Goal: Task Accomplishment & Management: Use online tool/utility

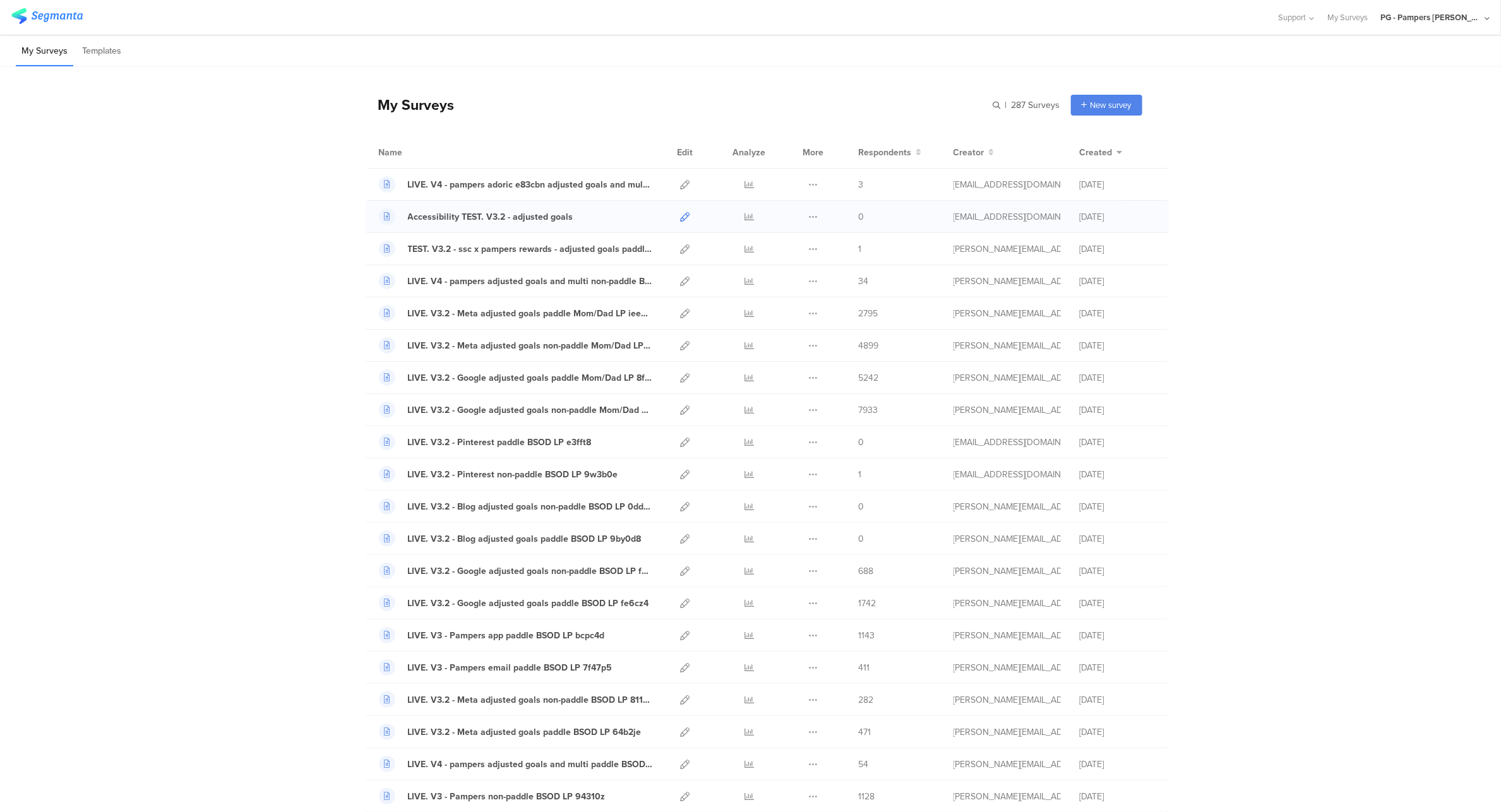
click at [683, 216] on icon at bounding box center [686, 217] width 10 height 10
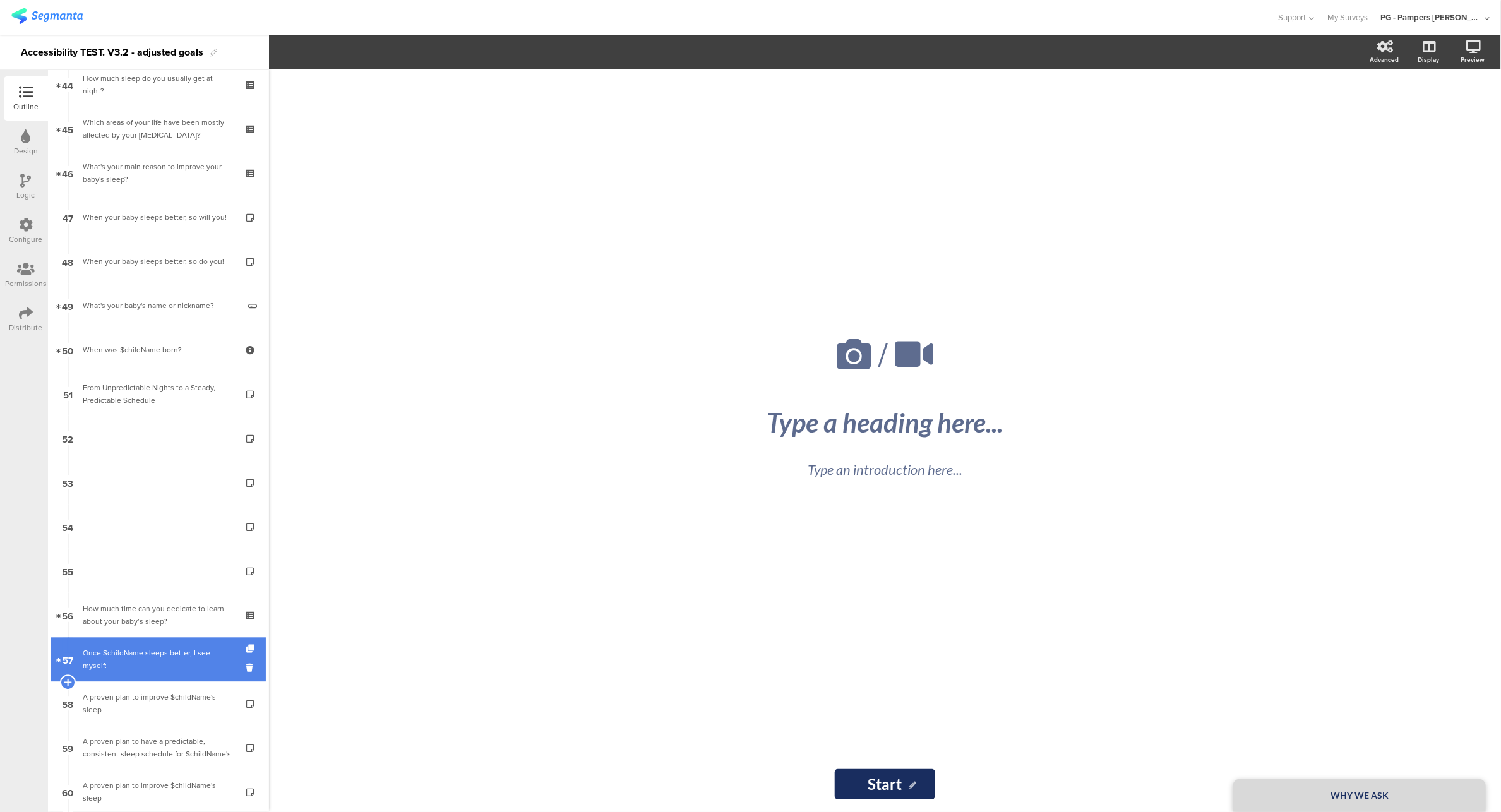
scroll to position [2165, 0]
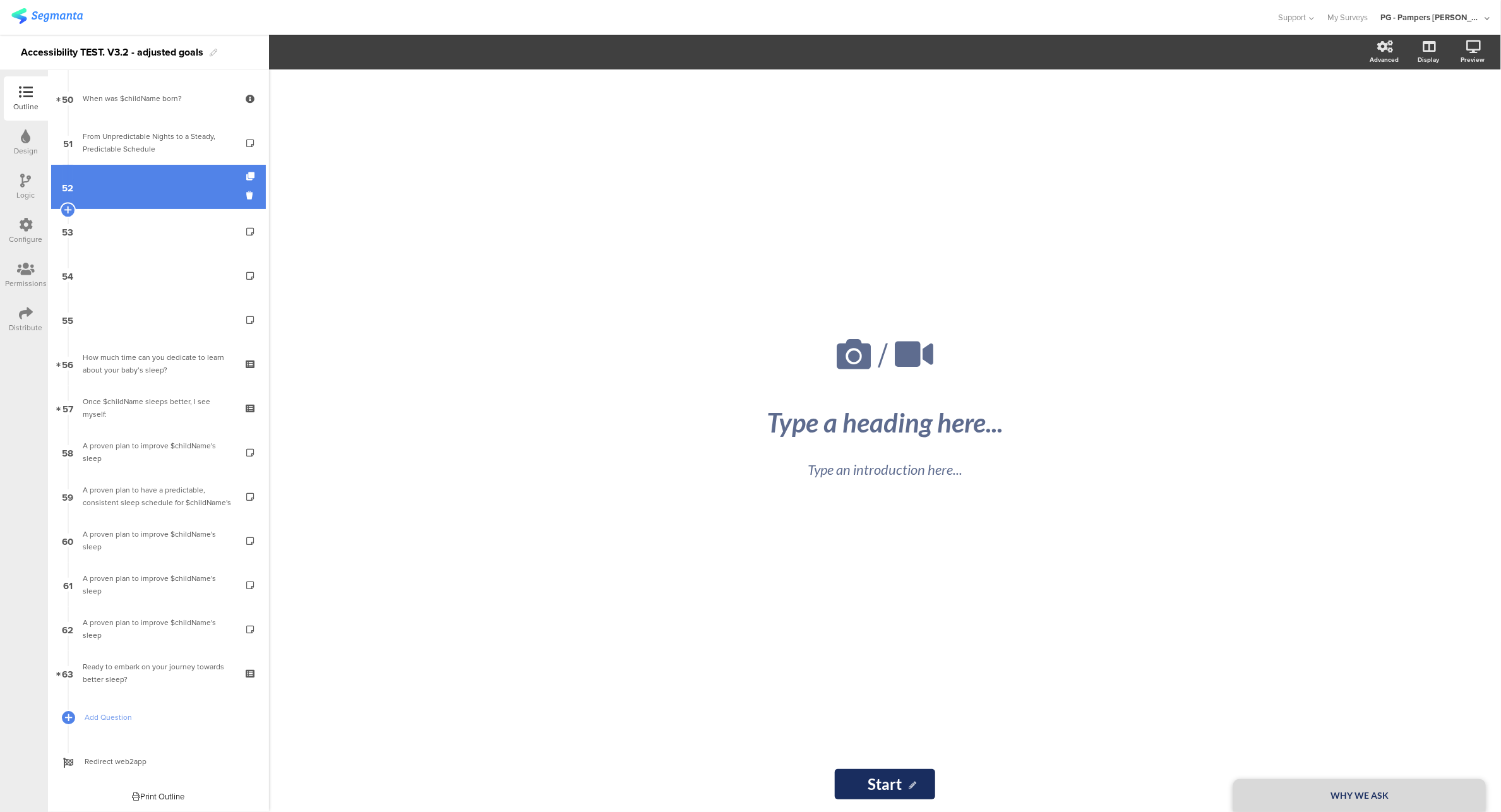
click at [157, 173] on link "52" at bounding box center [158, 186] width 214 height 44
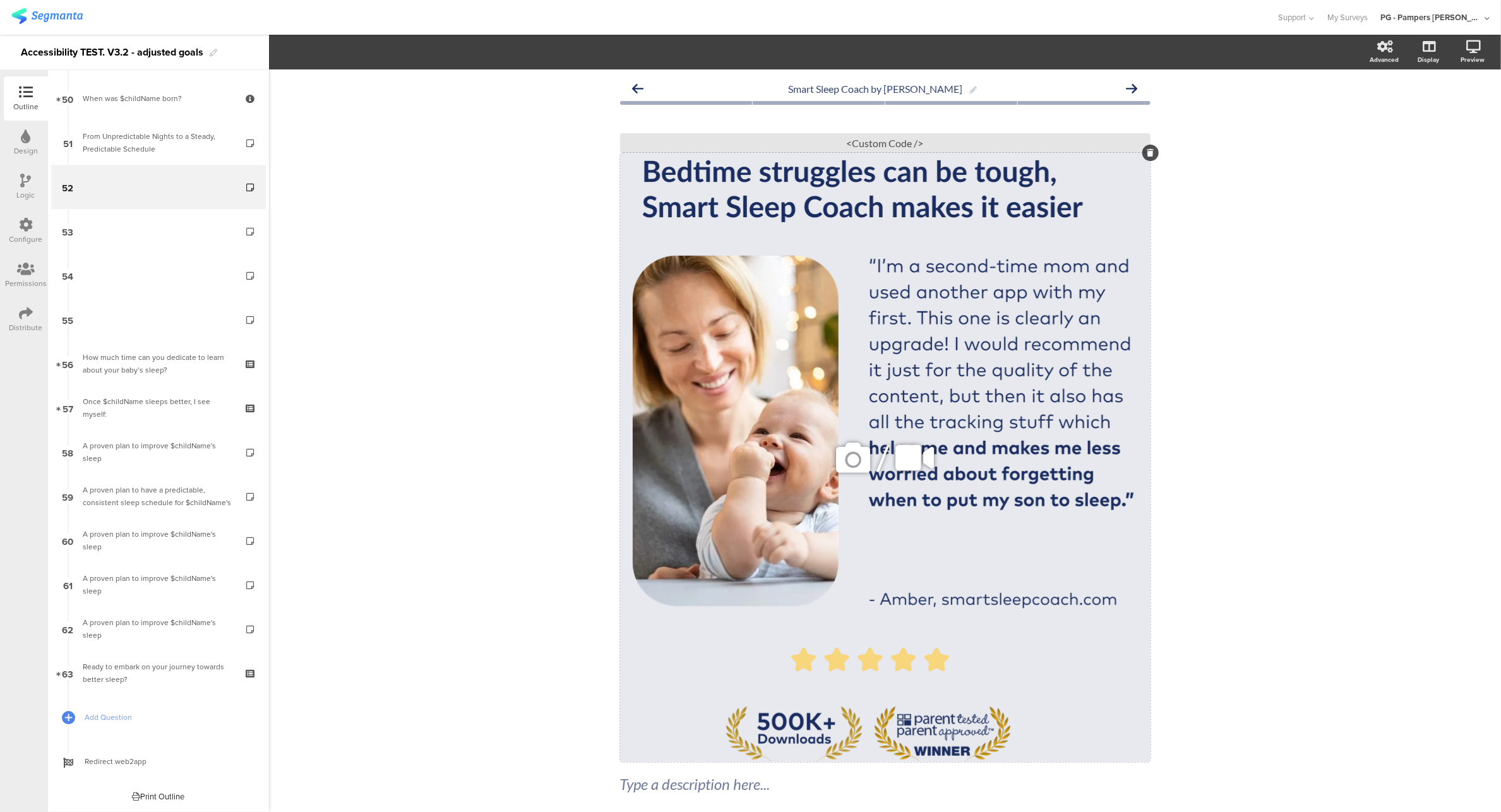
scroll to position [58, 0]
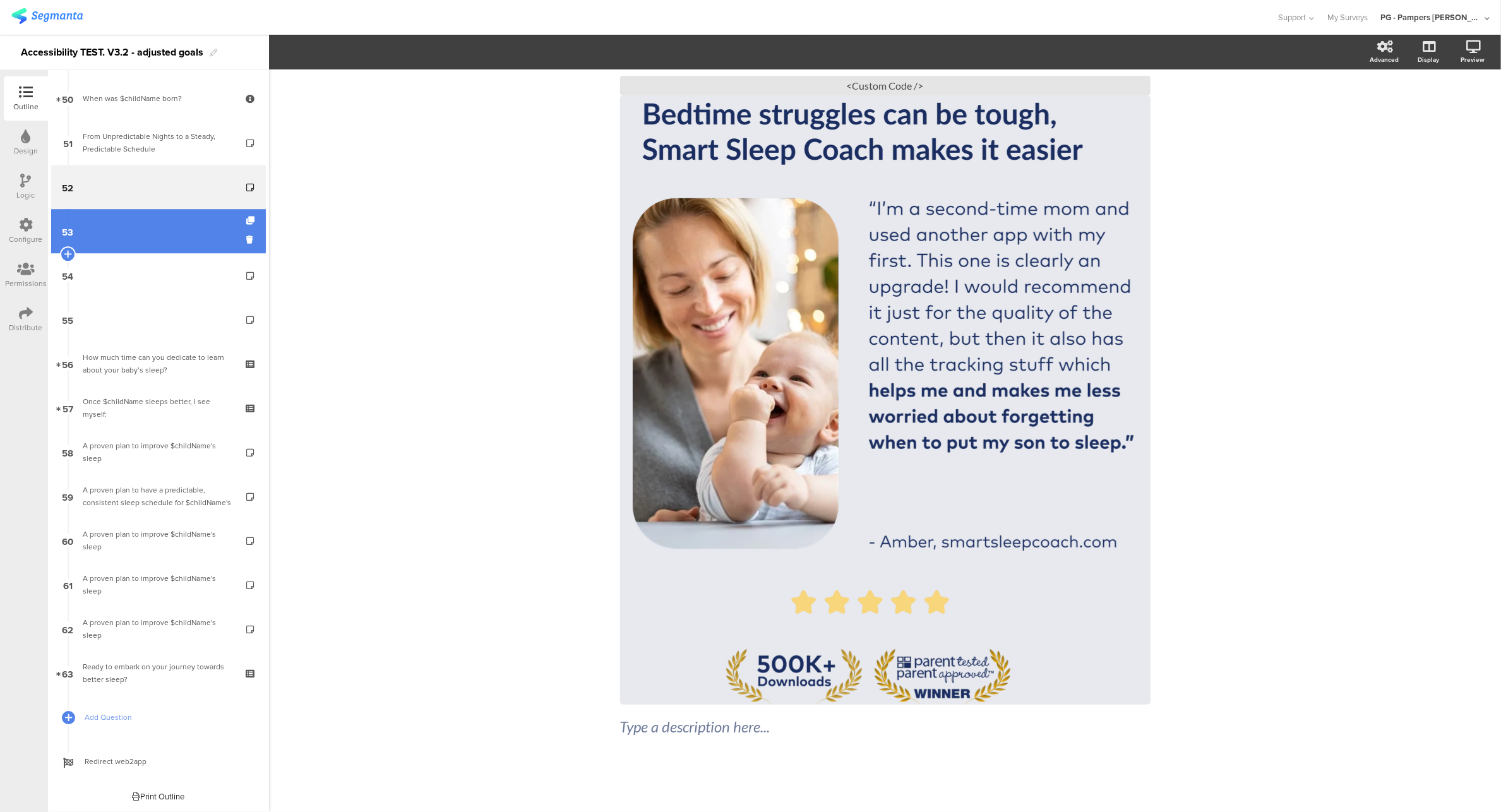
click at [163, 243] on link "53" at bounding box center [158, 231] width 214 height 44
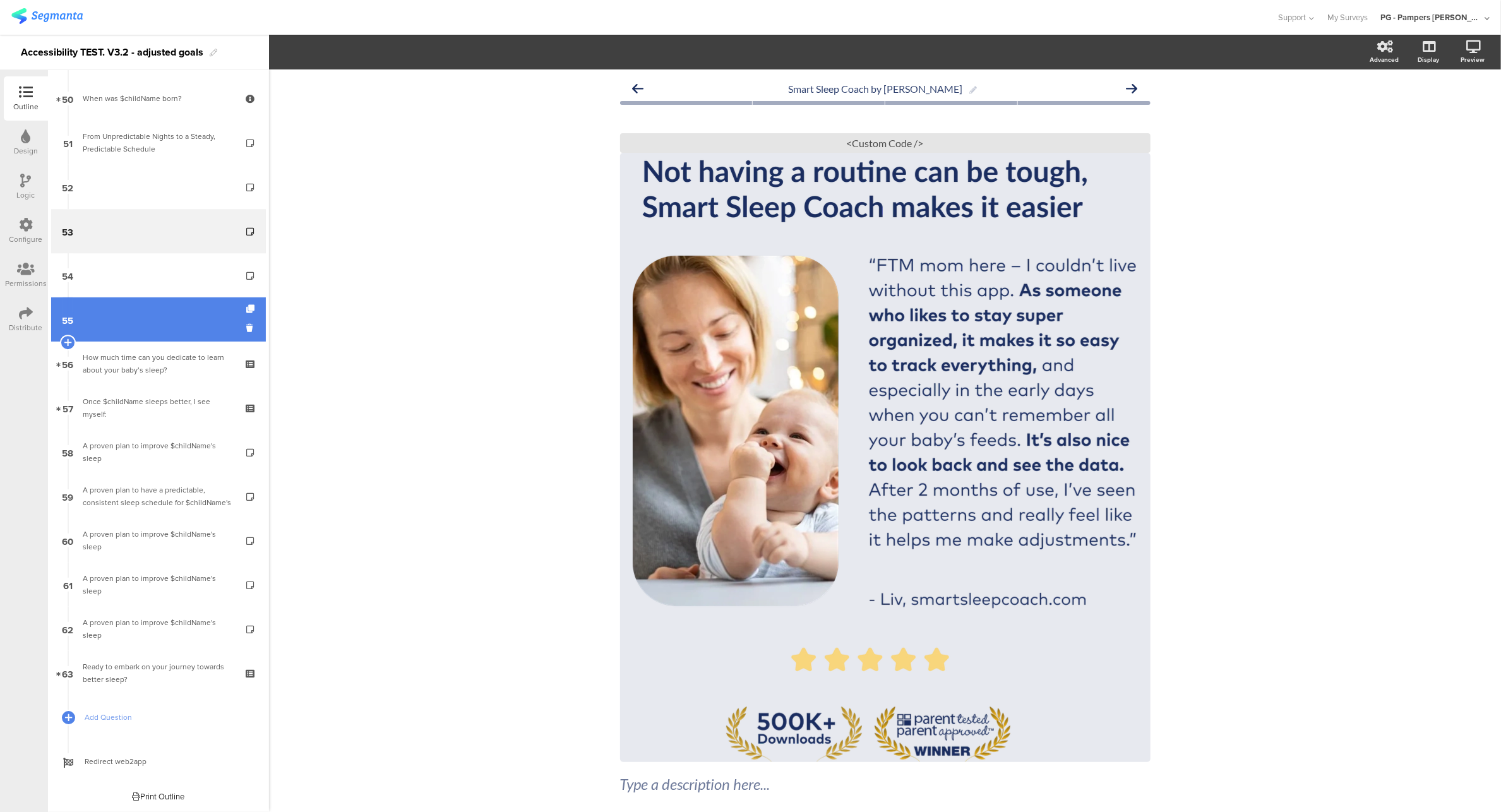
click at [155, 318] on link "55" at bounding box center [158, 319] width 214 height 44
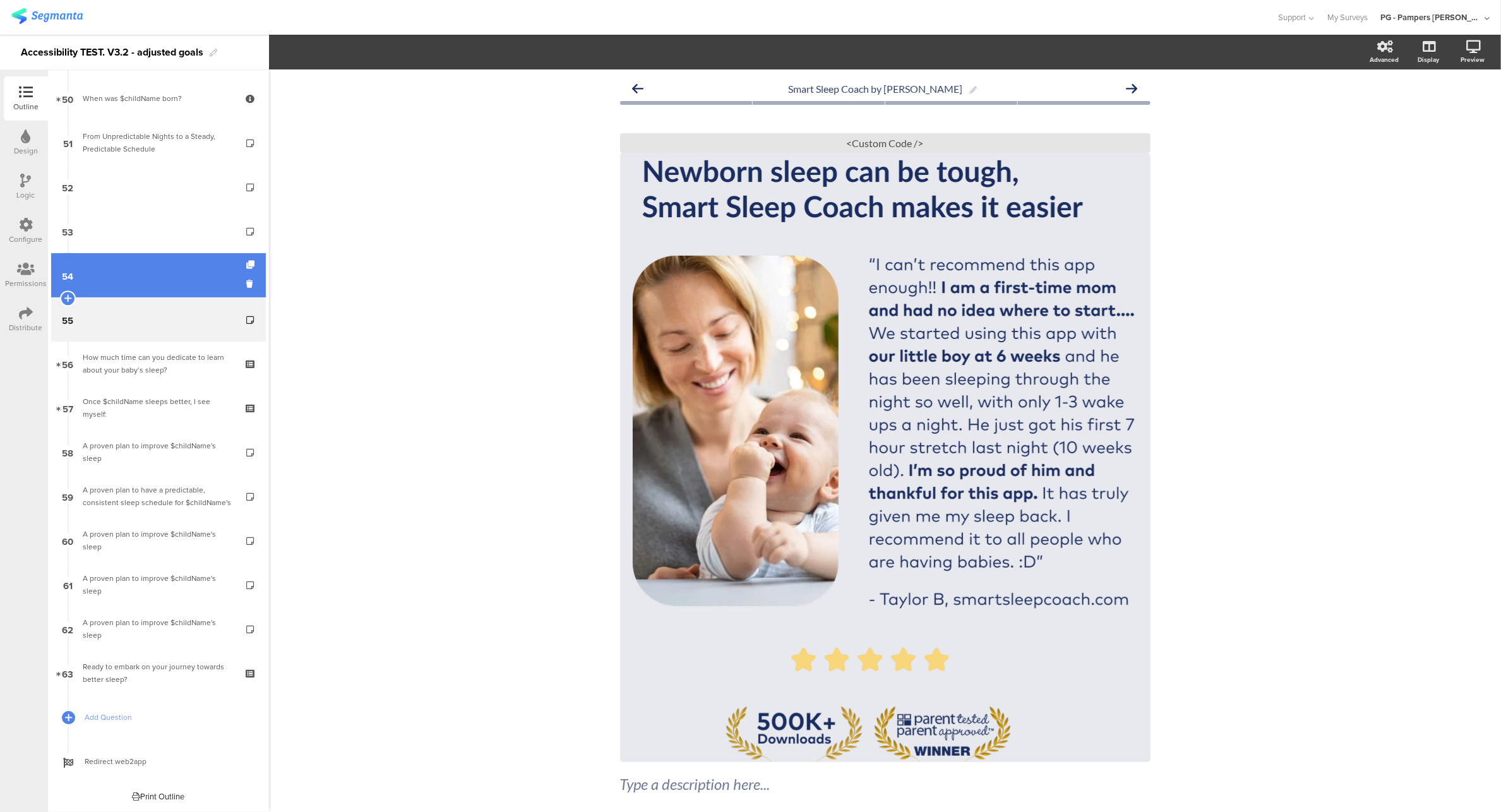
click at [153, 288] on link "54" at bounding box center [158, 275] width 214 height 44
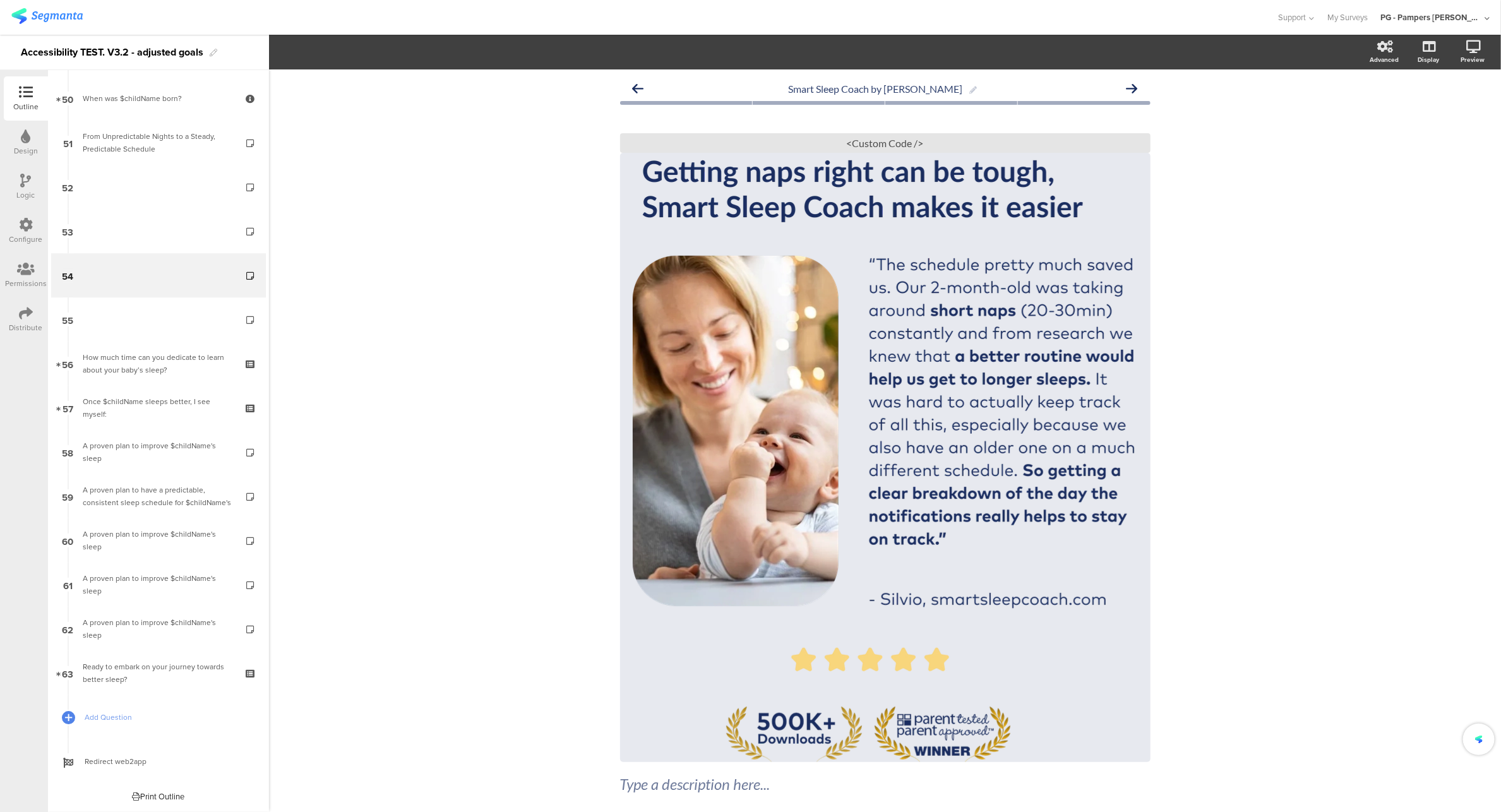
scroll to position [2121, 0]
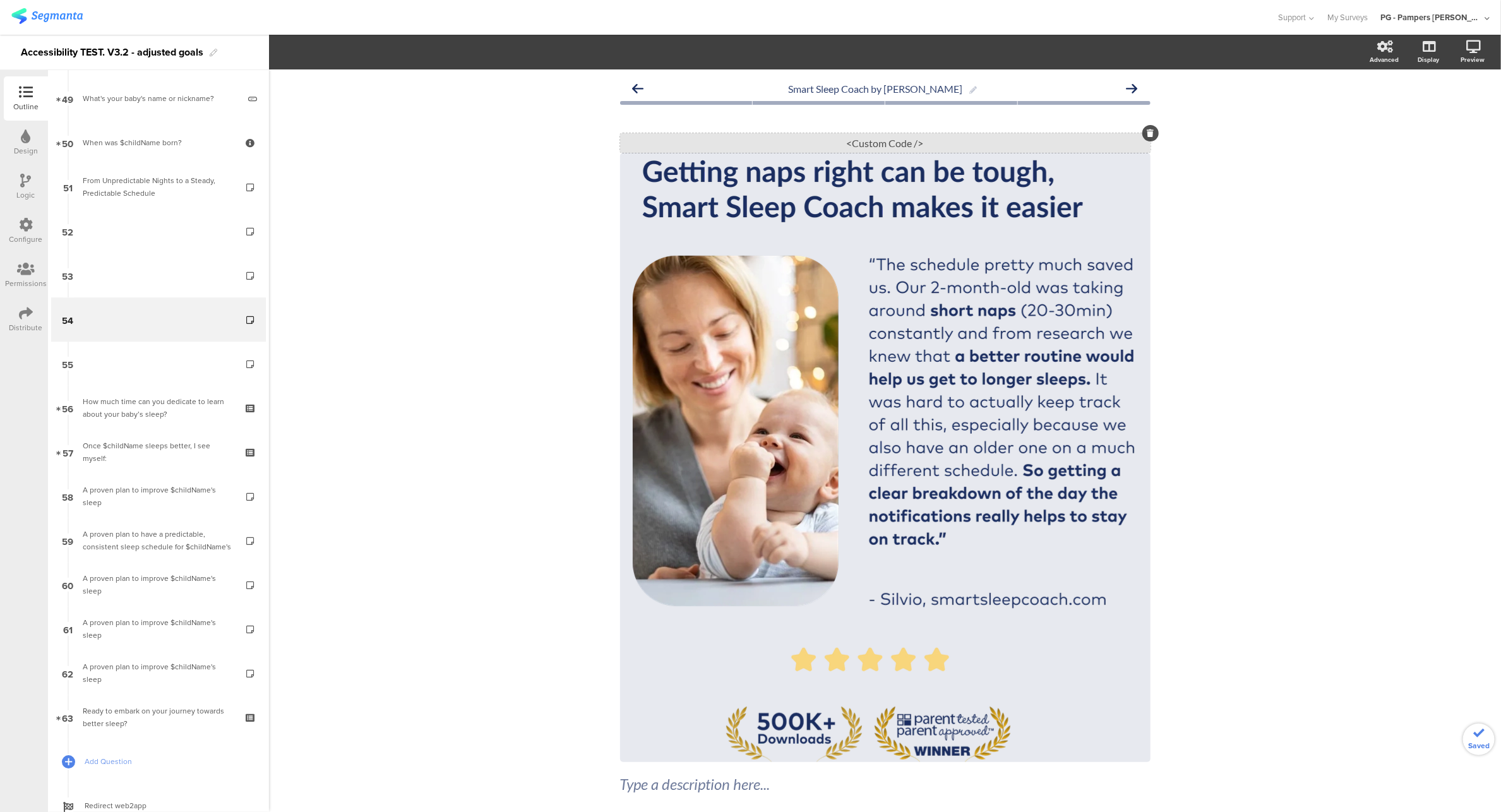
click at [850, 147] on div "<Custom Code />" at bounding box center [886, 143] width 530 height 20
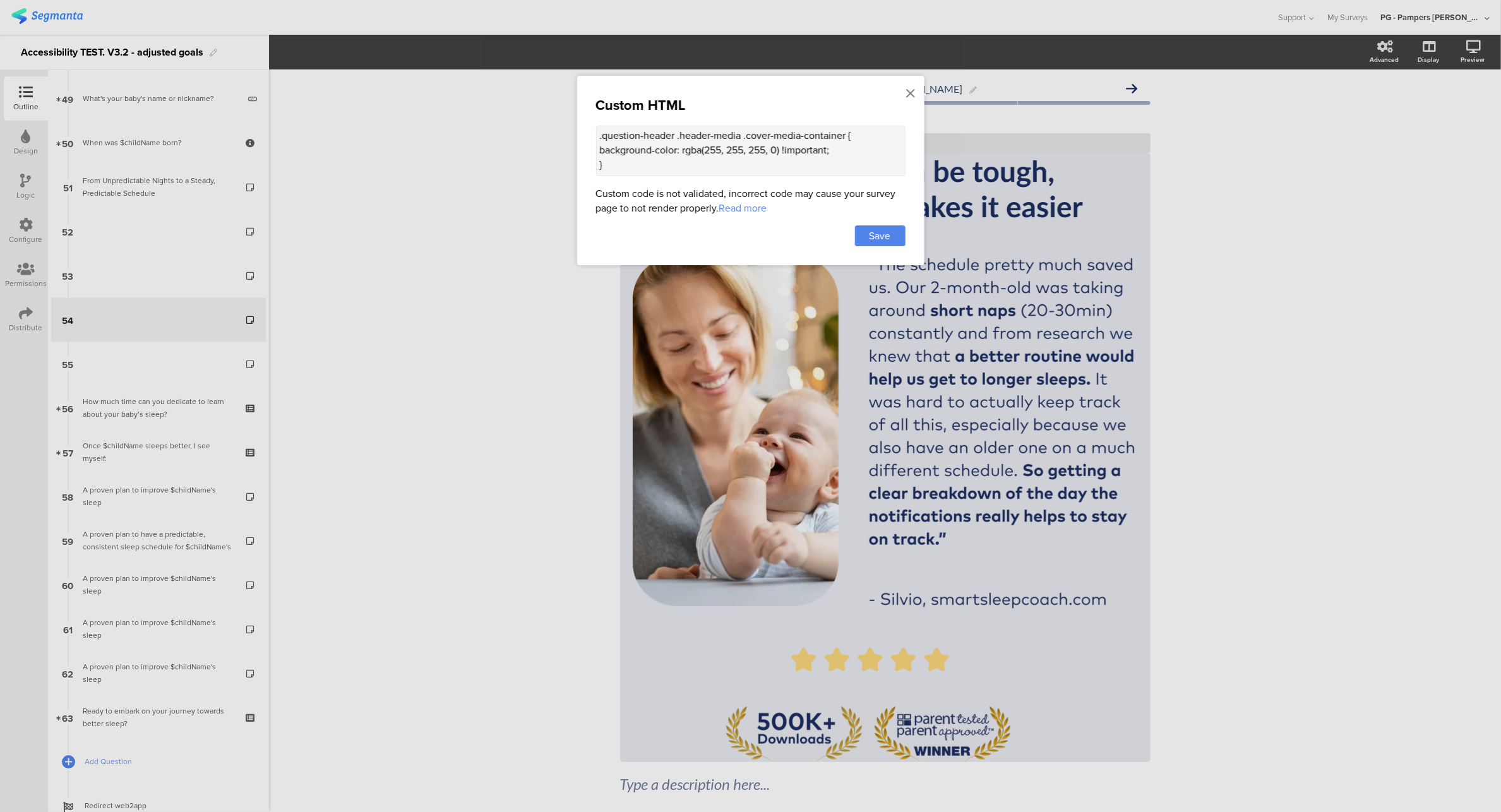
scroll to position [108, 0]
click at [1250, 197] on div at bounding box center [750, 406] width 1501 height 812
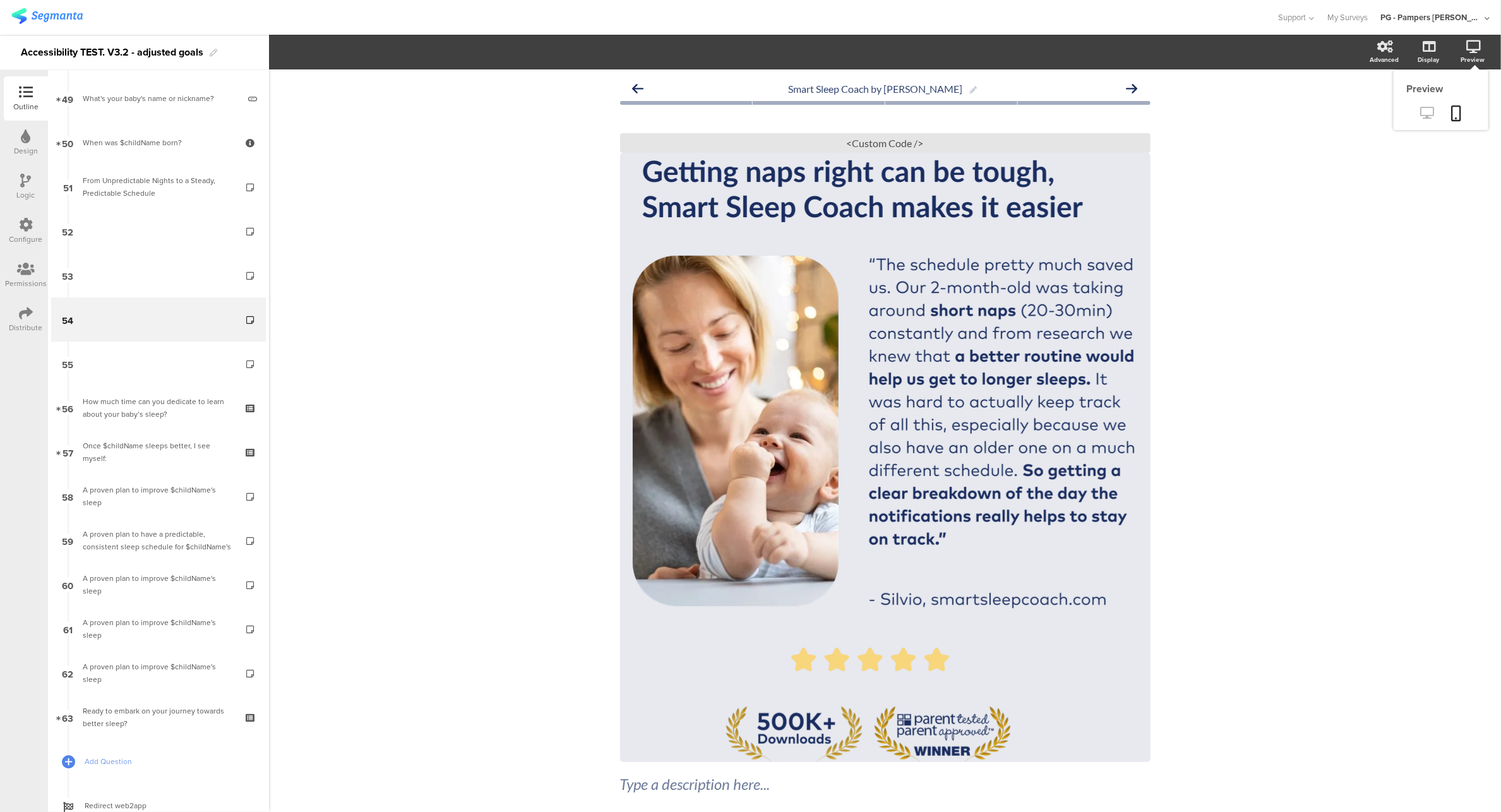
click at [1421, 110] on icon at bounding box center [1428, 113] width 14 height 12
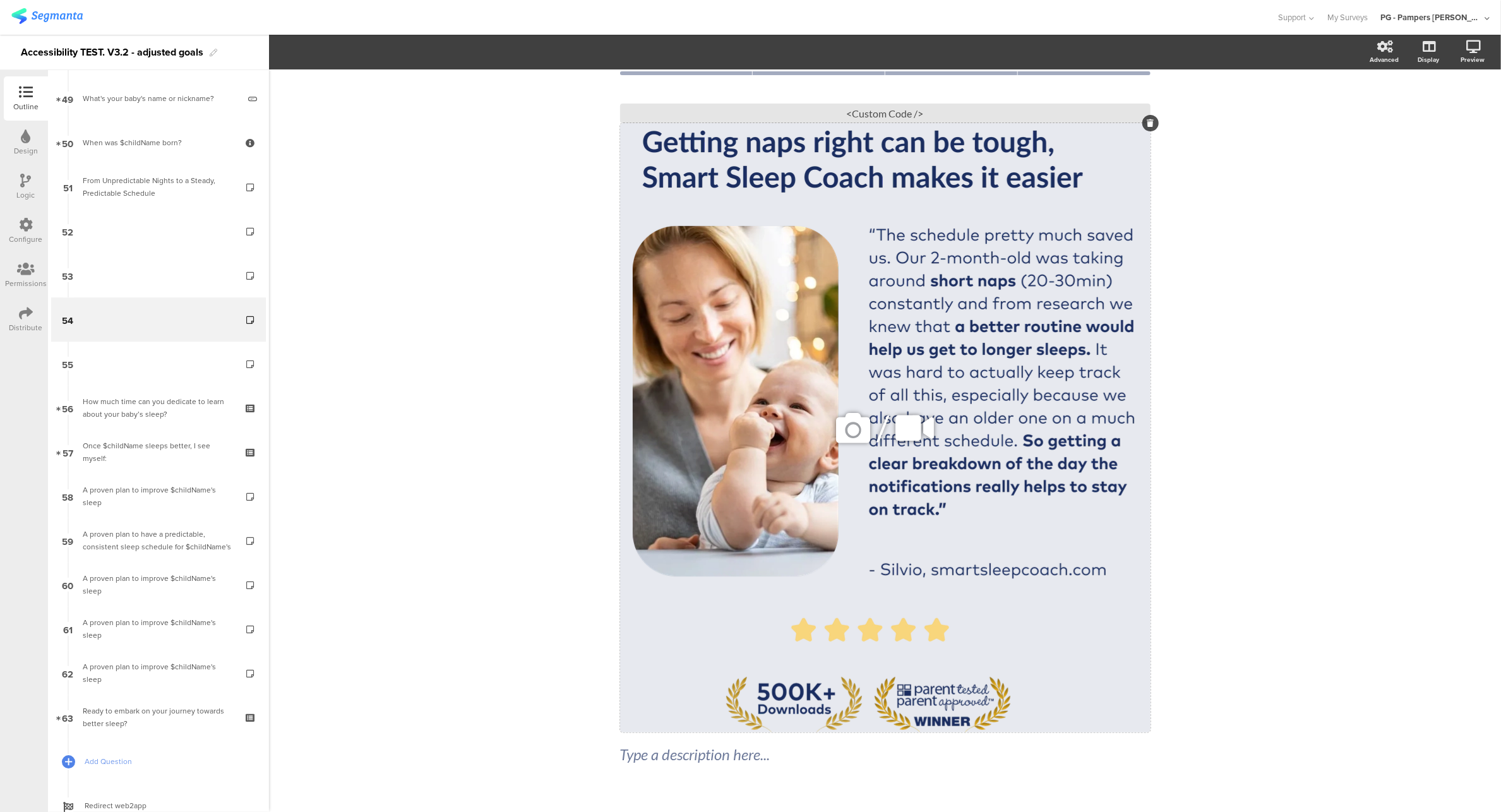
scroll to position [58, 0]
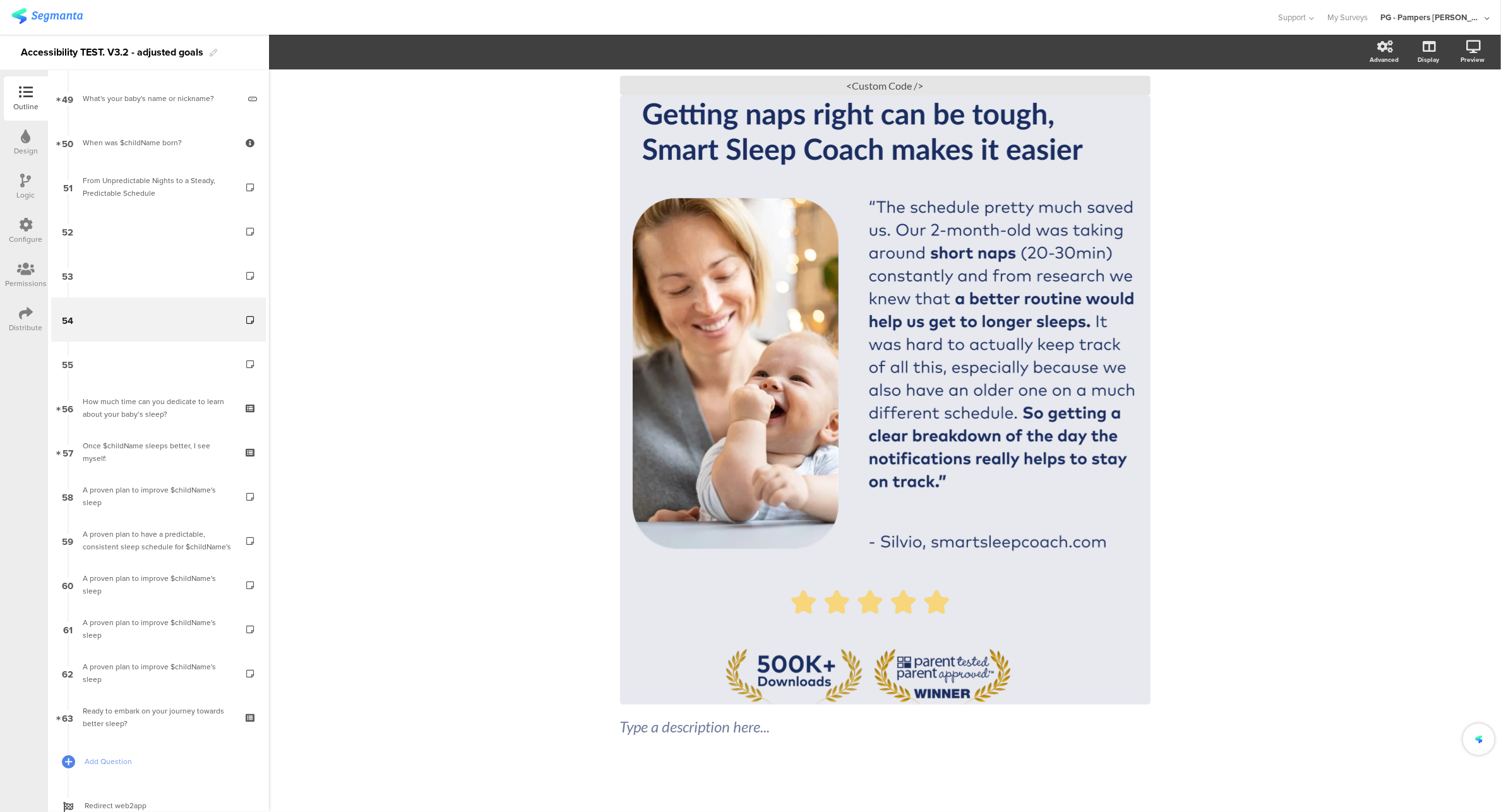
click at [118, 228] on link "52" at bounding box center [158, 231] width 214 height 44
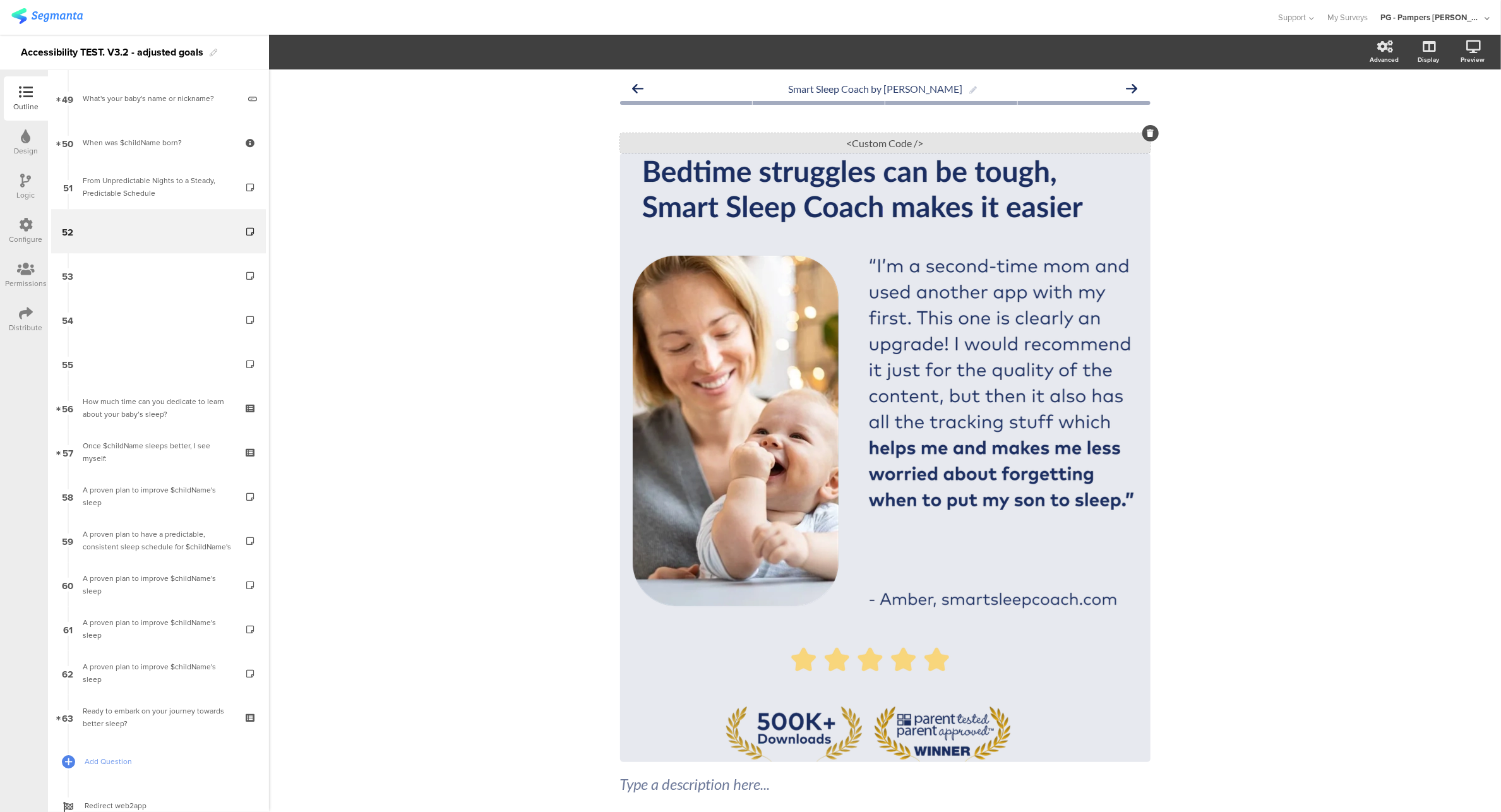
click at [889, 140] on div "<Custom Code />" at bounding box center [886, 143] width 530 height 20
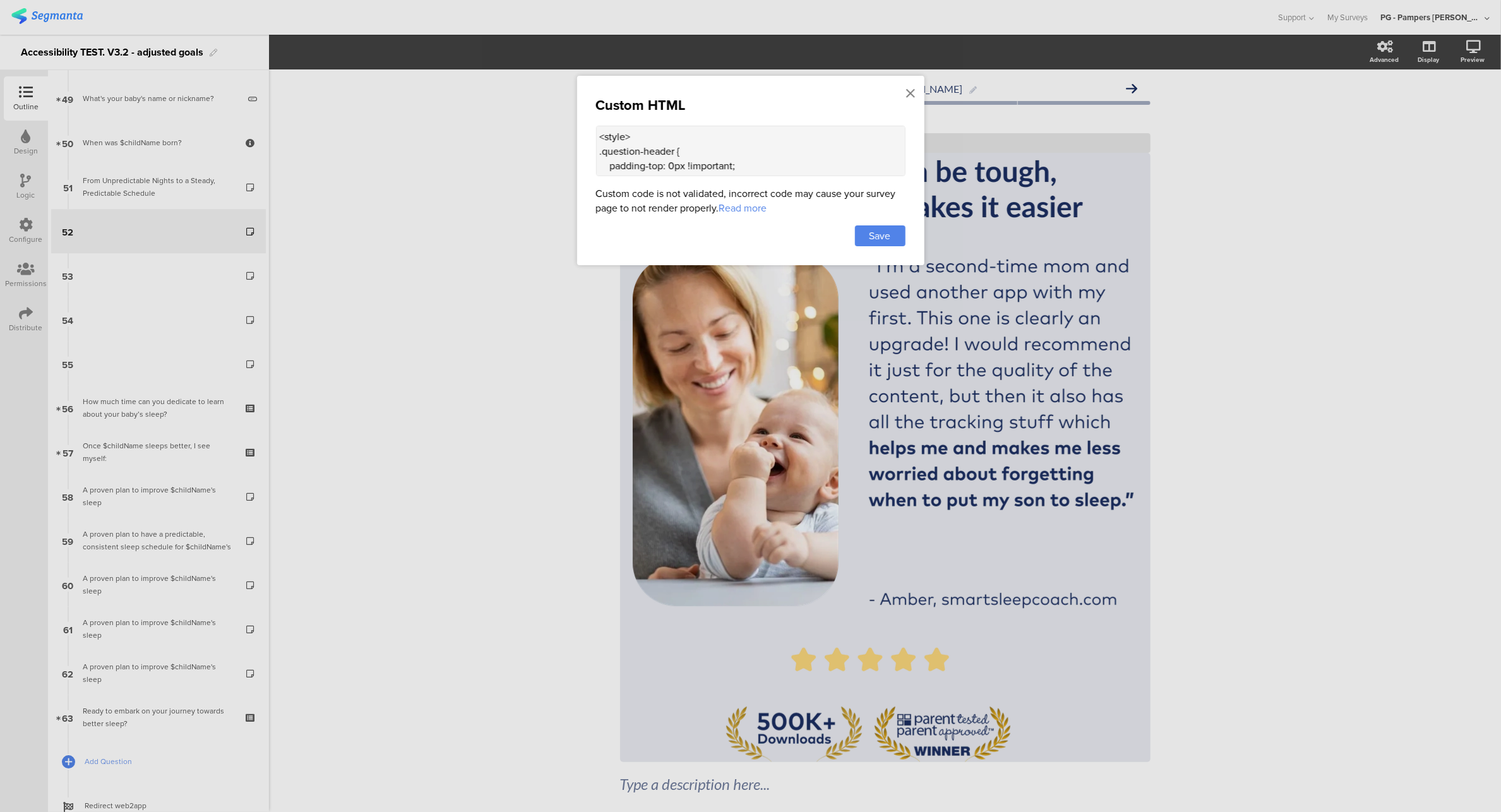
click at [1005, 164] on div at bounding box center [750, 406] width 1501 height 812
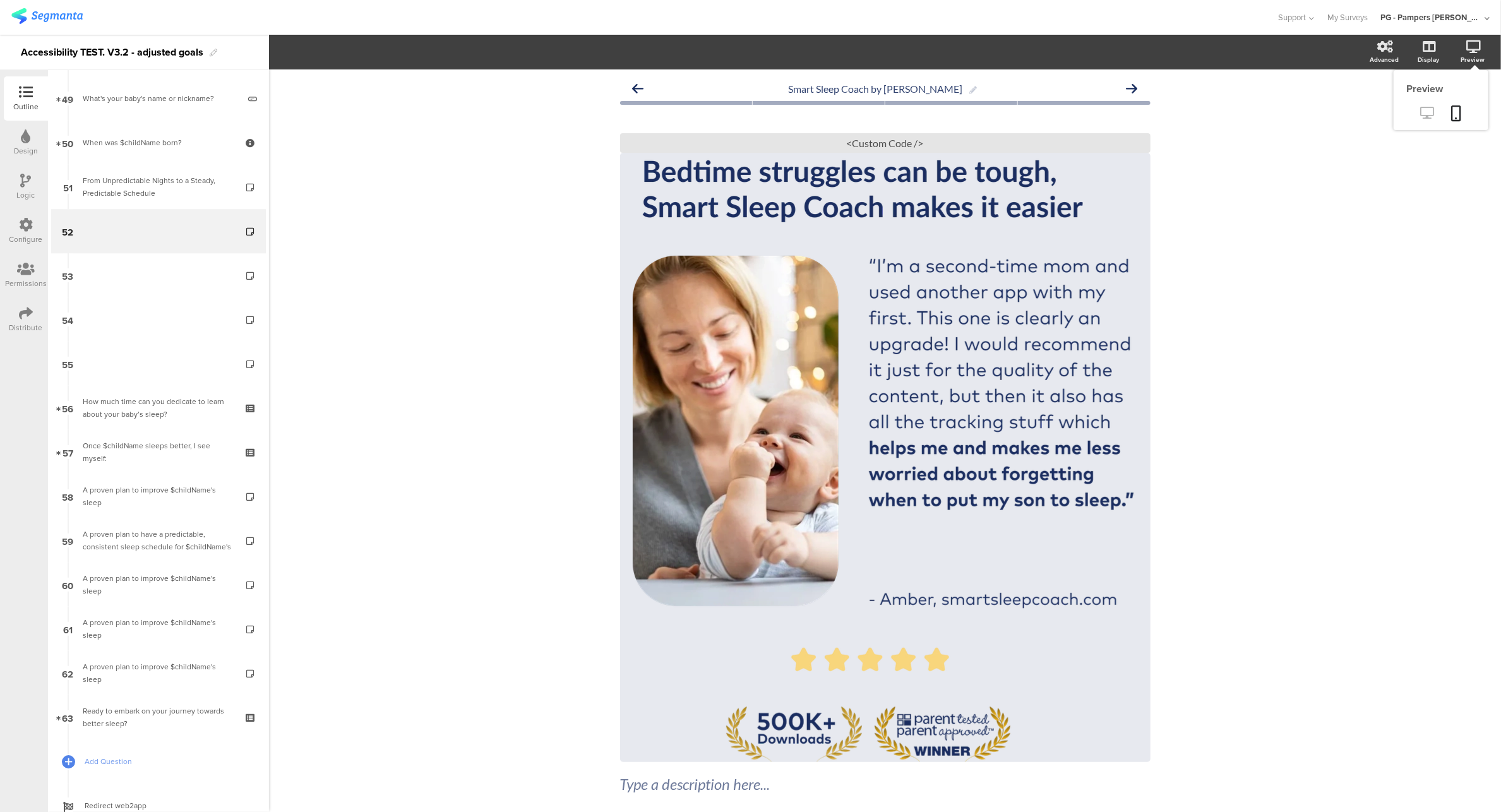
click at [1421, 107] on icon at bounding box center [1428, 113] width 14 height 12
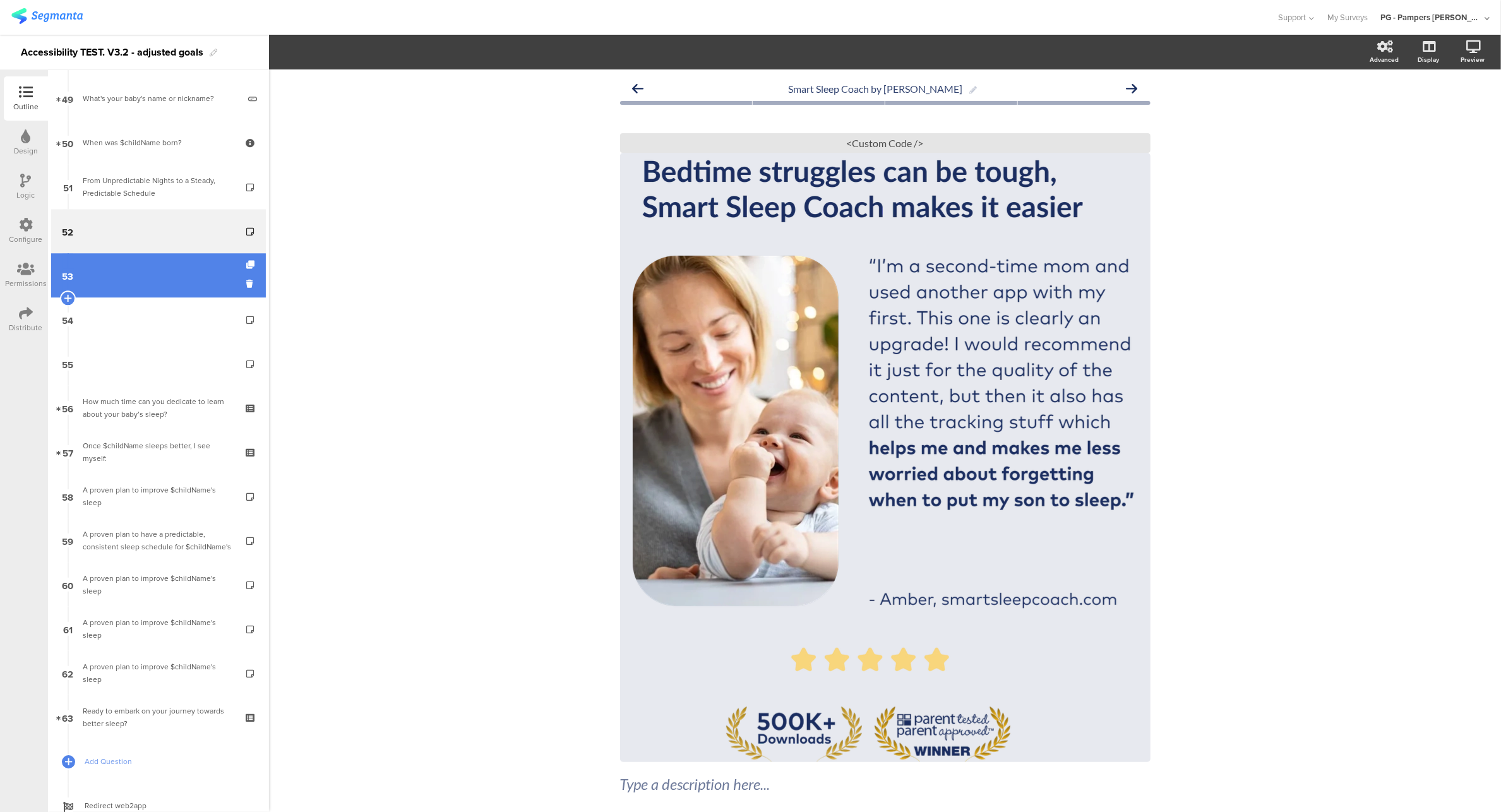
click at [218, 279] on link "53" at bounding box center [158, 275] width 214 height 44
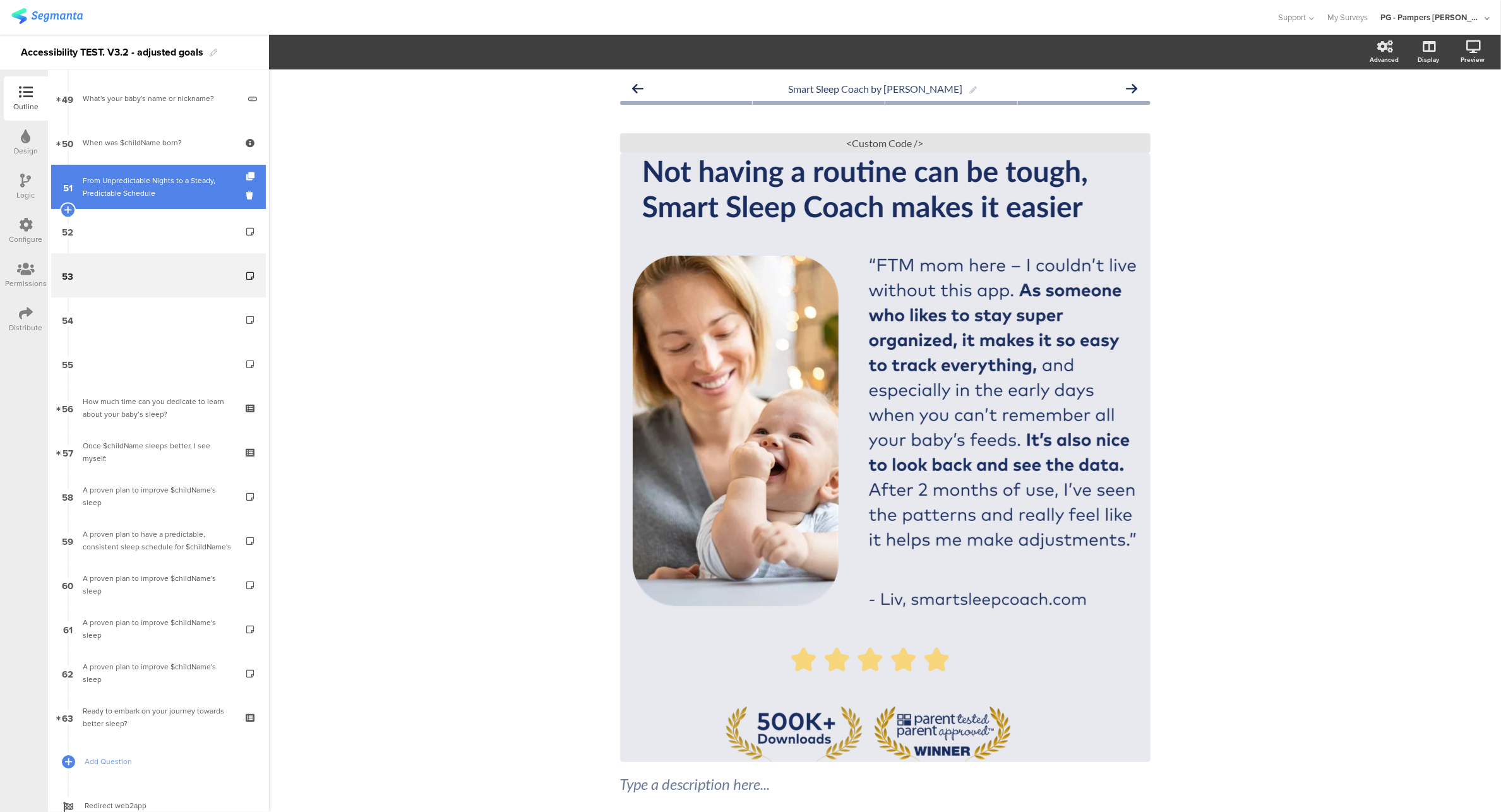
click at [166, 194] on div "From Unpredictable Nights to a Steady, Predictable Schedule" at bounding box center [159, 187] width 151 height 25
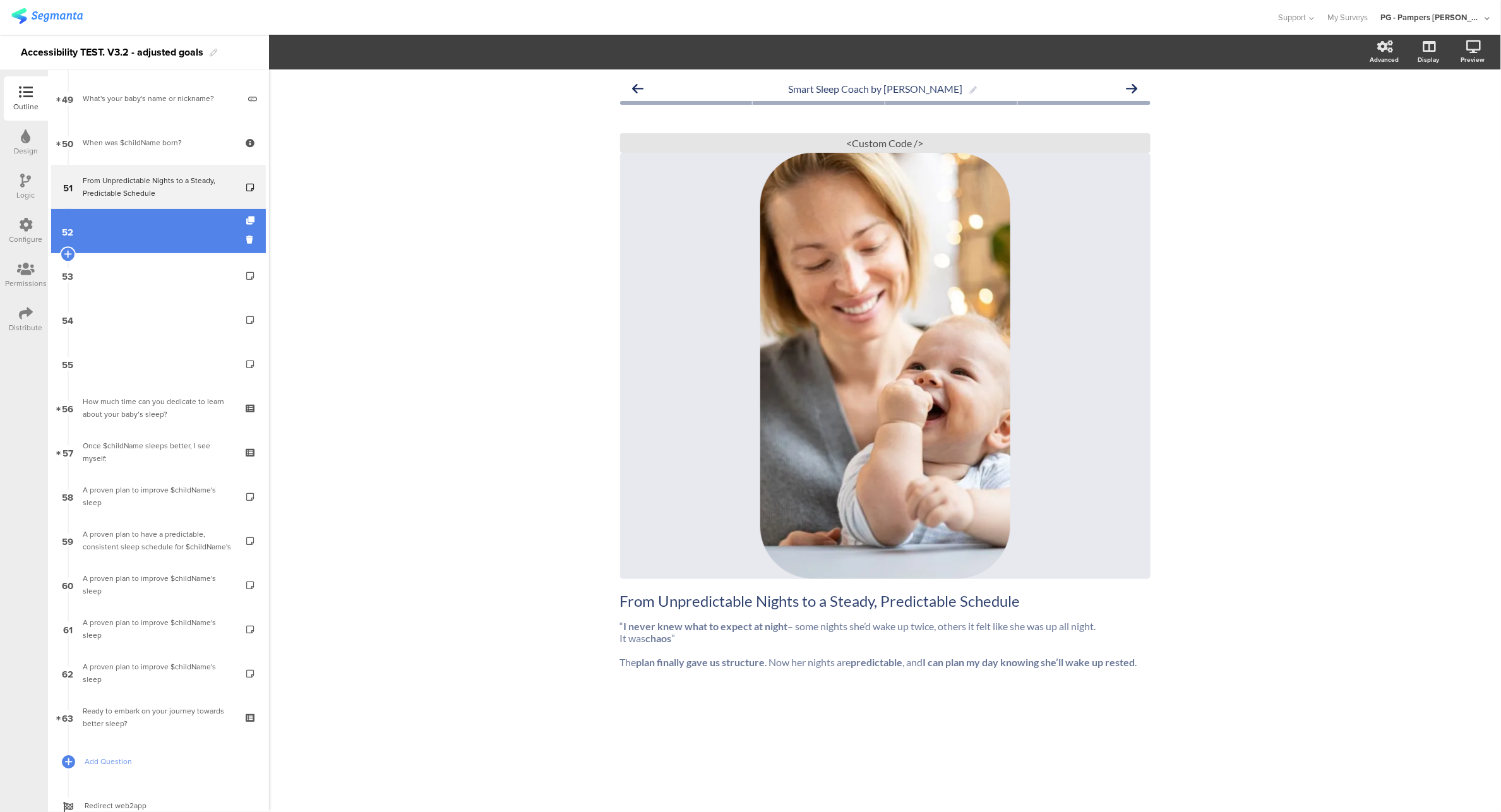
click at [125, 240] on link "52" at bounding box center [158, 231] width 214 height 44
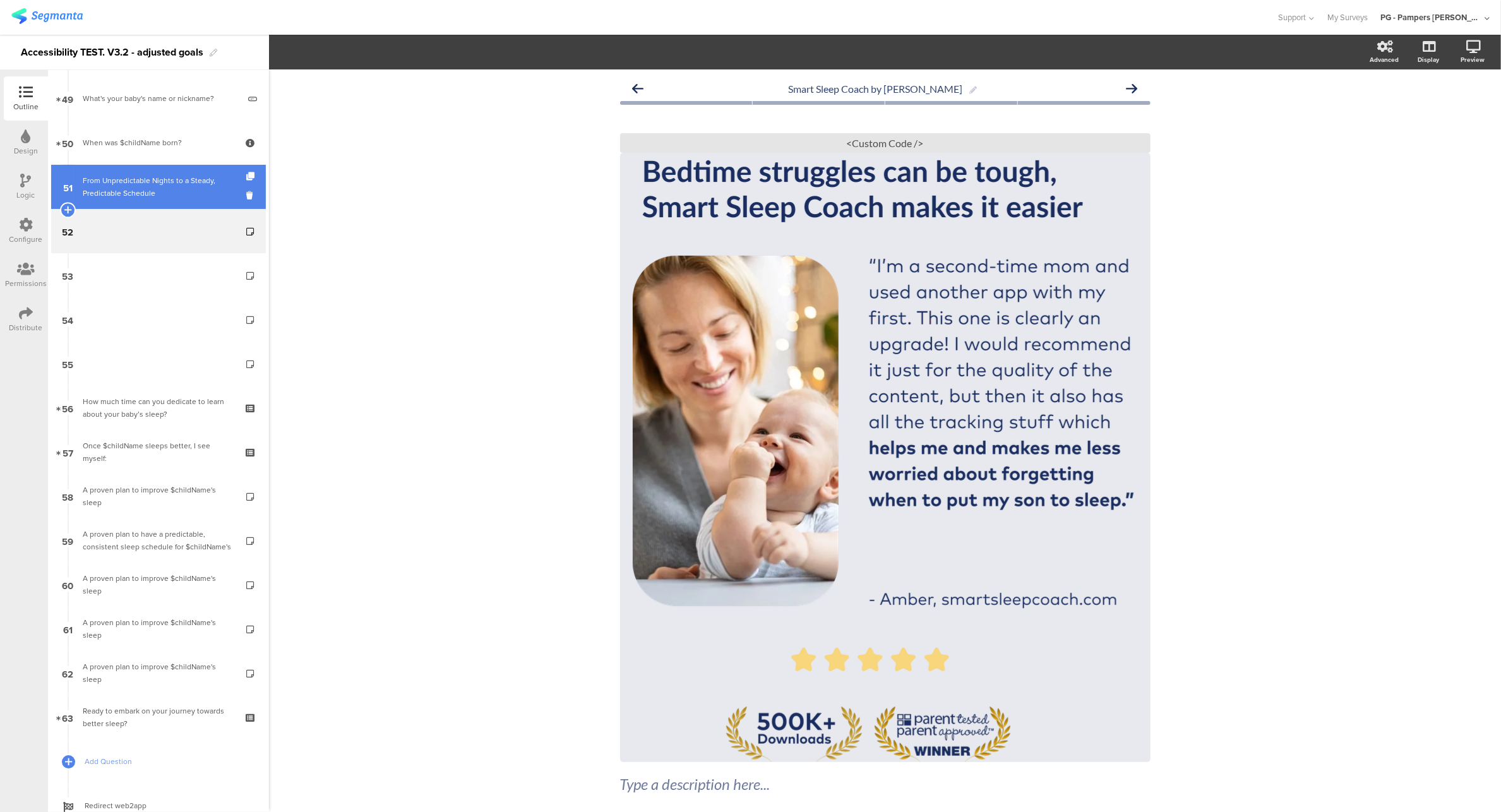
click at [98, 182] on div "From Unpredictable Nights to a Steady, Predictable Schedule" at bounding box center [159, 187] width 151 height 25
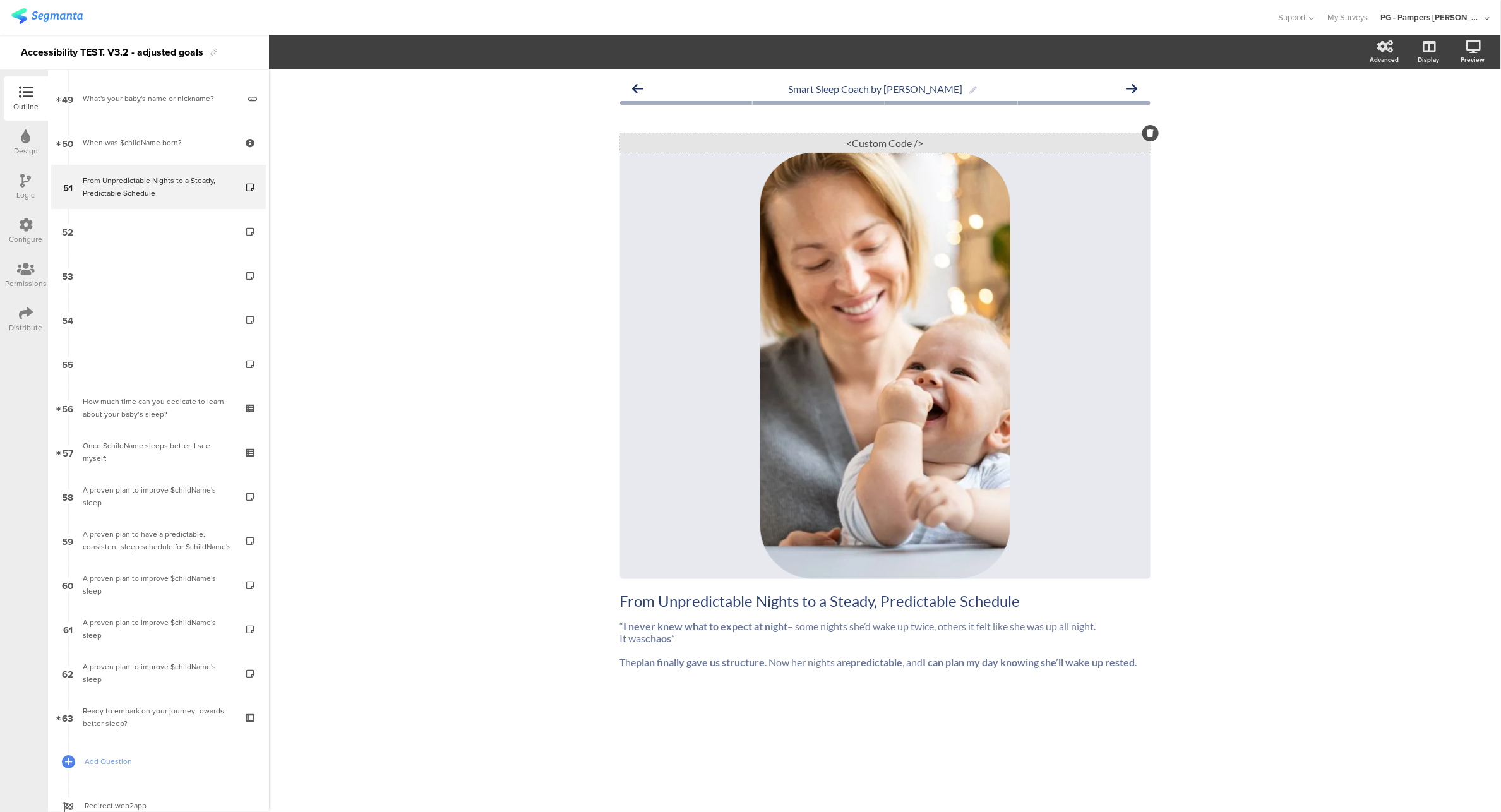
click at [907, 140] on div "<Custom Code />" at bounding box center [886, 143] width 530 height 20
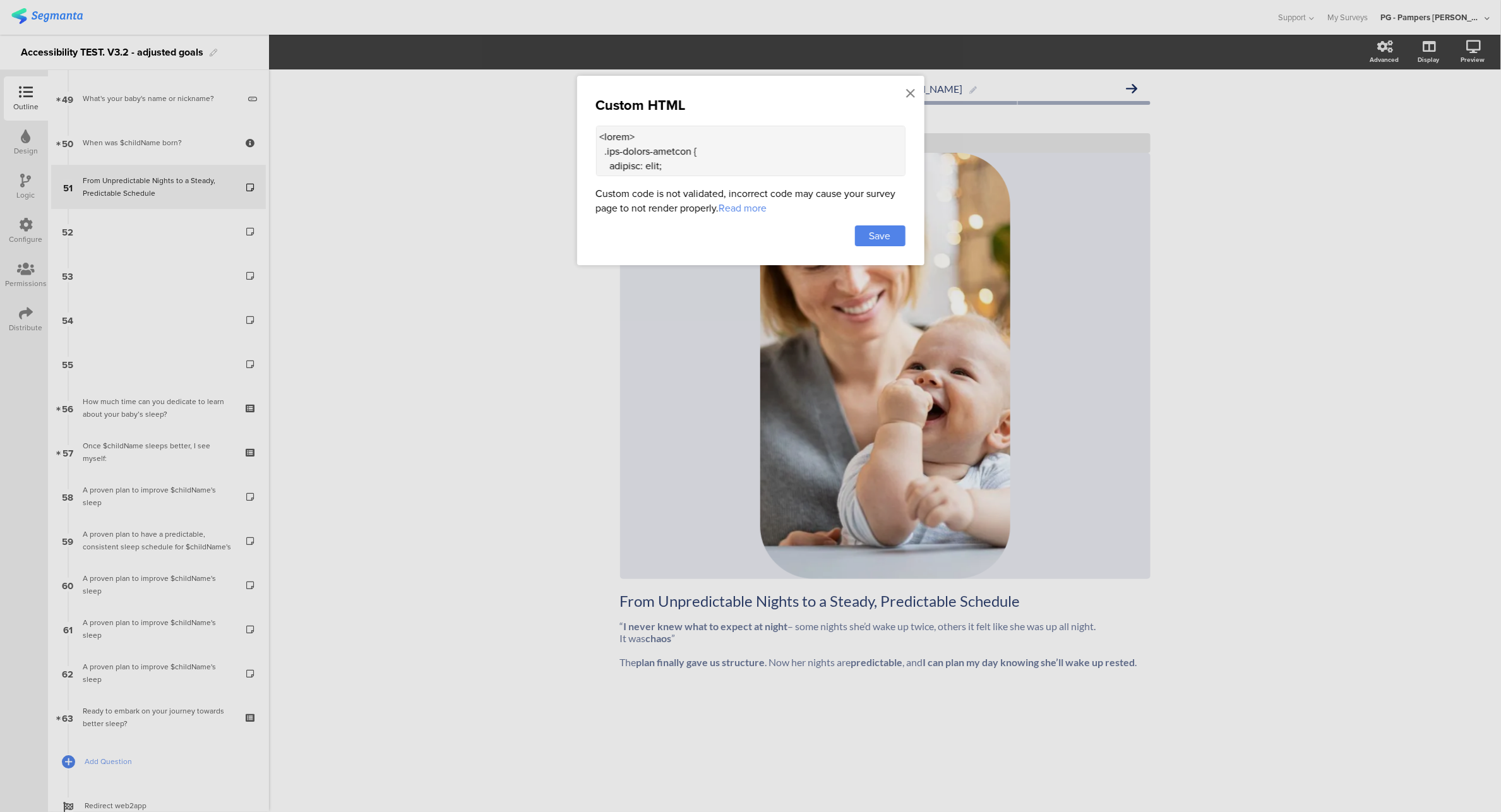
click at [733, 158] on textarea at bounding box center [750, 151] width 309 height 51
paste textarea "sr-only { position: absolute !important; width: 1px; height: 1px; padding: 0; m…"
type textarea "<style> .sr-only { position: absolute !important; width: 1px; height: 1px; padd…"
click at [861, 242] on div "Save" at bounding box center [881, 235] width 51 height 21
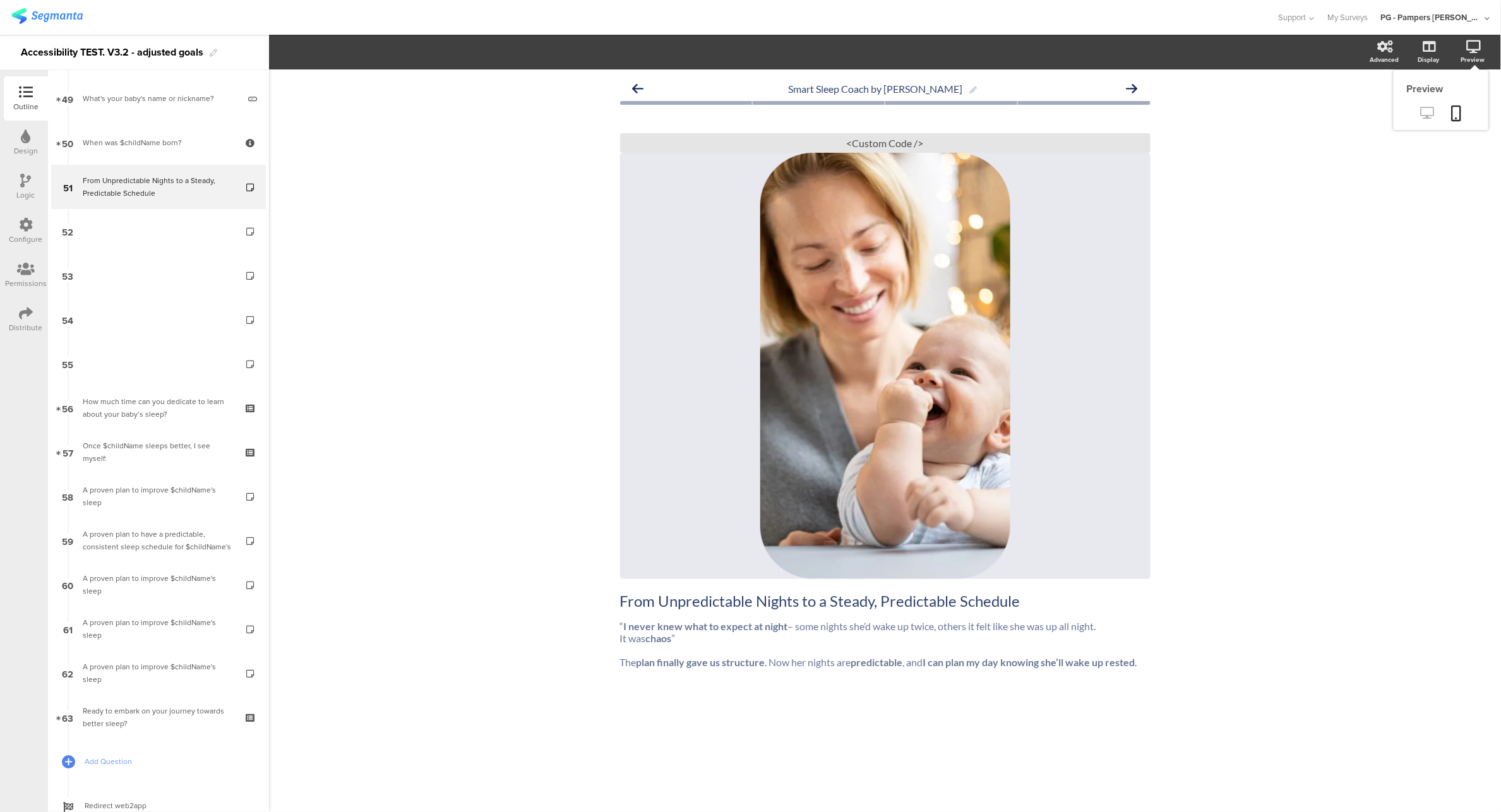
click at [1427, 114] on icon at bounding box center [1428, 113] width 14 height 12
click at [131, 230] on link "52" at bounding box center [158, 231] width 214 height 44
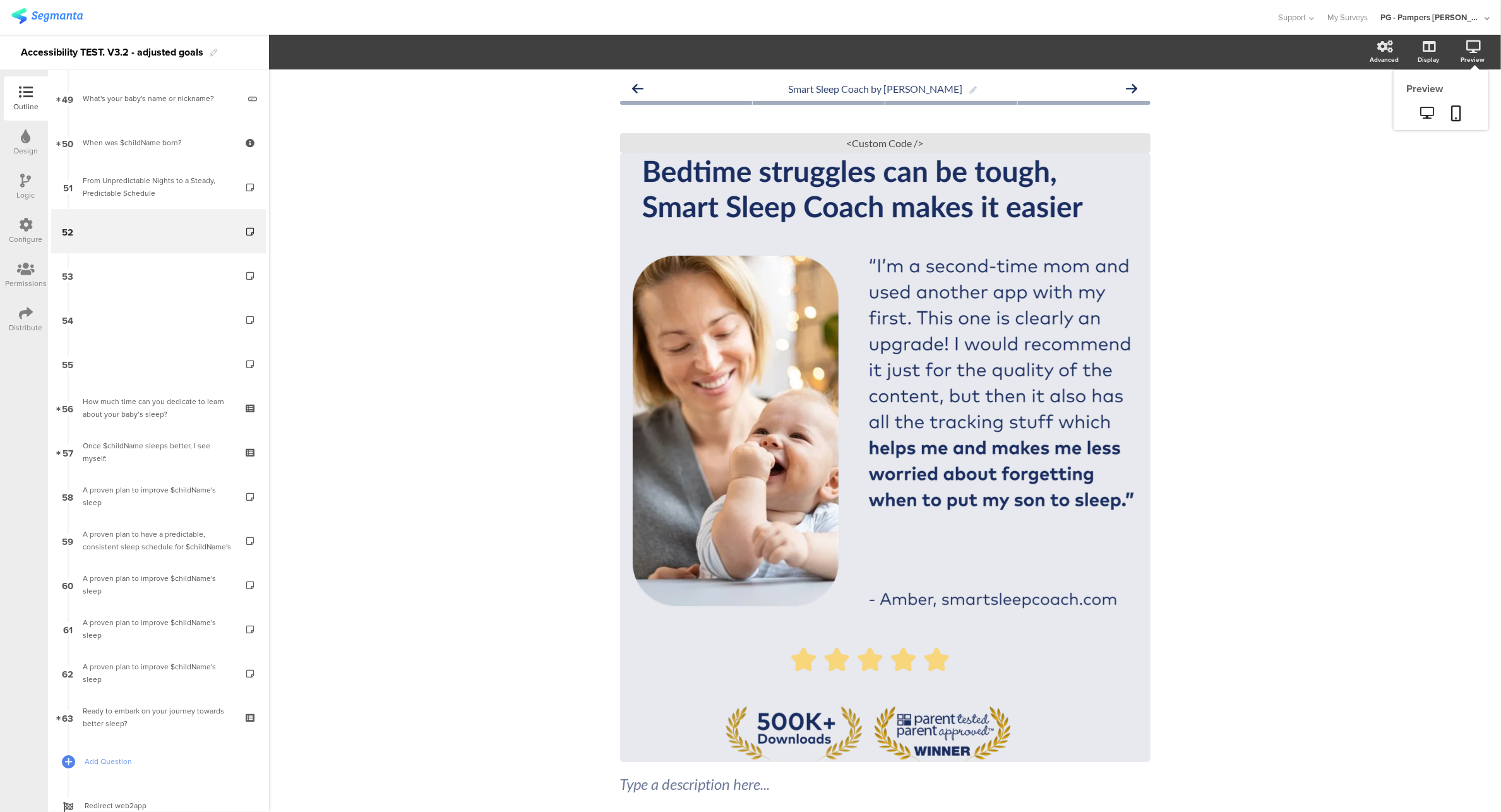
click at [1468, 56] on div "Preview" at bounding box center [1473, 60] width 24 height 10
click at [1421, 113] on icon at bounding box center [1428, 113] width 14 height 12
click at [99, 171] on link "51 From Unpredictable Nights to a Steady, Predictable Schedule" at bounding box center [158, 186] width 214 height 44
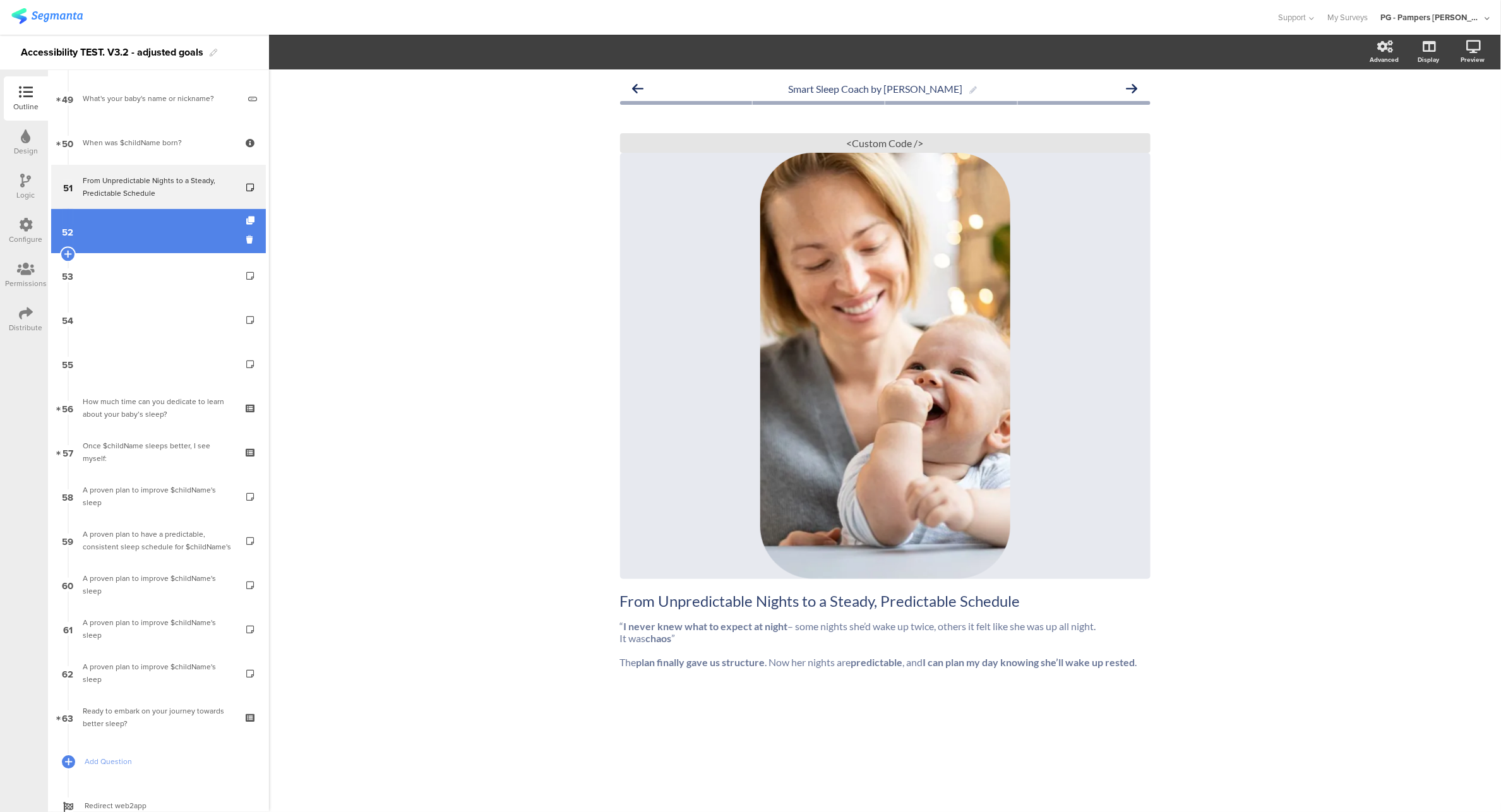
click at [138, 221] on link "52" at bounding box center [158, 231] width 214 height 44
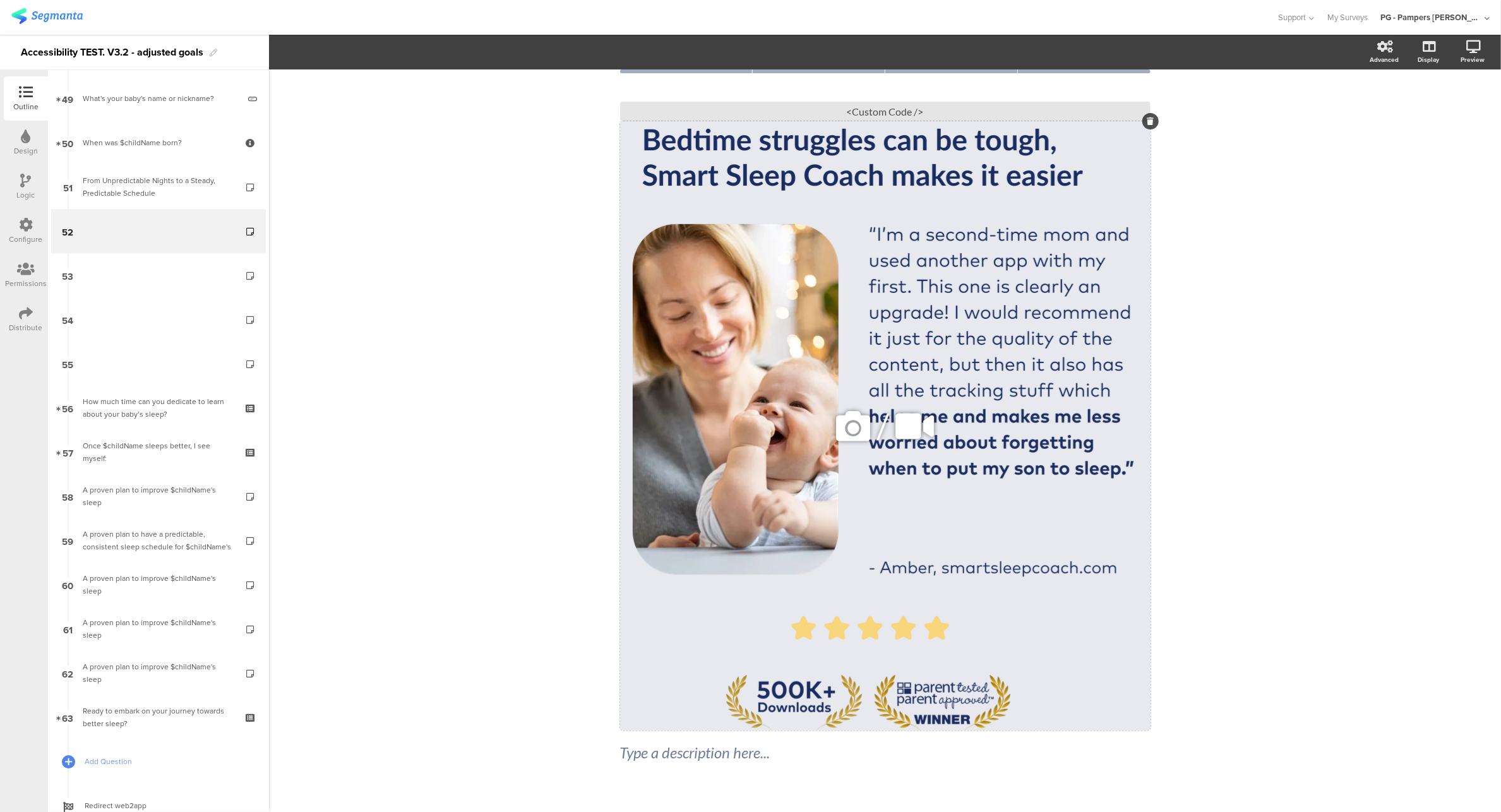
scroll to position [58, 0]
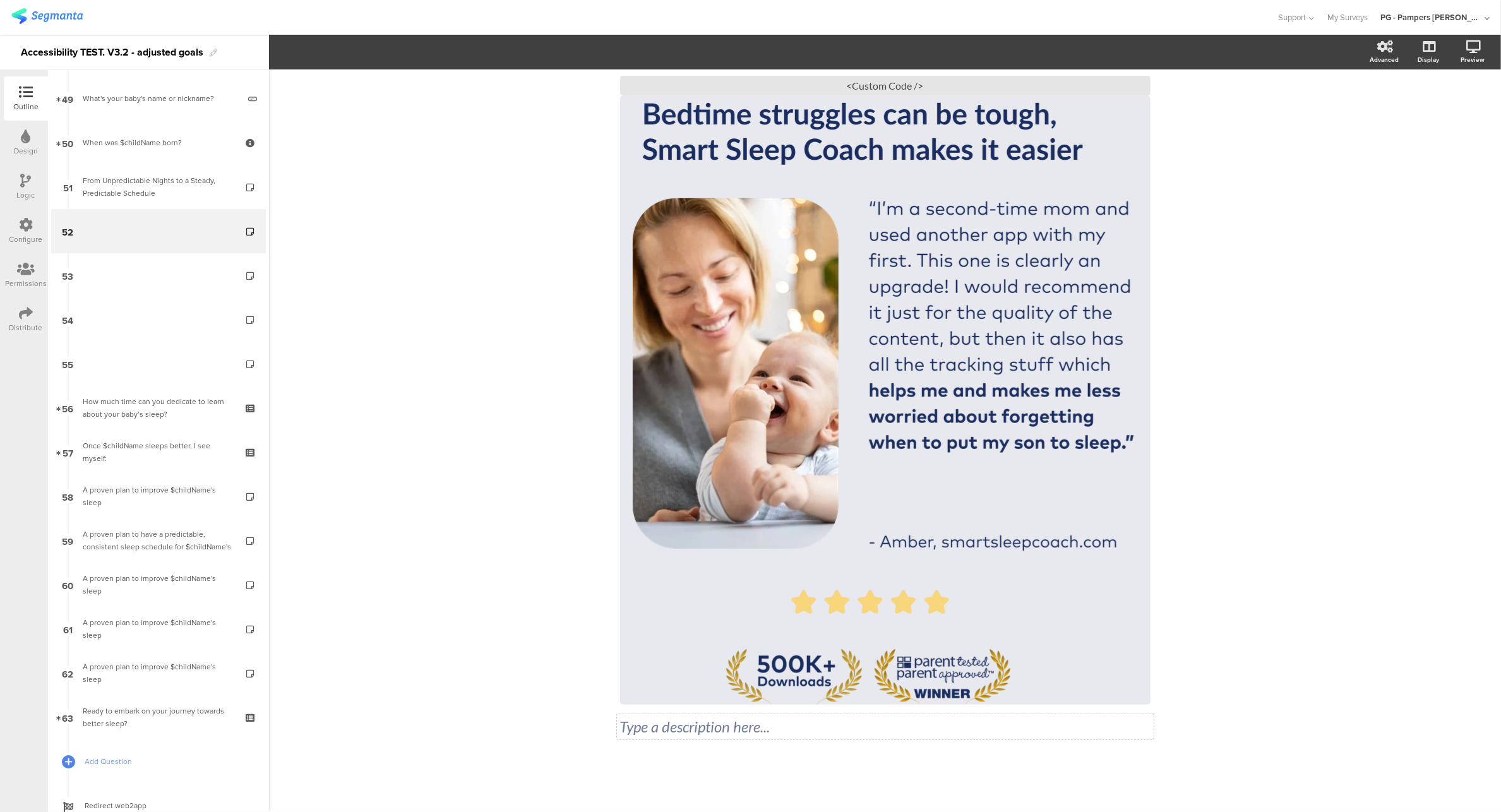
click at [705, 722] on div "Type a description here... / <Custom Code />" at bounding box center [886, 401] width 530 height 695
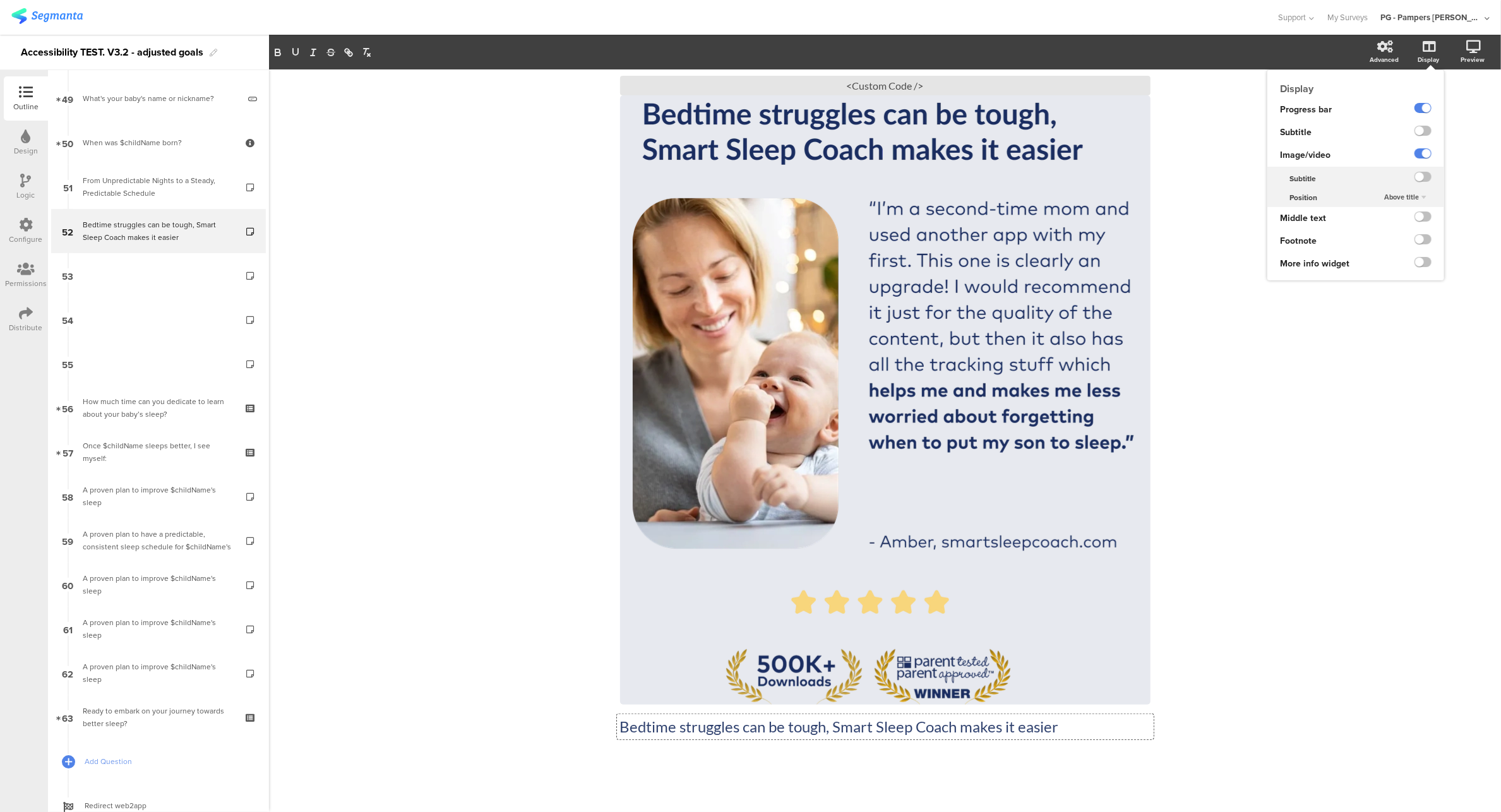
click at [1414, 125] on ng-transclude at bounding box center [1422, 132] width 17 height 15
click at [1414, 130] on label at bounding box center [1422, 130] width 17 height 10
click at [0, 0] on input "checkbox" at bounding box center [0, 0] width 0 height 0
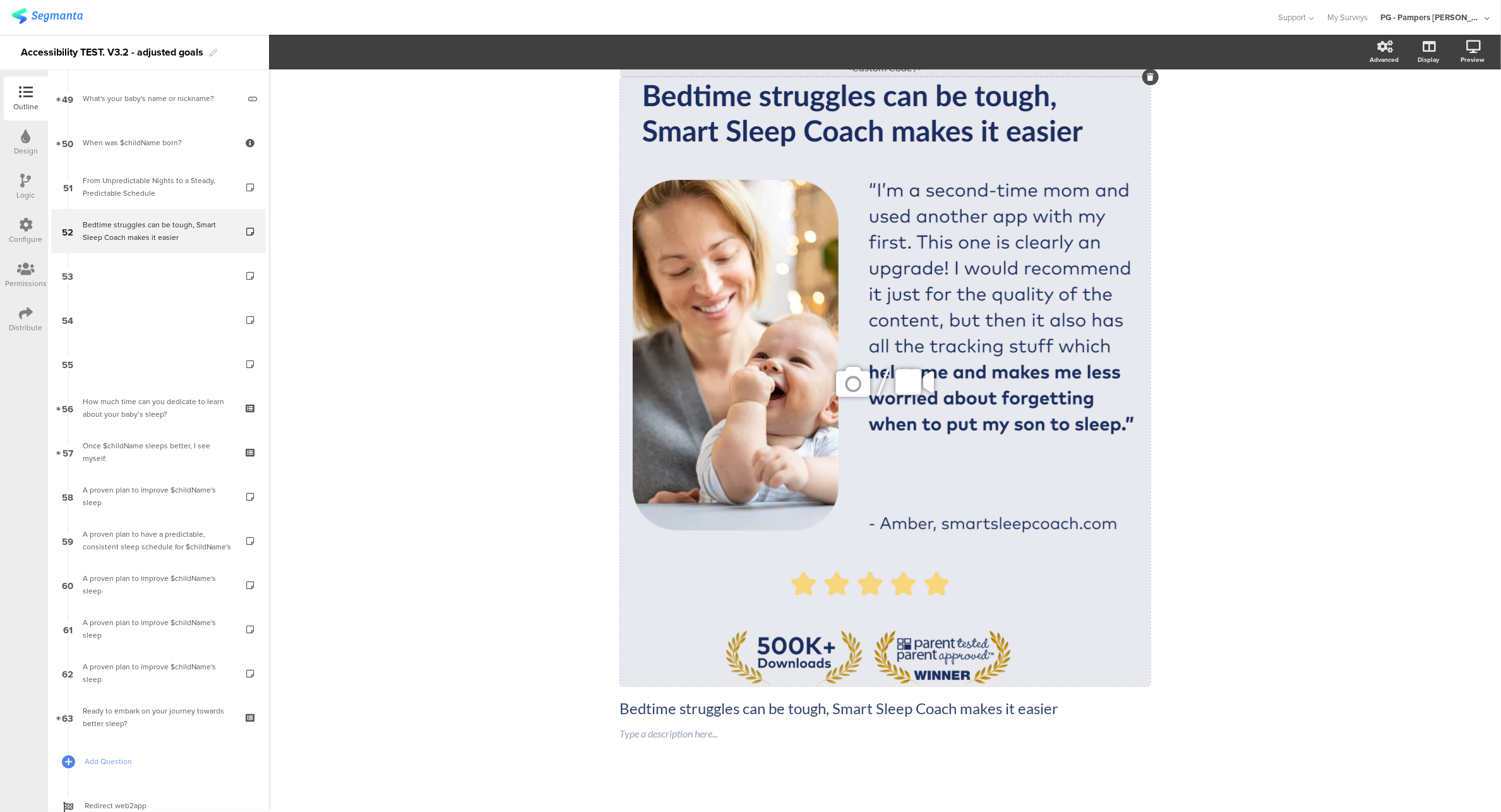
scroll to position [81, 0]
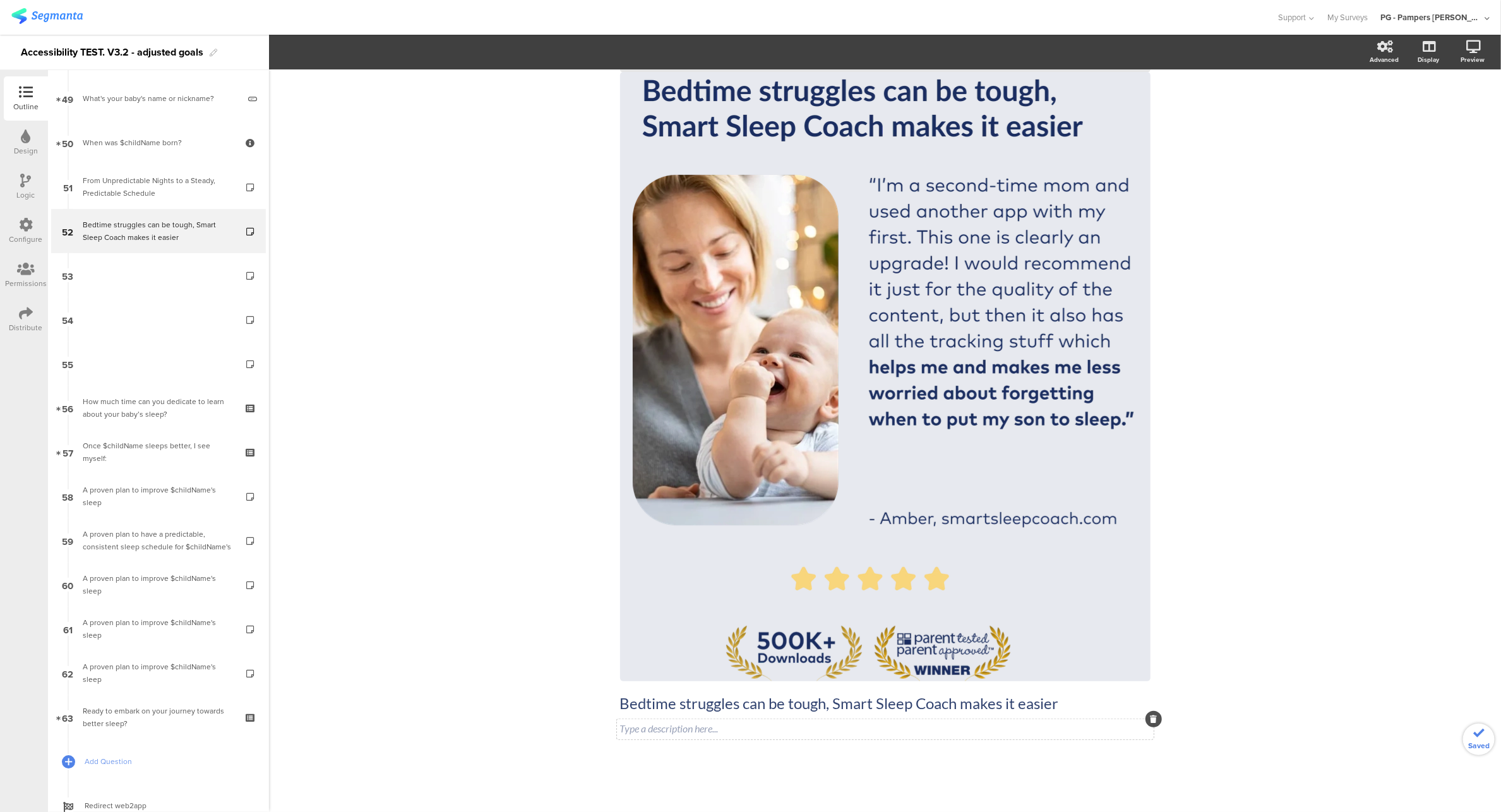
click at [672, 734] on div "Type a description here..." at bounding box center [885, 729] width 537 height 21
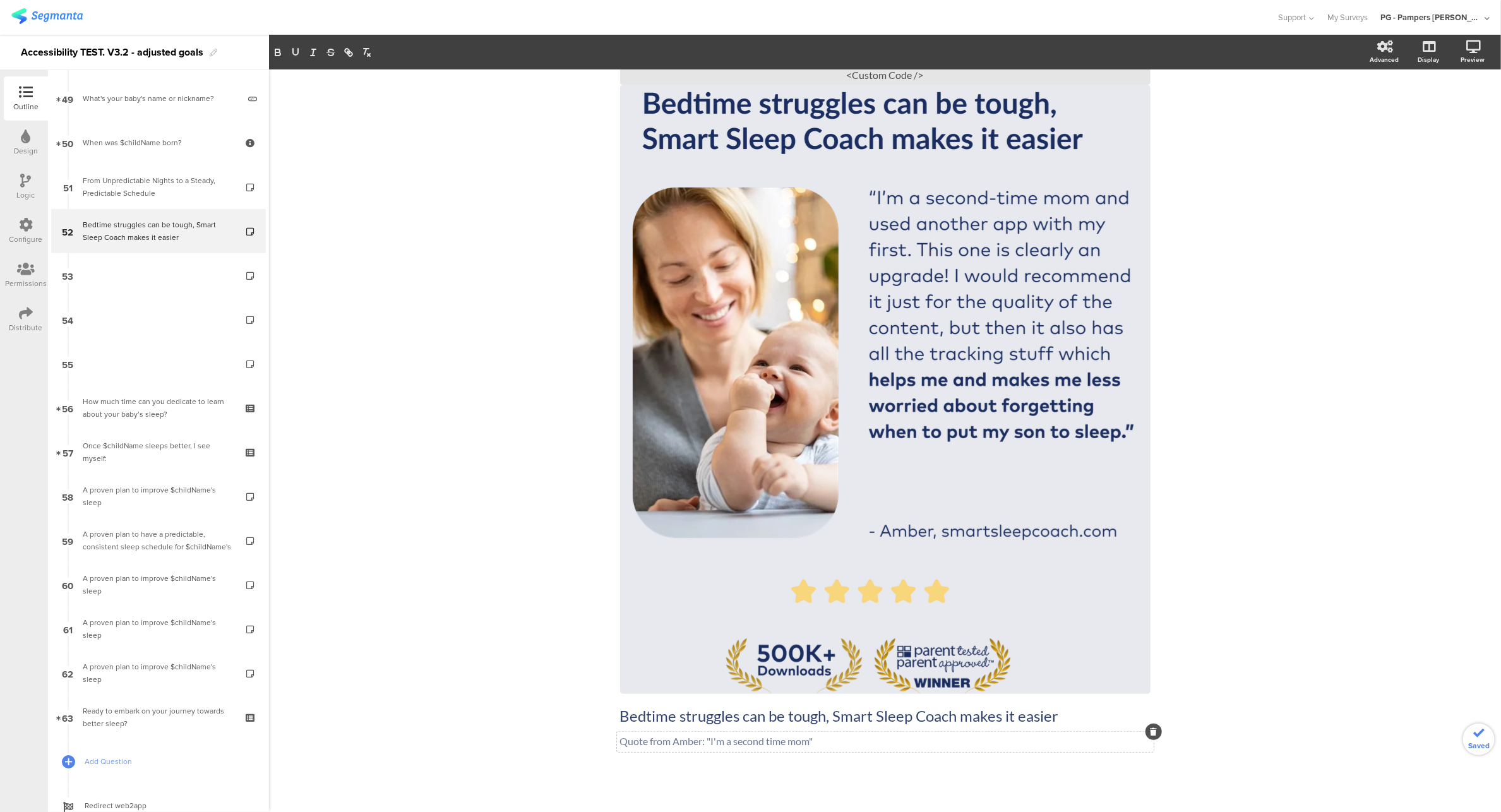
click at [1174, 411] on div "Smart Sleep Coach by Pampers Bedtime struggles can be tough, Smart Sleep Coach …" at bounding box center [885, 412] width 1232 height 823
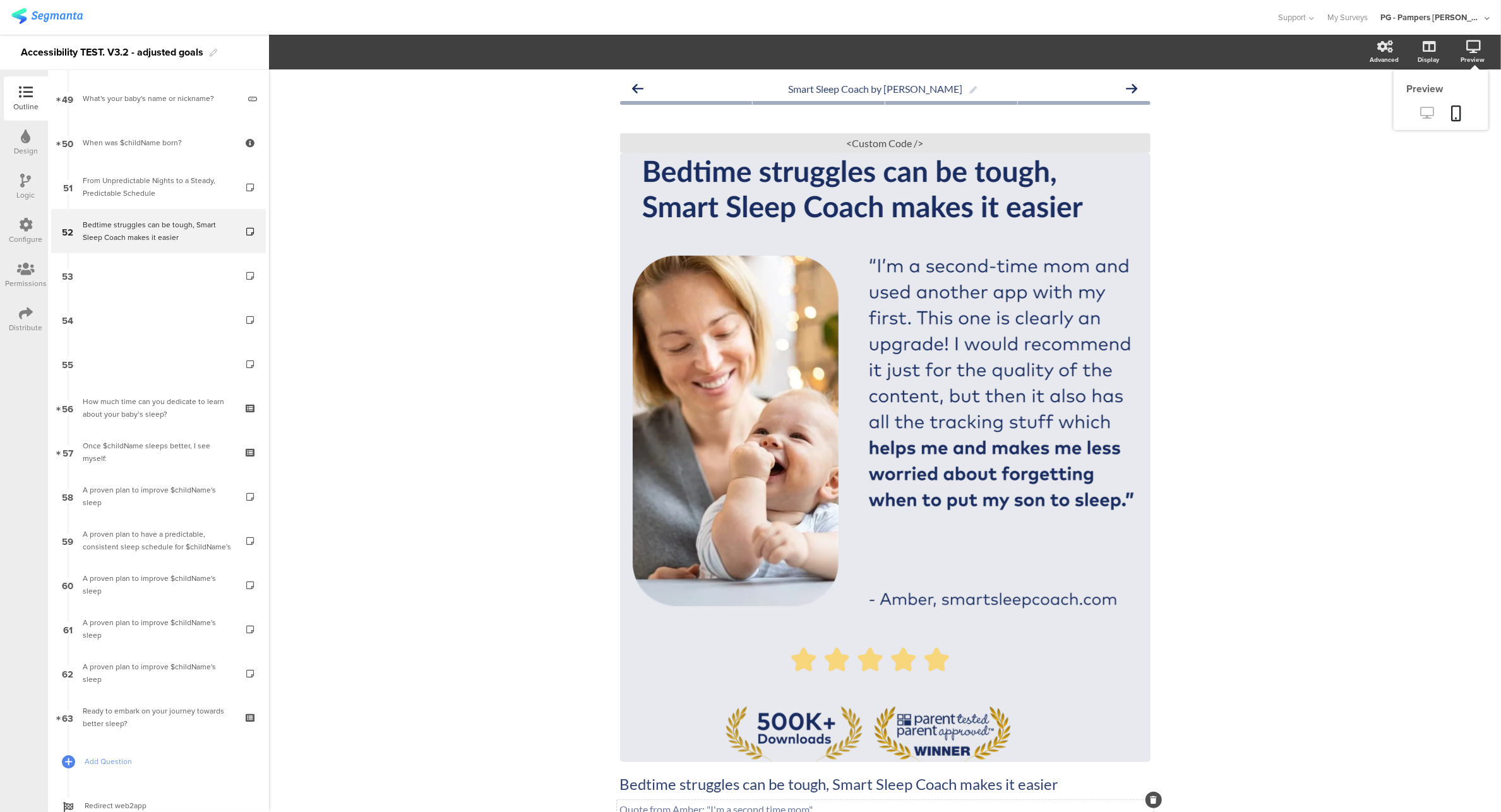
click at [1421, 109] on icon at bounding box center [1428, 113] width 14 height 12
click at [903, 147] on div "<Custom Code />" at bounding box center [886, 143] width 530 height 20
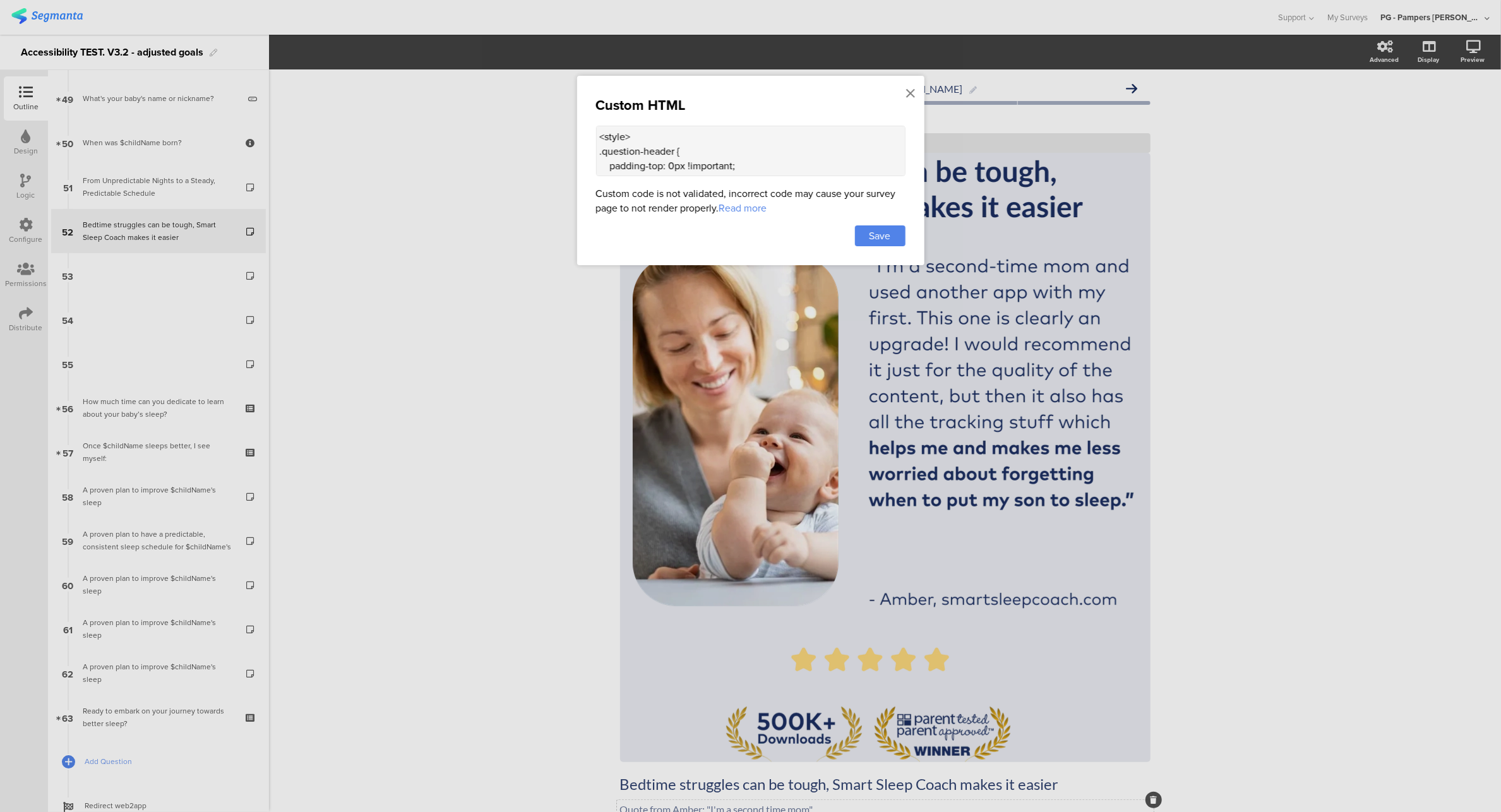
click at [704, 147] on textarea "<style> .question-header { padding-top: 0px !important; } .question-header .hea…" at bounding box center [750, 151] width 309 height 51
click at [702, 151] on textarea "<style> .question-header { padding-top: 0px !important; } .question-header .hea…" at bounding box center [750, 151] width 309 height 51
drag, startPoint x: 641, startPoint y: 157, endPoint x: 551, endPoint y: 112, distance: 100.6
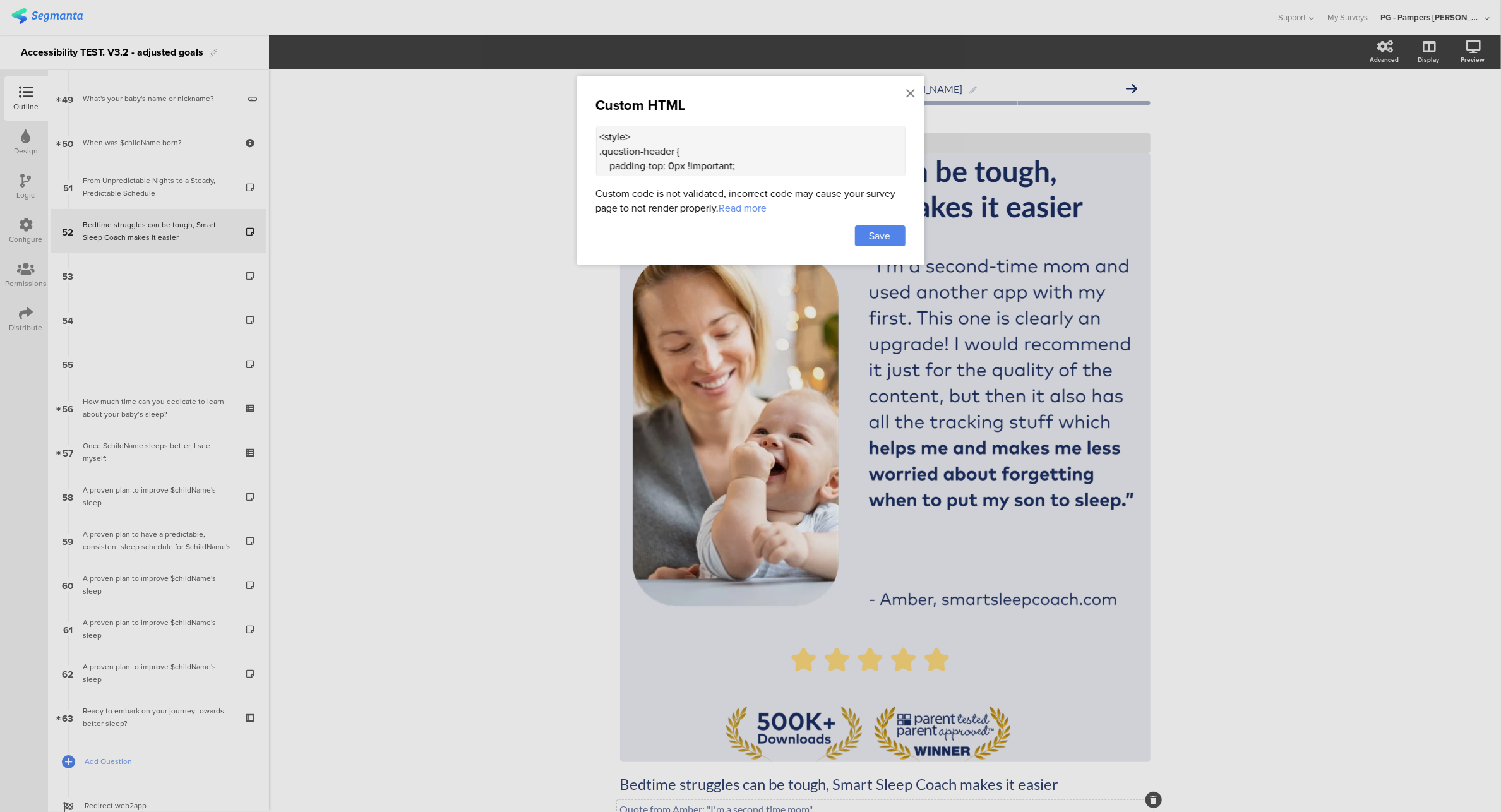
click at [551, 112] on div "Custom HTML <style> .question-header { padding-top: 0px !important; } .question…" at bounding box center [750, 406] width 1501 height 812
paste textarea ".sr-only { position: absolute !important; width: 1px; height: 1px; padding: 0; …"
paste textarea "<div data-v-e5dba86e role="text" class="extra-text color-overlay-readable-80" s…"
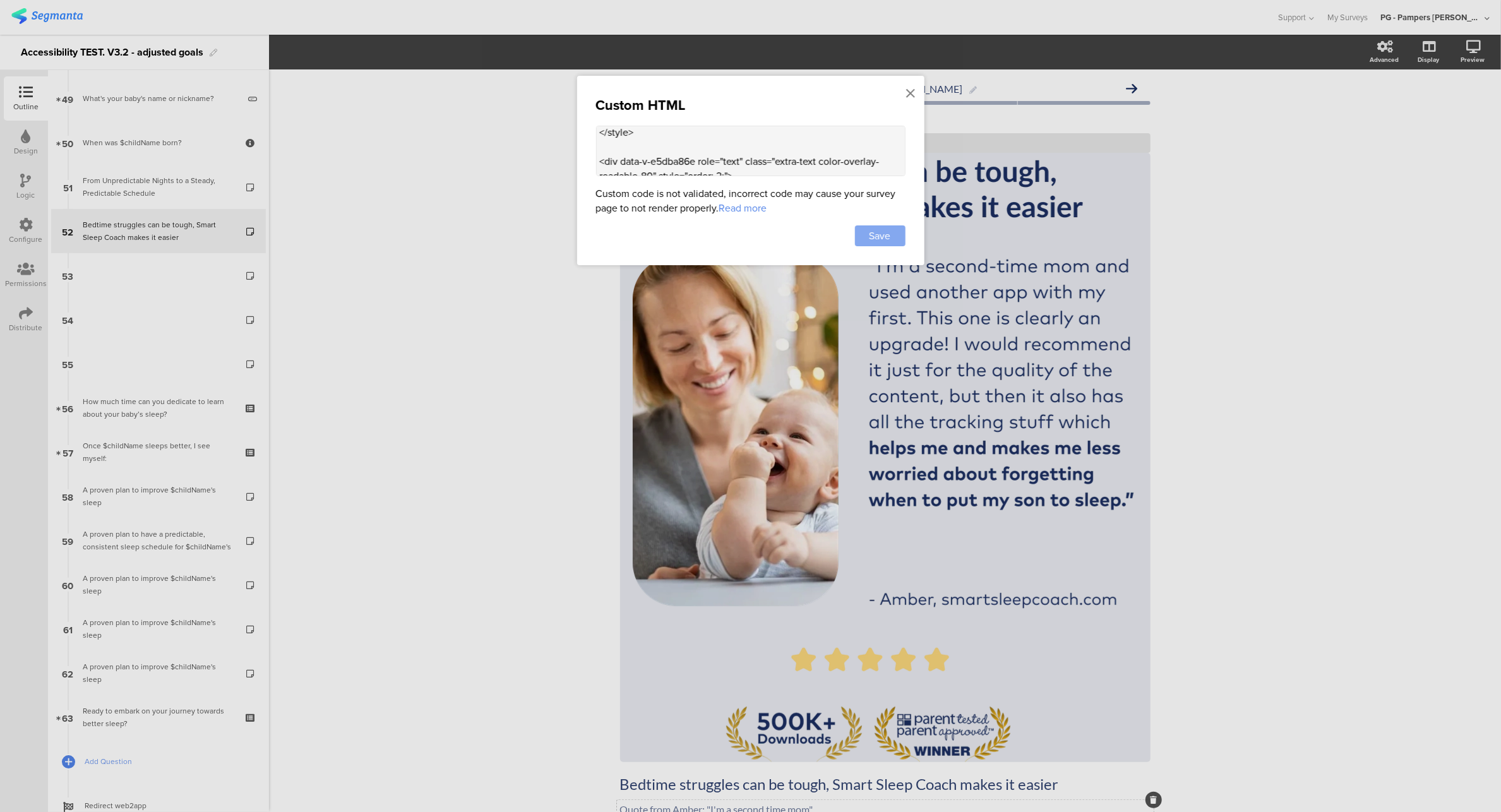
type textarea "<style> .sr-only { position: absolute !important; width: 1px; height: 1px; padd…"
click at [881, 240] on span "Save" at bounding box center [881, 236] width 22 height 15
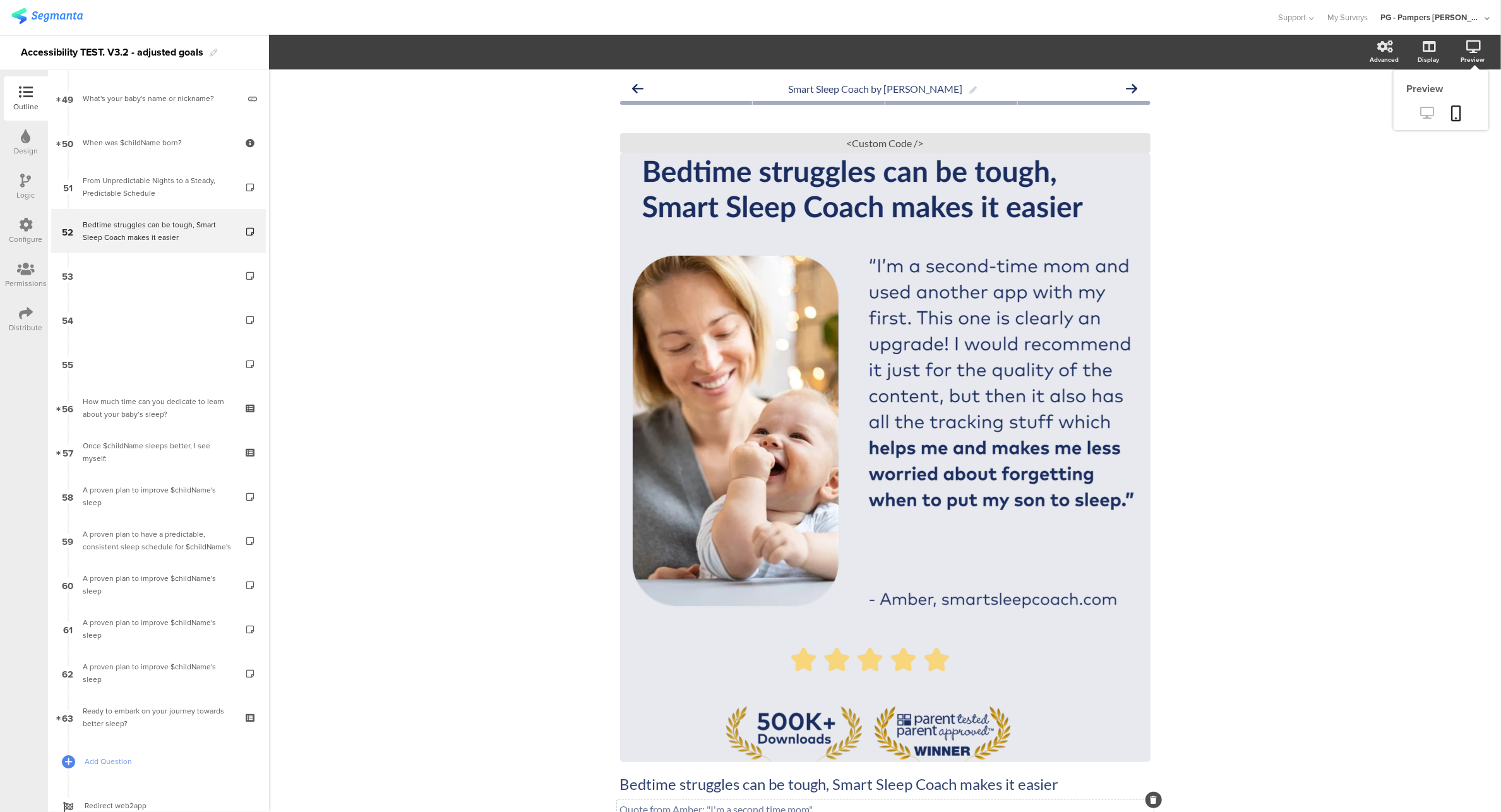
click at [1421, 109] on icon at bounding box center [1428, 113] width 14 height 12
click at [857, 143] on div "<Custom Code />" at bounding box center [886, 143] width 530 height 20
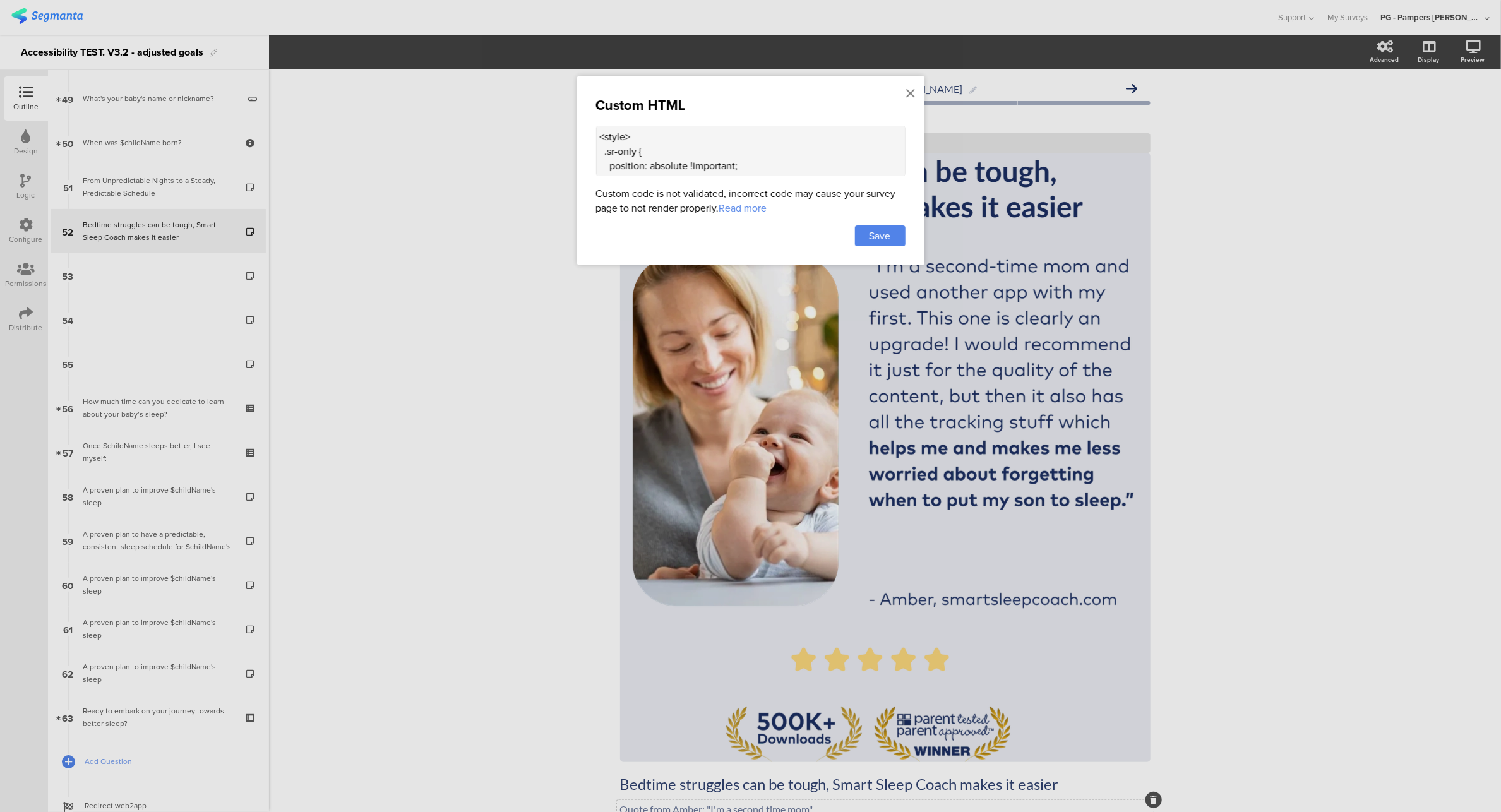
click at [675, 169] on textarea "<style> .sr-only { position: absolute !important; width: 1px; height: 1px; padd…" at bounding box center [750, 151] width 309 height 51
paste textarea "extra-text.color-overlay-readable-80 p:nth-of-type(1), .extra-text.color-overla…"
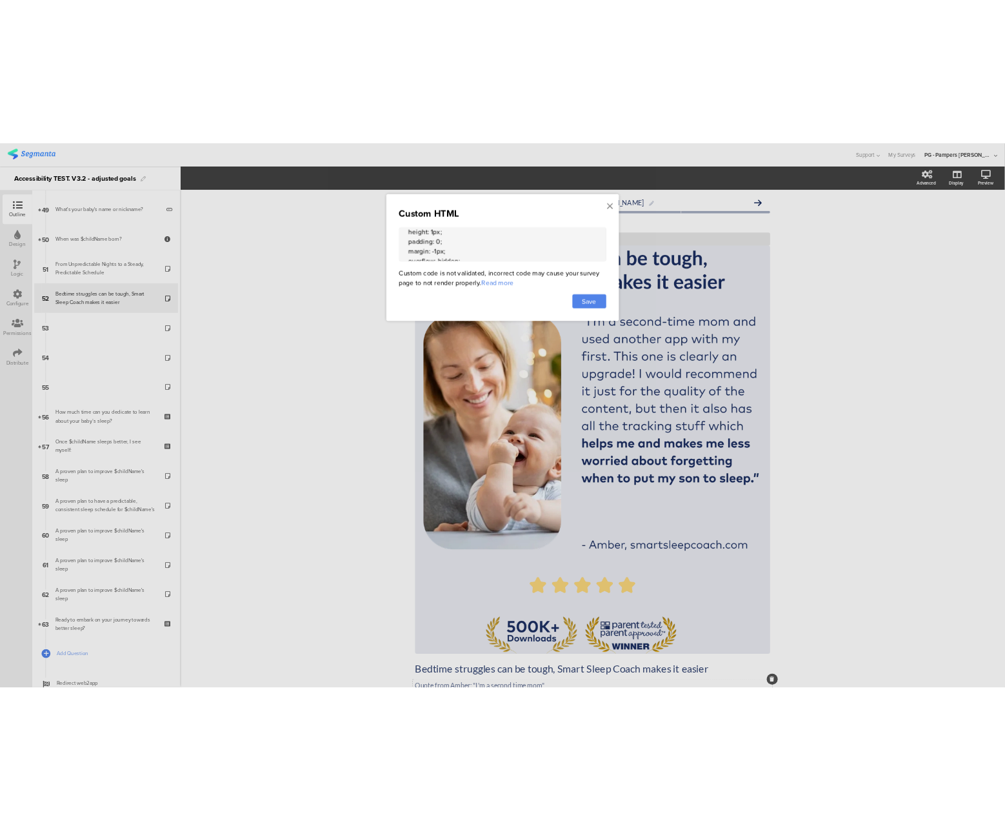
scroll to position [0, 0]
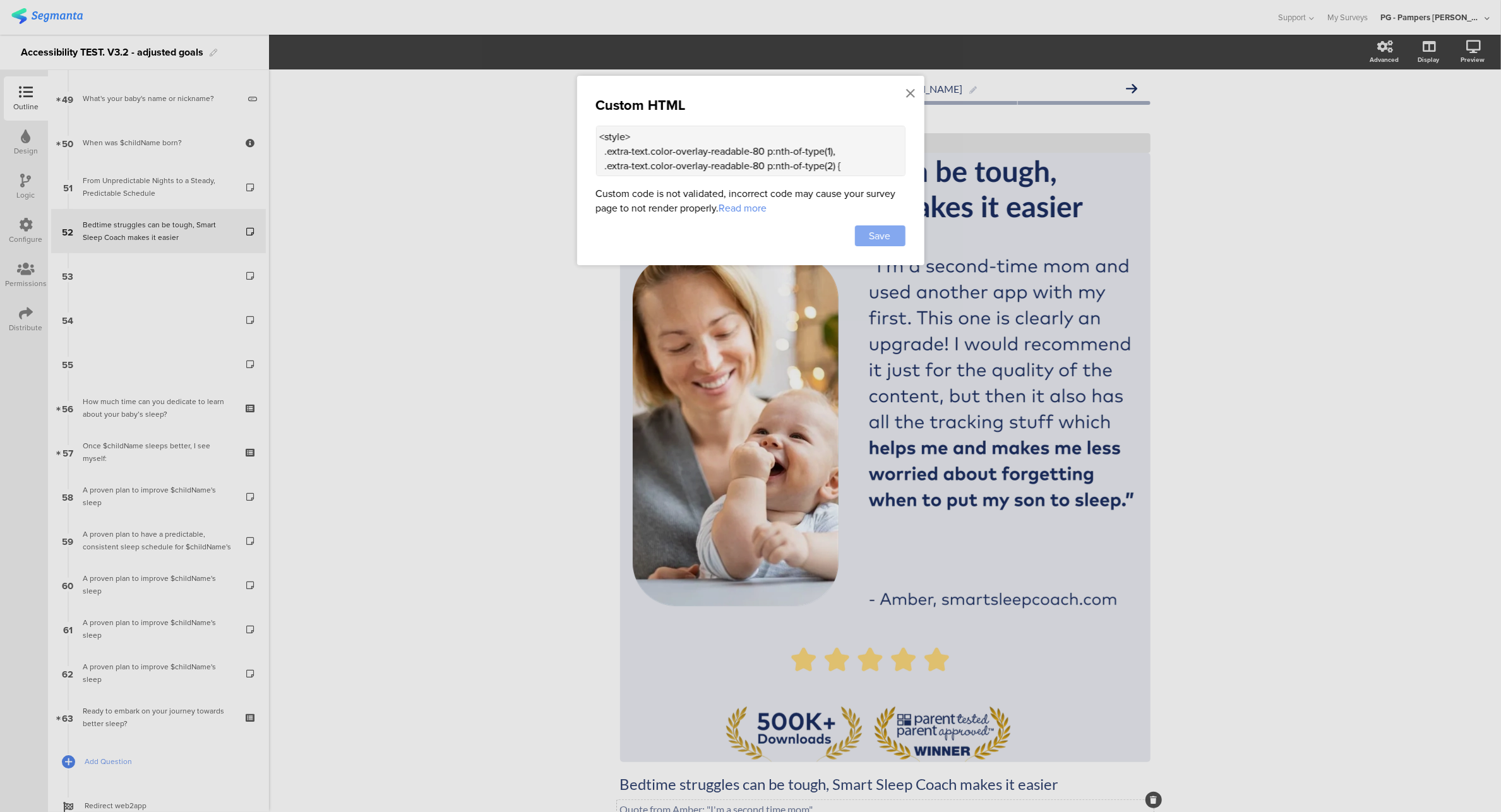
type textarea "<style> .extra-text.color-overlay-readable-80 p:nth-of-type(1), .extra-text.col…"
click at [875, 233] on span "Save" at bounding box center [881, 236] width 22 height 15
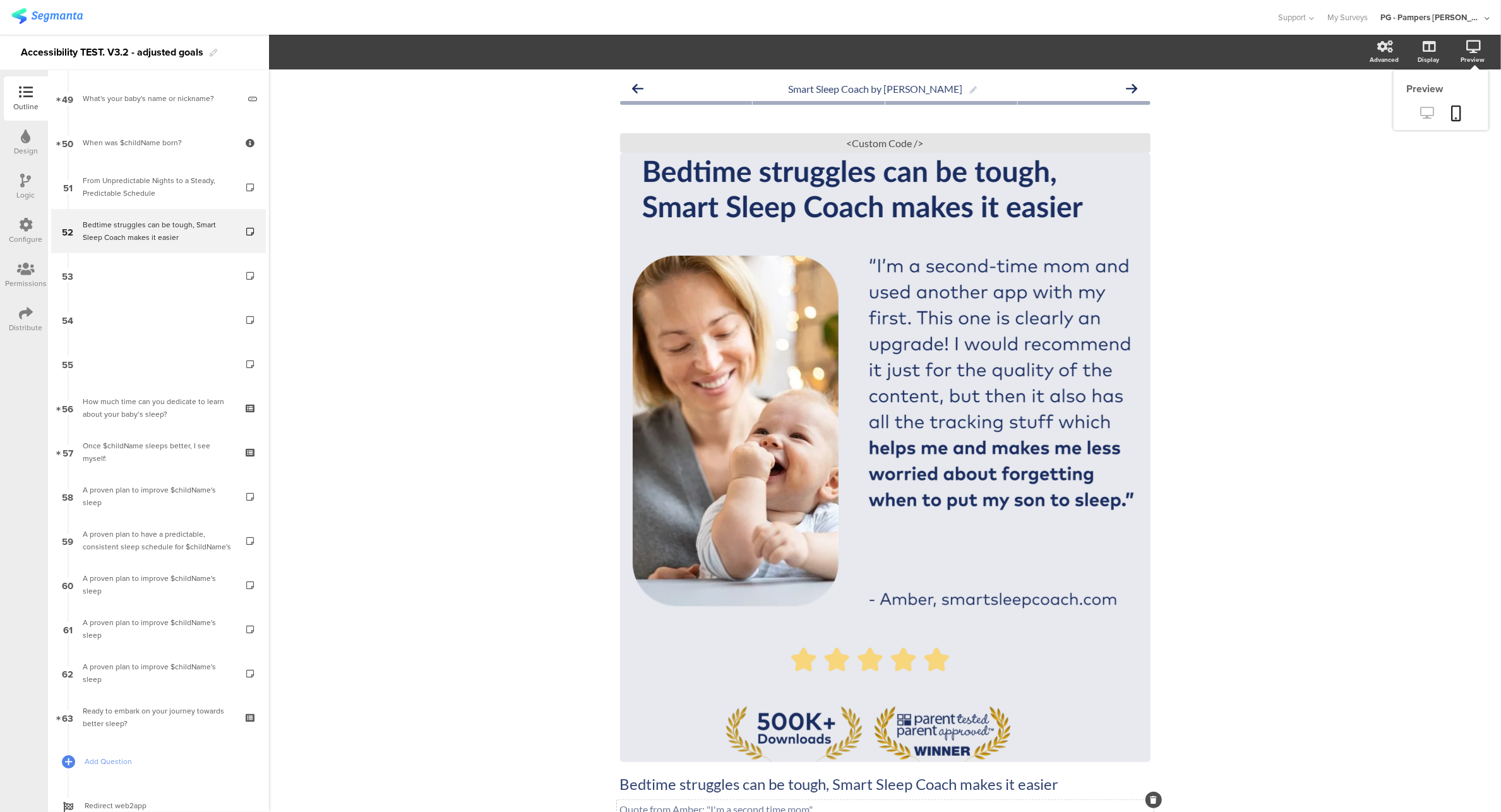
click at [1421, 108] on icon at bounding box center [1428, 113] width 14 height 12
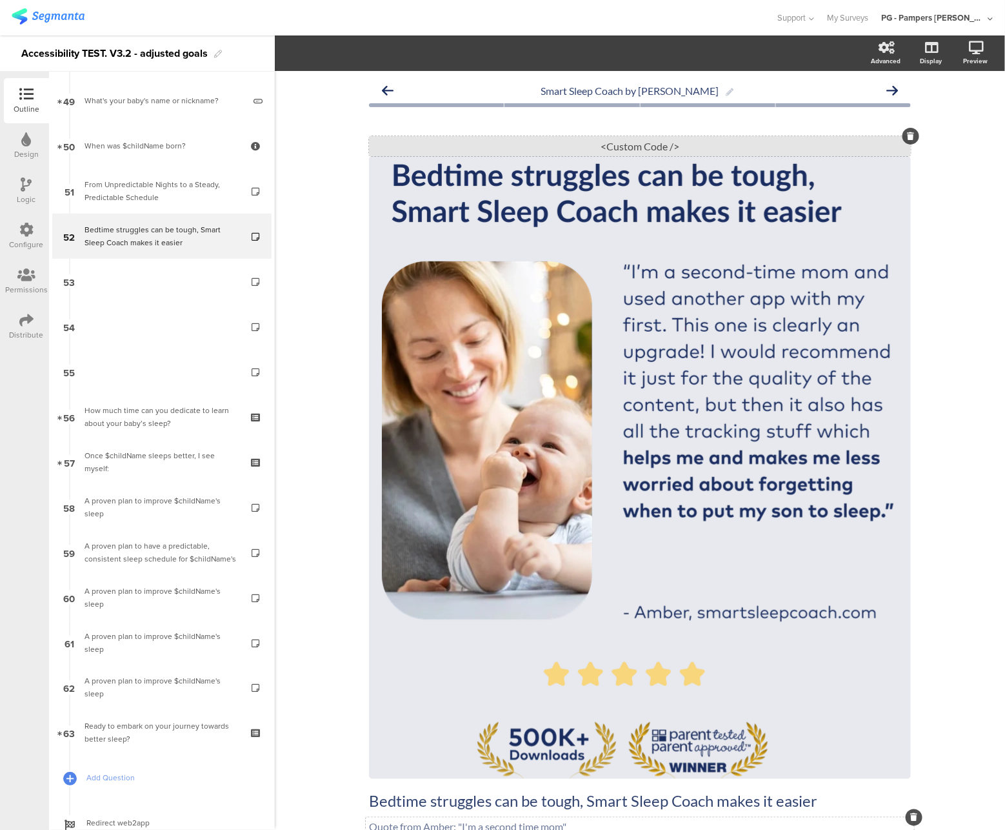
click at [659, 143] on div "<Custom Code />" at bounding box center [640, 146] width 542 height 20
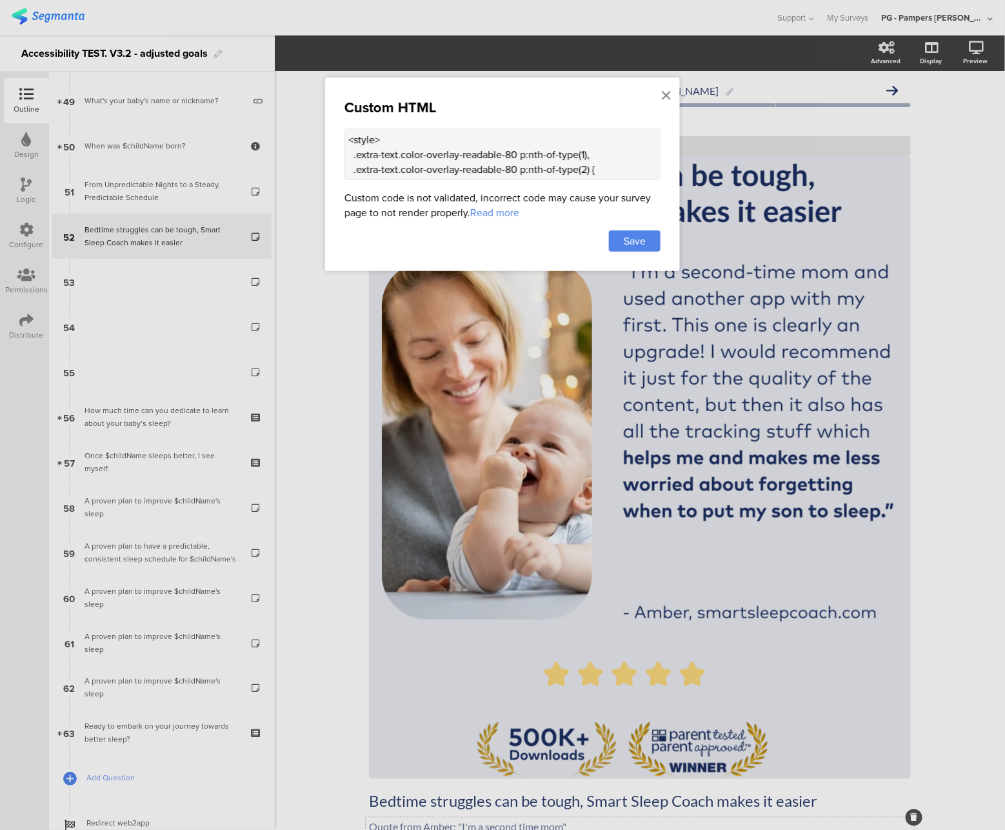
click at [510, 156] on textarea "<style> .extra-text.color-overlay-readable-80 p:nth-of-type(1), .extra-text.col…" at bounding box center [503, 154] width 316 height 52
type textarea "<style> .extra-text.color-overlay-readable-90 p:nth-of-type(1), .extra-text.col…"
click at [617, 237] on div "Save" at bounding box center [635, 240] width 52 height 21
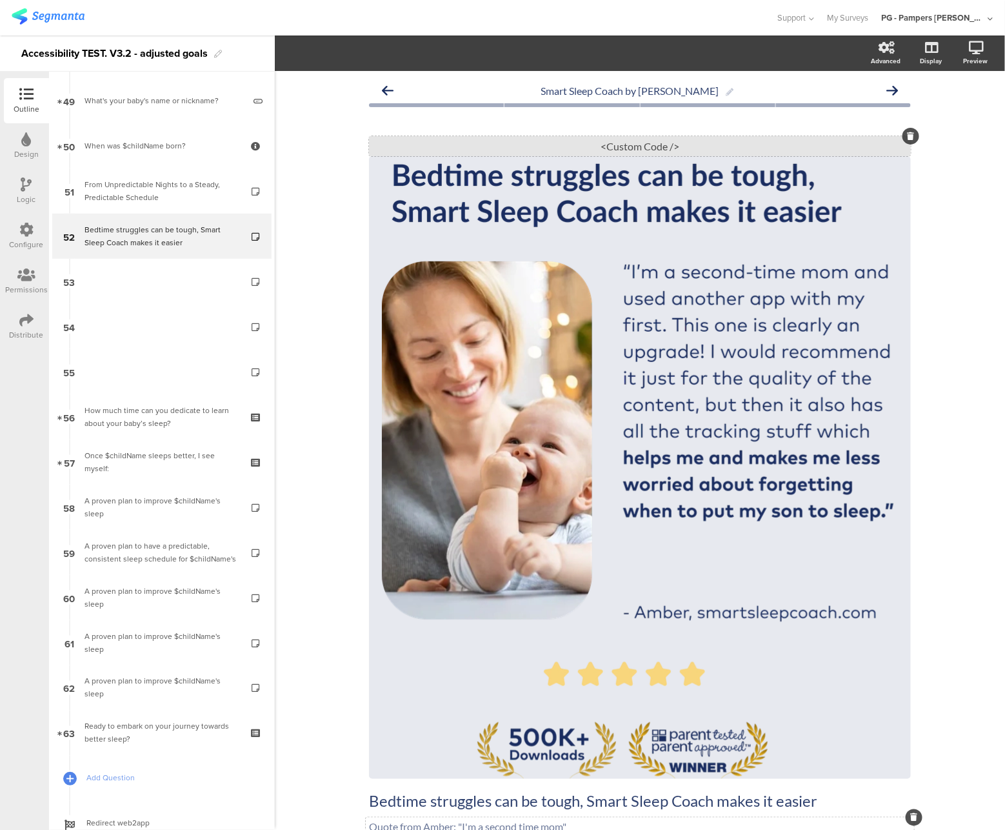
click at [690, 139] on div "<Custom Code />" at bounding box center [640, 146] width 542 height 20
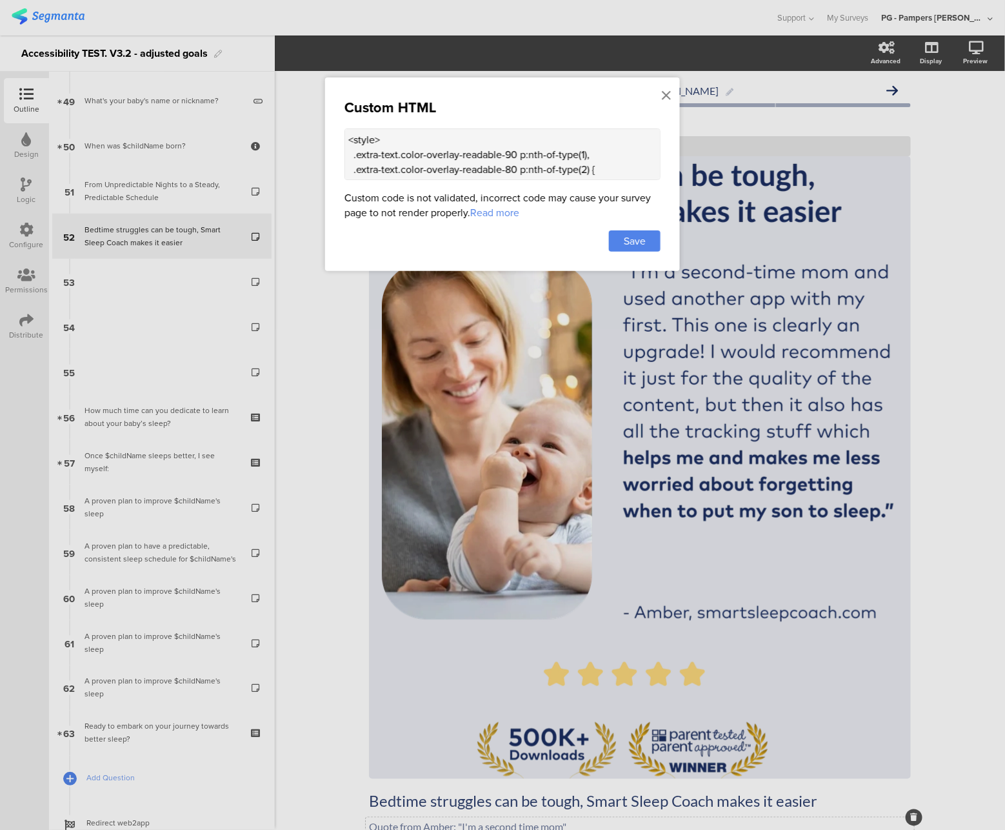
click at [973, 146] on div at bounding box center [502, 415] width 1005 height 830
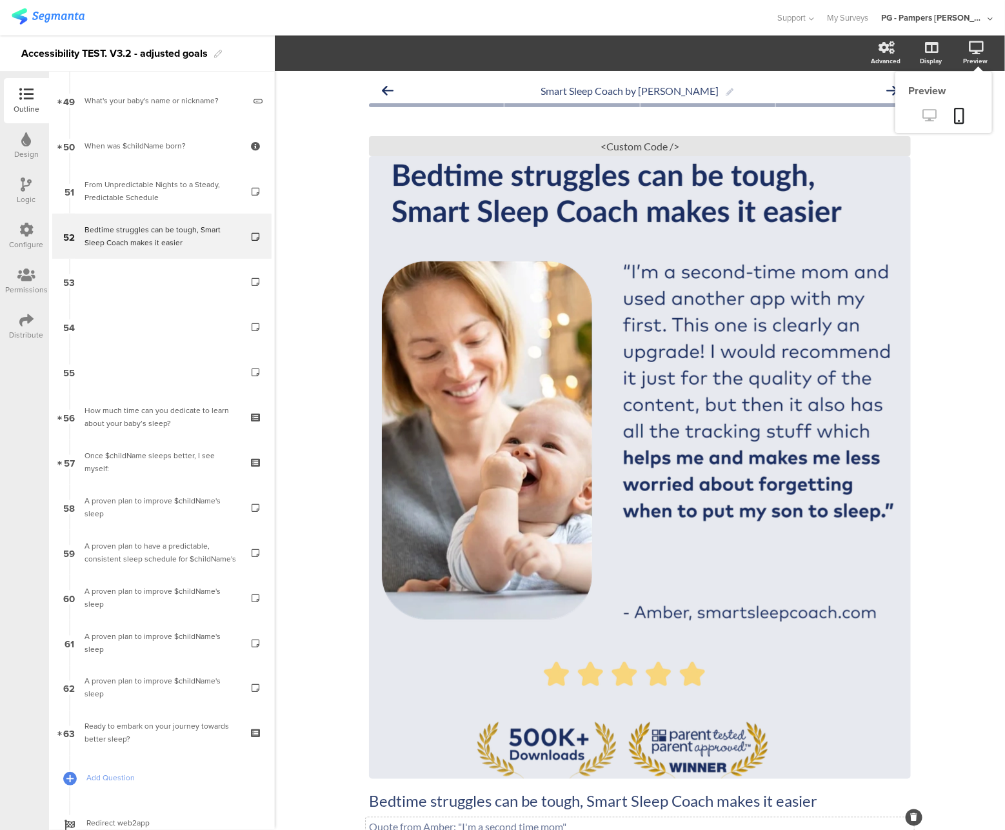
click at [923, 114] on icon at bounding box center [930, 115] width 14 height 12
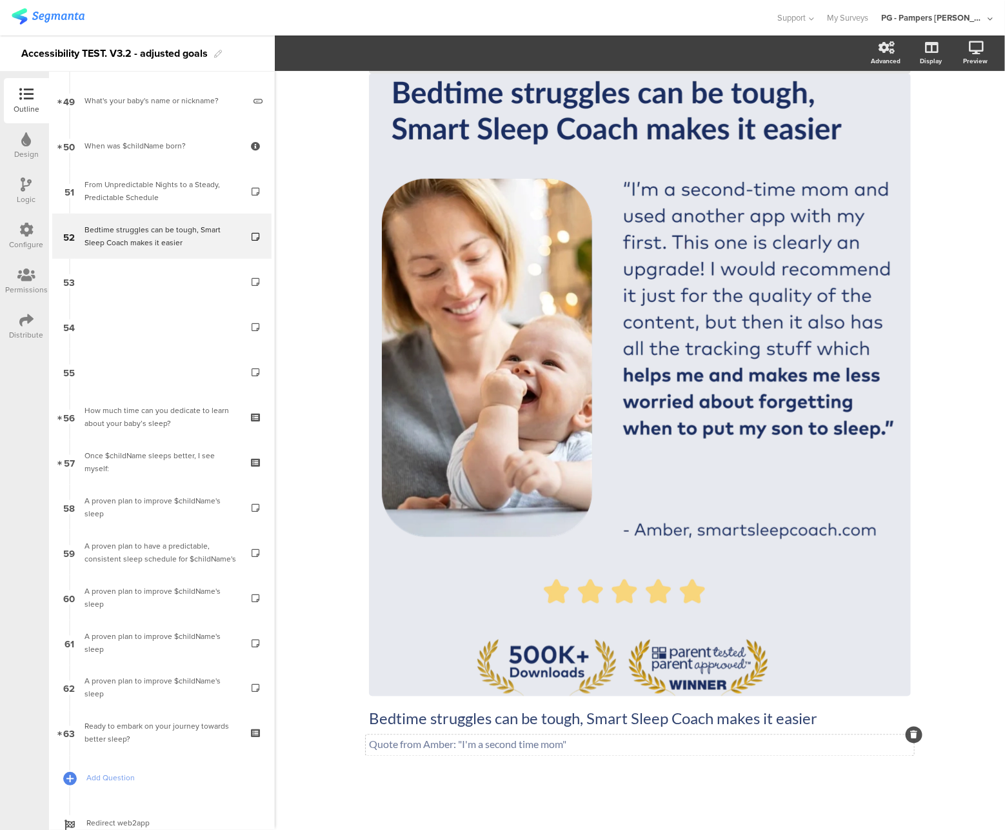
click at [398, 751] on div "Quote from Amber: "I'm a second time mom" Quote from Amber: "I'm a second time …" at bounding box center [640, 745] width 549 height 21
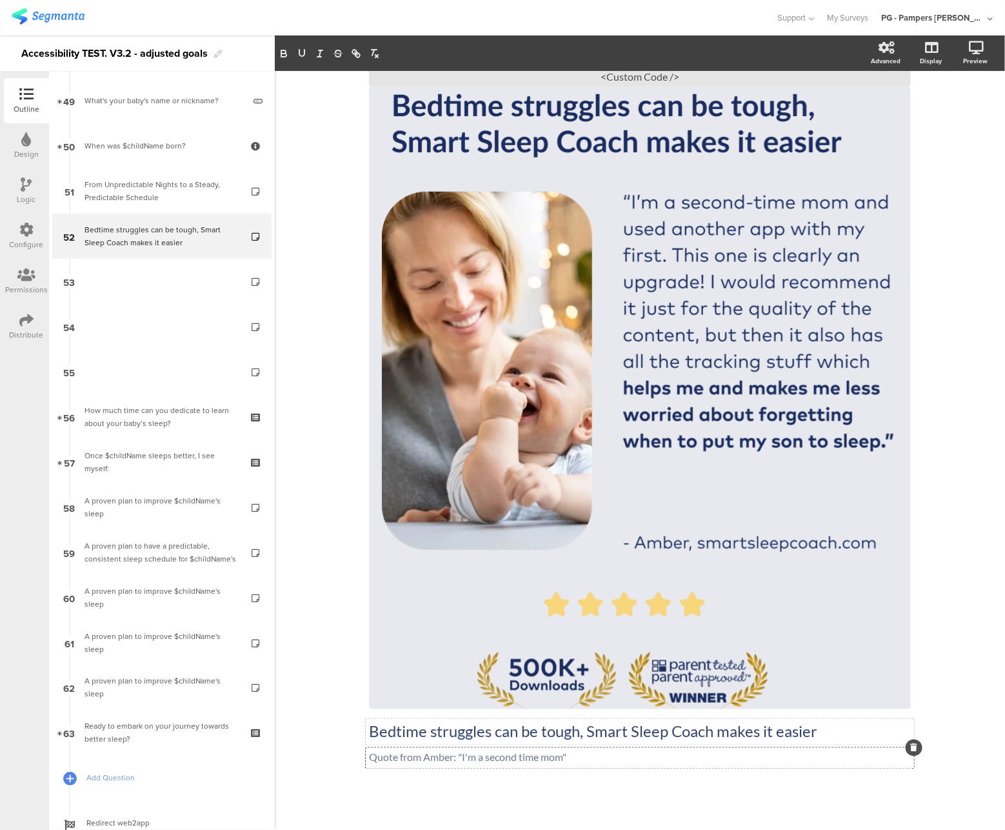
click at [396, 739] on p "Bedtime struggles can be tough, Smart Sleep Coach makes it easier" at bounding box center [640, 731] width 542 height 19
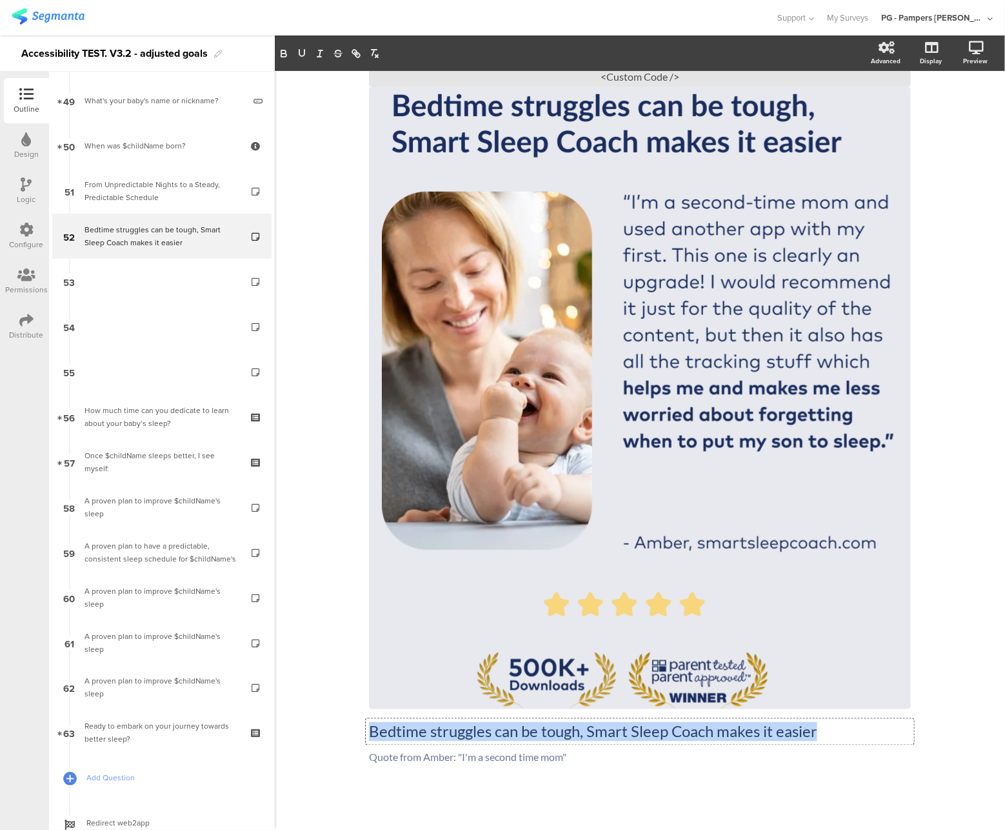
click at [396, 739] on p "Bedtime struggles can be tough, Smart Sleep Coach makes it easier" at bounding box center [640, 731] width 542 height 19
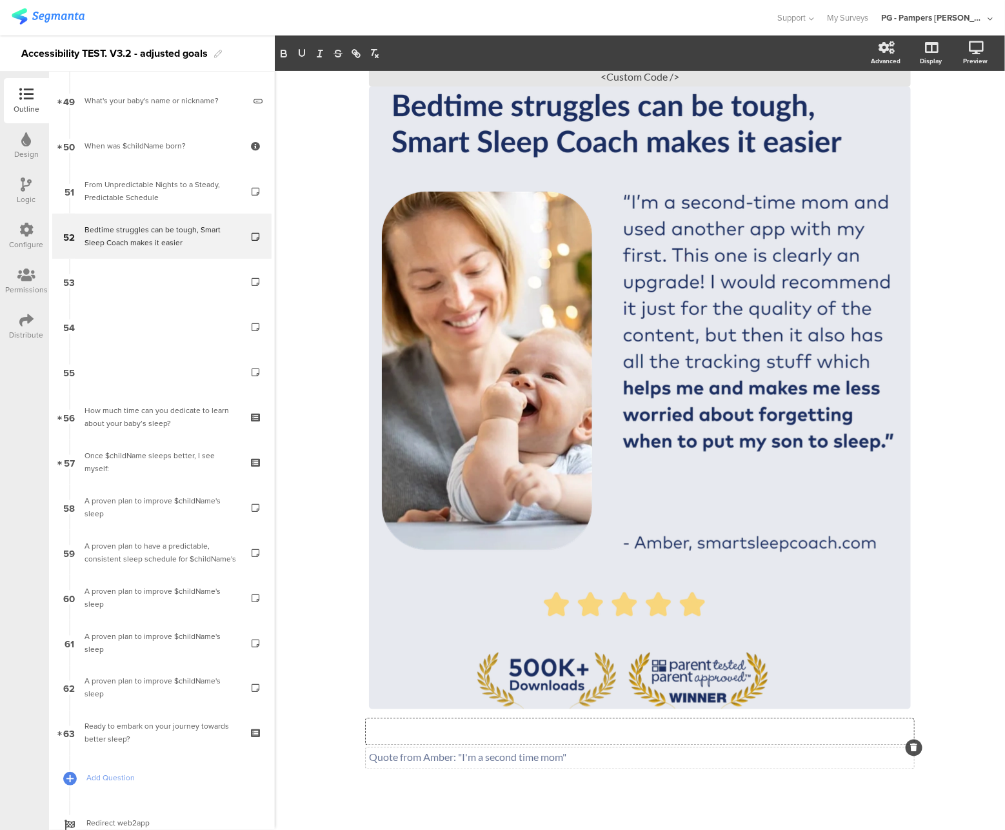
click at [375, 767] on div "Quote from Amber: "I'm a second time mom" Quote from Amber: "I'm a second time …" at bounding box center [640, 758] width 549 height 21
click at [369, 761] on p "Quote from Amber: "I'm a second time mom"" at bounding box center [640, 757] width 542 height 12
click at [417, 743] on div "Type a description here..." at bounding box center [640, 732] width 549 height 26
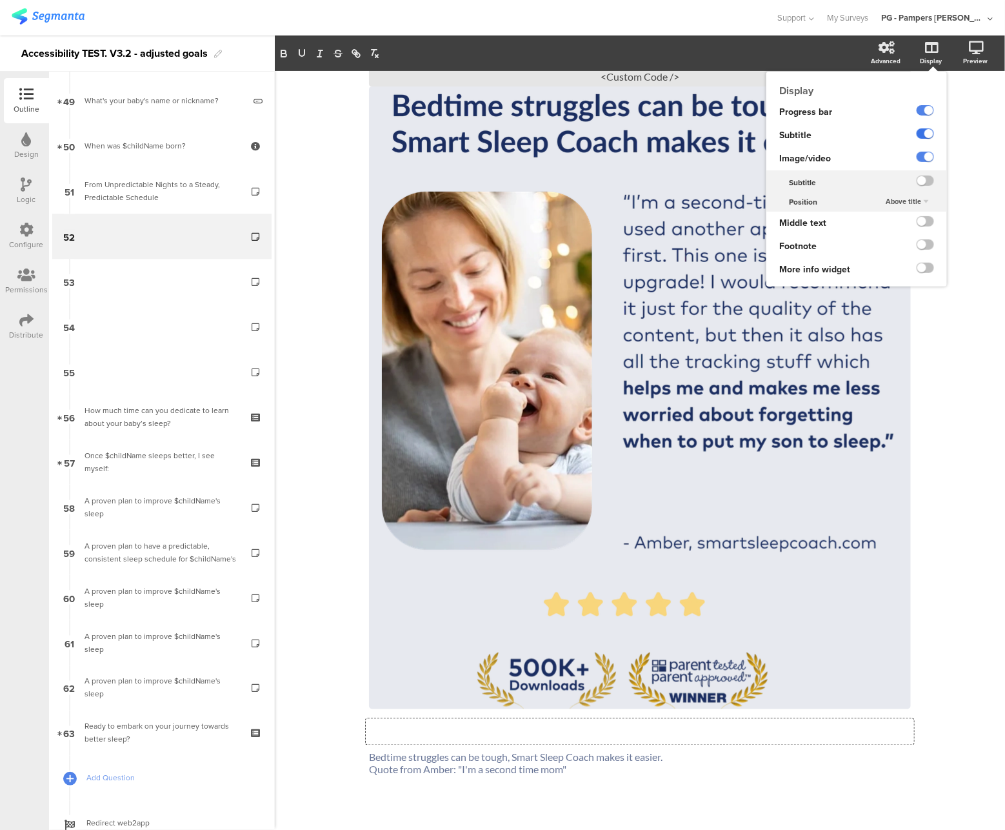
click at [917, 136] on label at bounding box center [925, 133] width 17 height 10
click at [0, 0] on input "checkbox" at bounding box center [0, 0] width 0 height 0
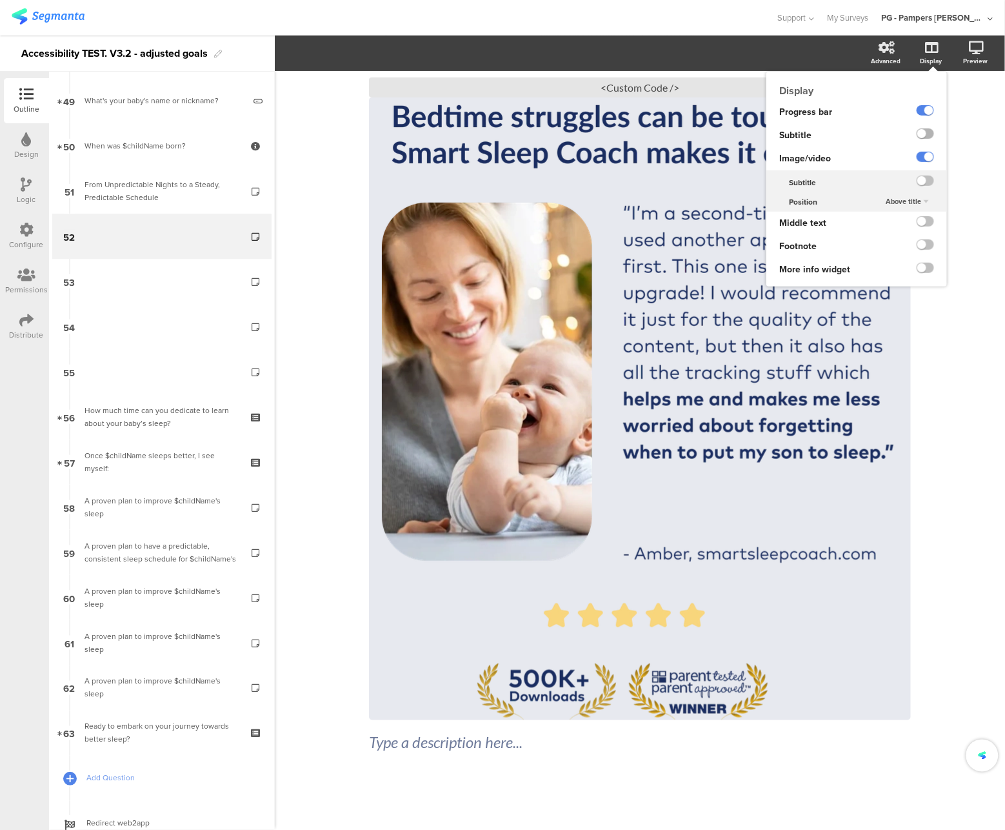
click at [917, 136] on label at bounding box center [925, 133] width 17 height 10
click at [0, 0] on input "checkbox" at bounding box center [0, 0] width 0 height 0
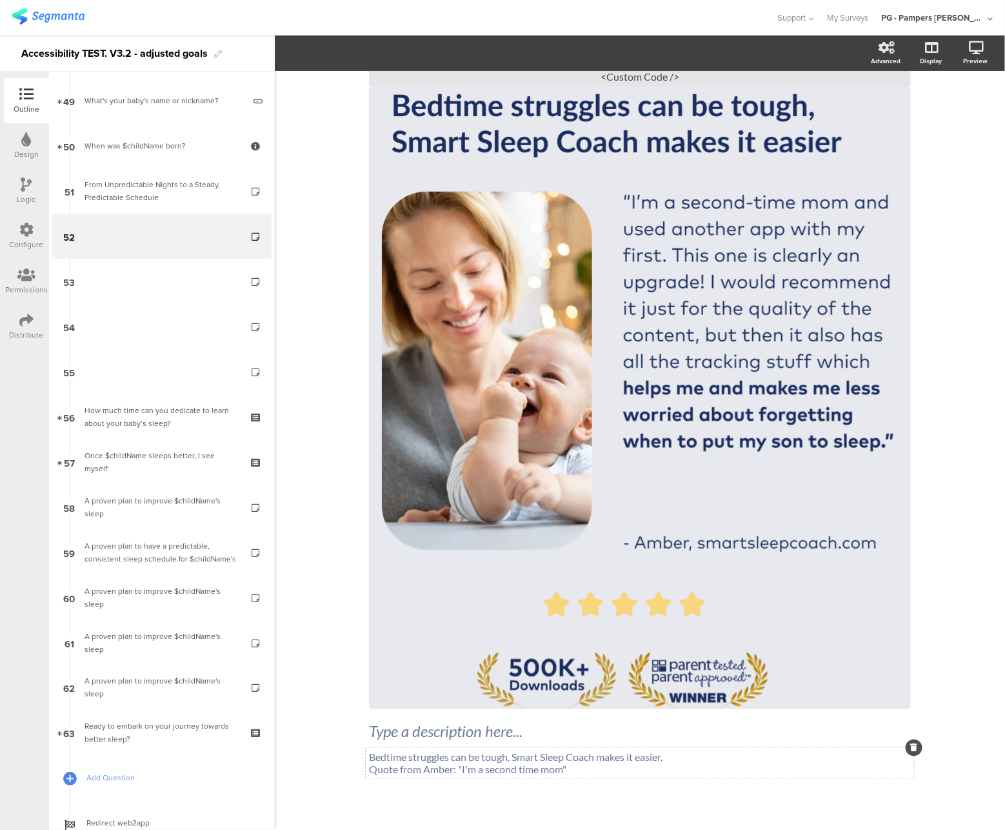
click at [415, 763] on span "Type a description here... Bedtime struggles can be tough, Smart Sleep Coach ma…" at bounding box center [640, 749] width 542 height 54
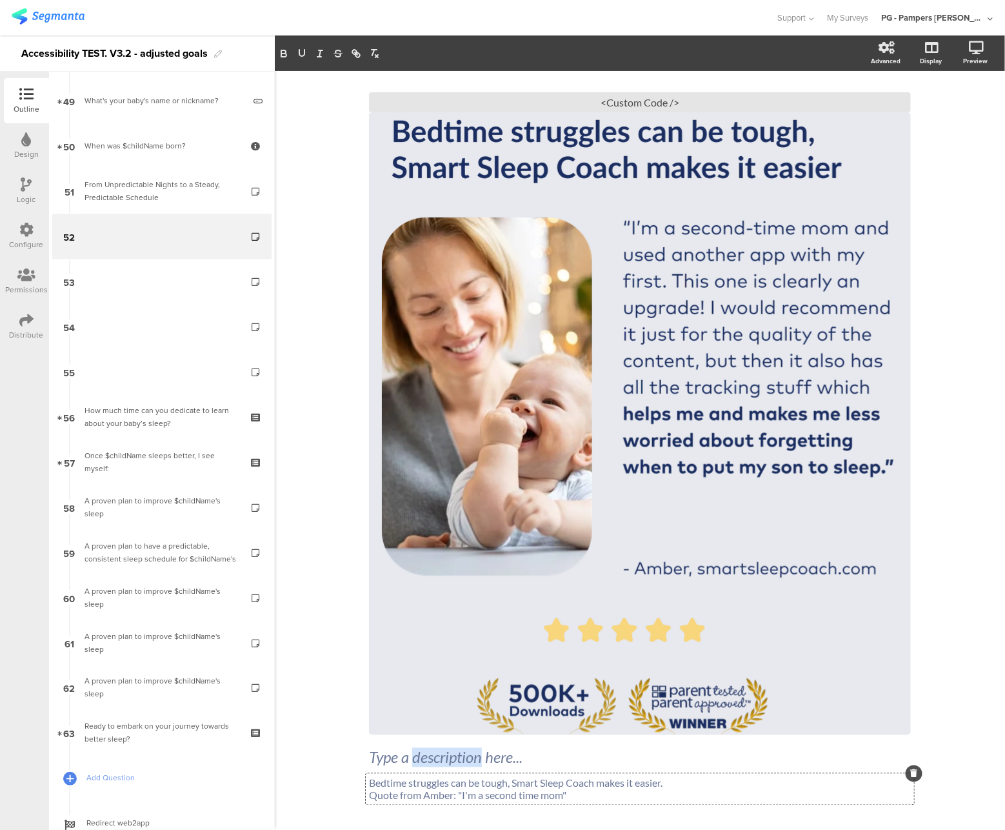
click at [415, 763] on div "Type a description here..." at bounding box center [640, 757] width 542 height 19
click at [412, 786] on div "Bedtime struggles can be tough, Smart Sleep Coach makes it easier. Quote from A…" at bounding box center [640, 789] width 549 height 31
click at [412, 786] on p "Bedtime struggles can be tough, Smart Sleep Coach makes it easier." at bounding box center [640, 783] width 542 height 12
click at [411, 749] on div "Type a description here..." at bounding box center [640, 758] width 549 height 26
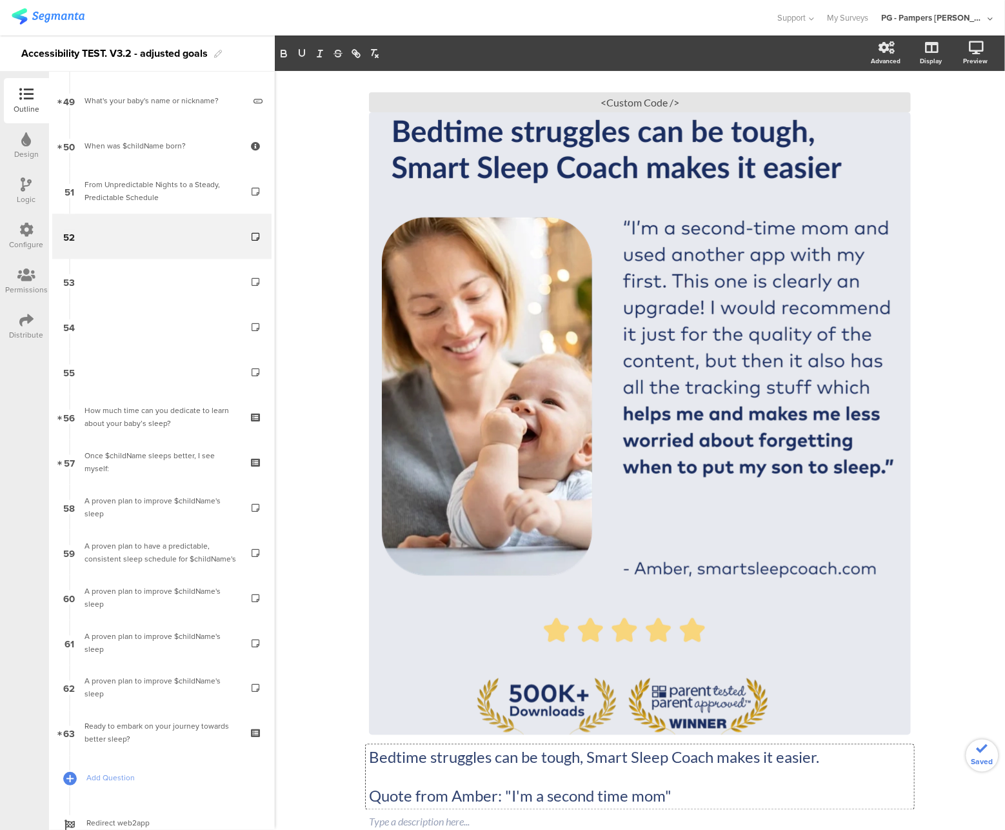
click at [421, 783] on p at bounding box center [640, 776] width 542 height 19
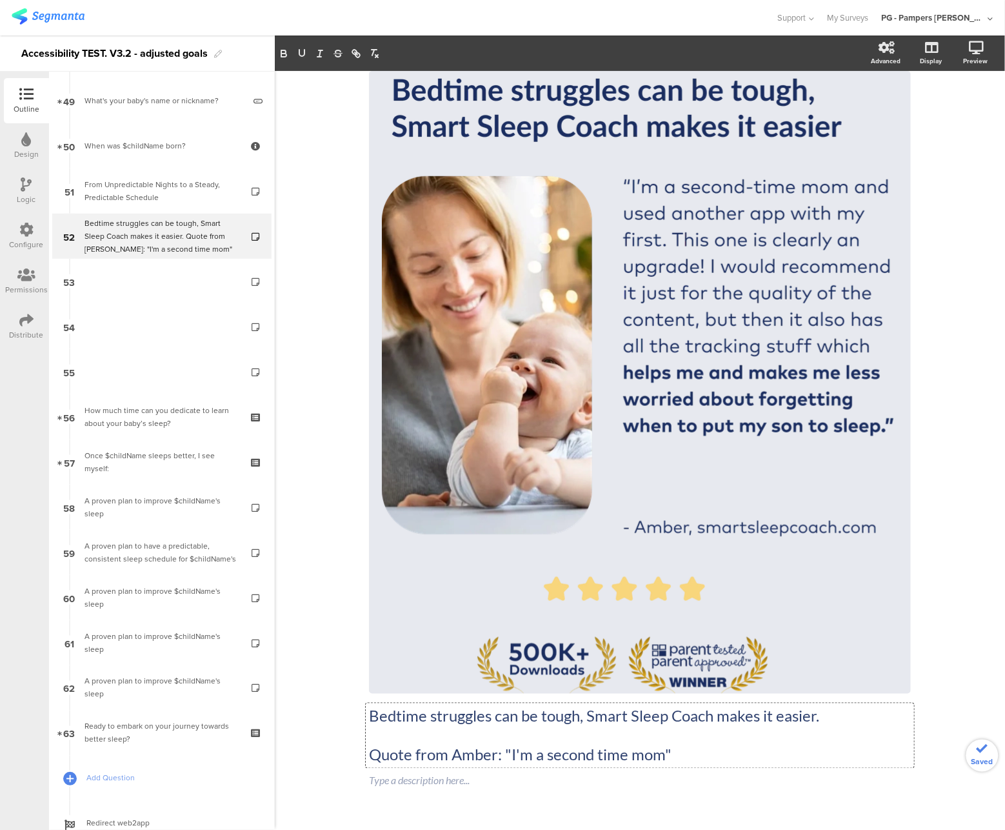
scroll to position [121, 0]
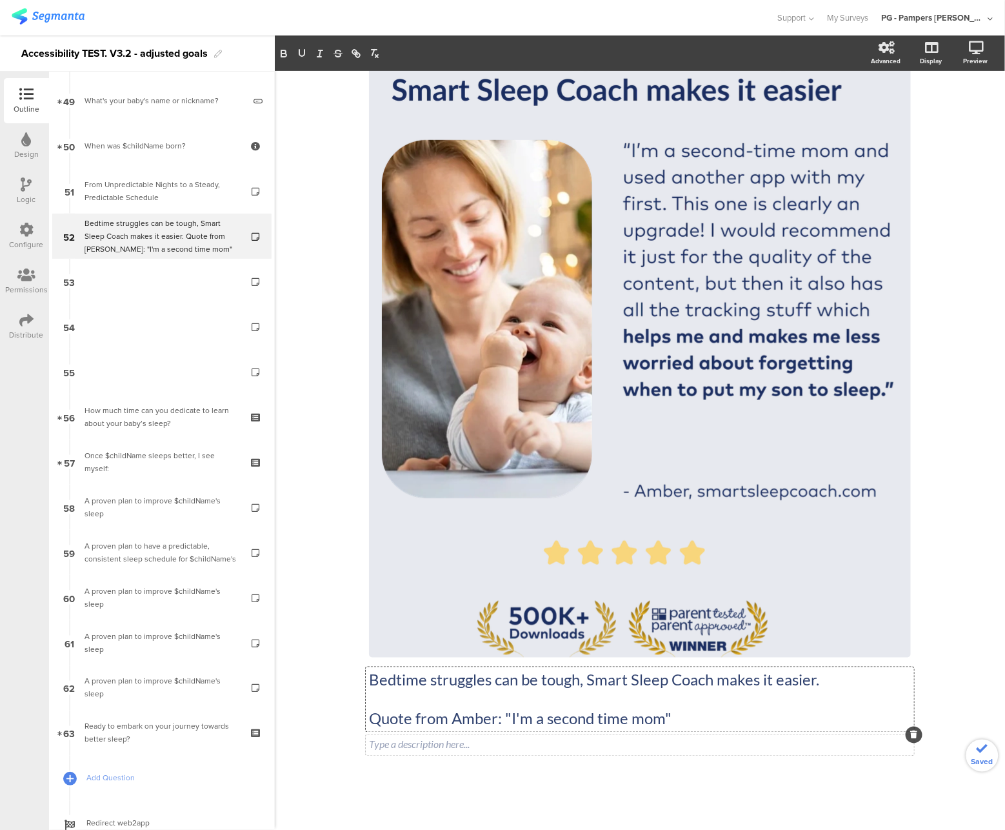
click at [430, 754] on div "Type a description here..." at bounding box center [640, 745] width 549 height 21
click at [911, 731] on icon at bounding box center [914, 735] width 7 height 8
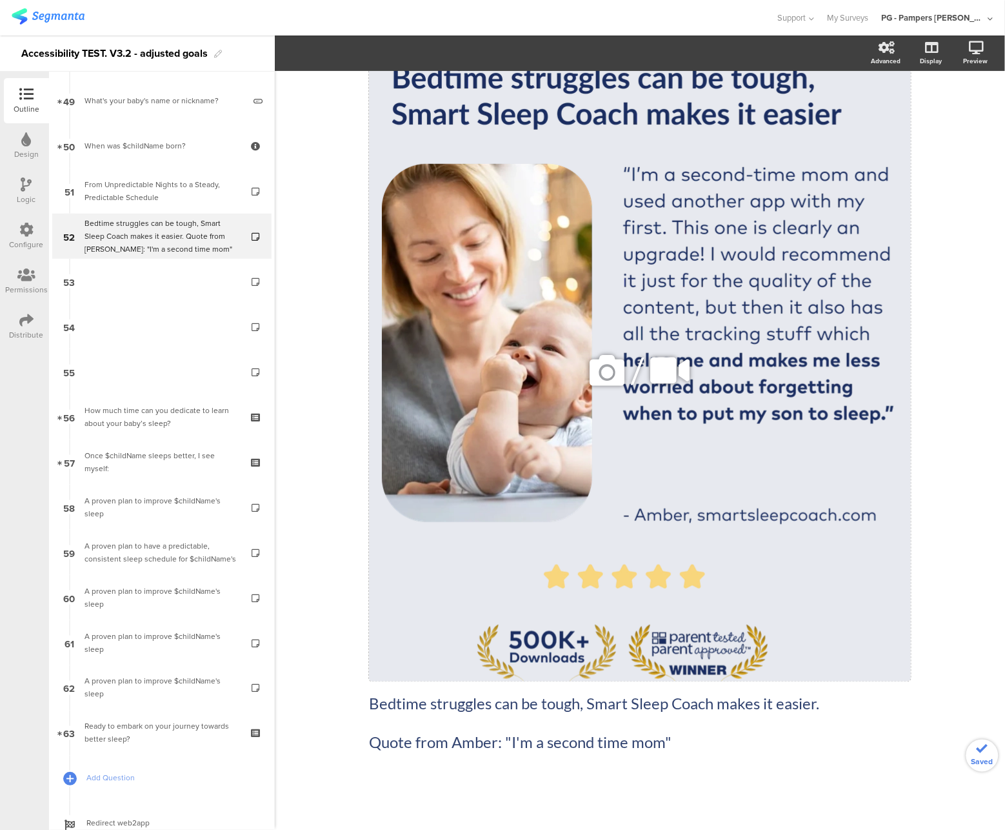
click at [587, 731] on div "Bedtime struggles can be tough, Smart Sleep Coach makes it easier. Quote from A…" at bounding box center [640, 390] width 542 height 749
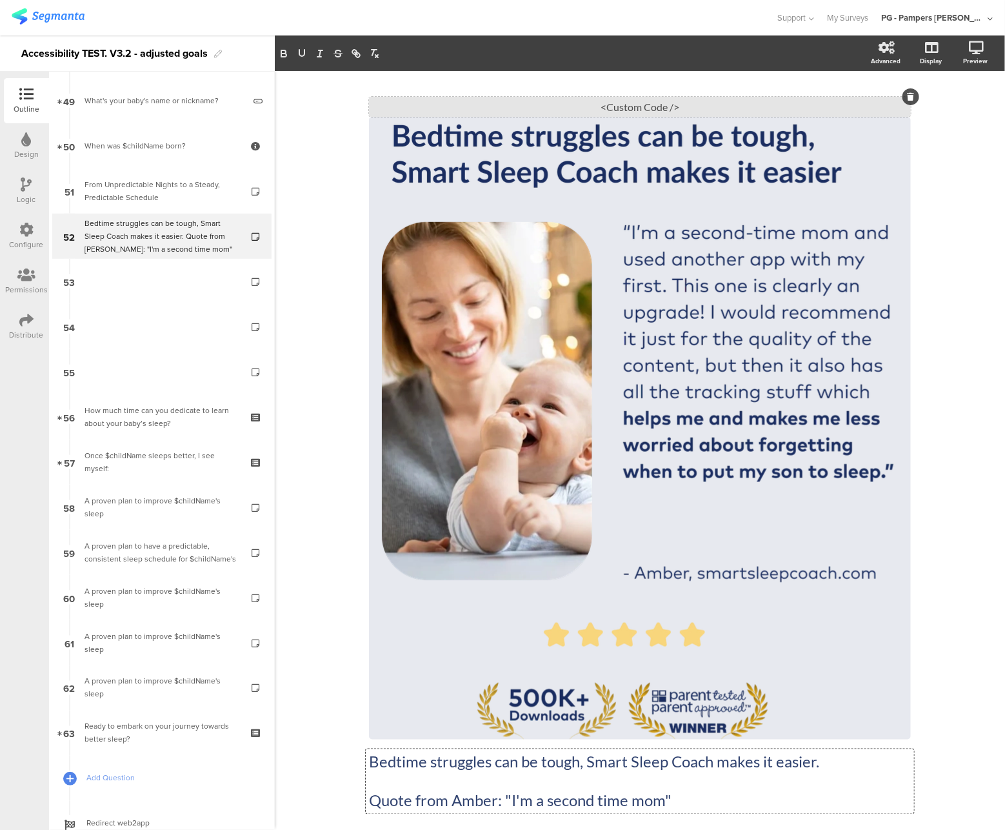
click at [603, 109] on div "<Custom Code />" at bounding box center [640, 107] width 542 height 20
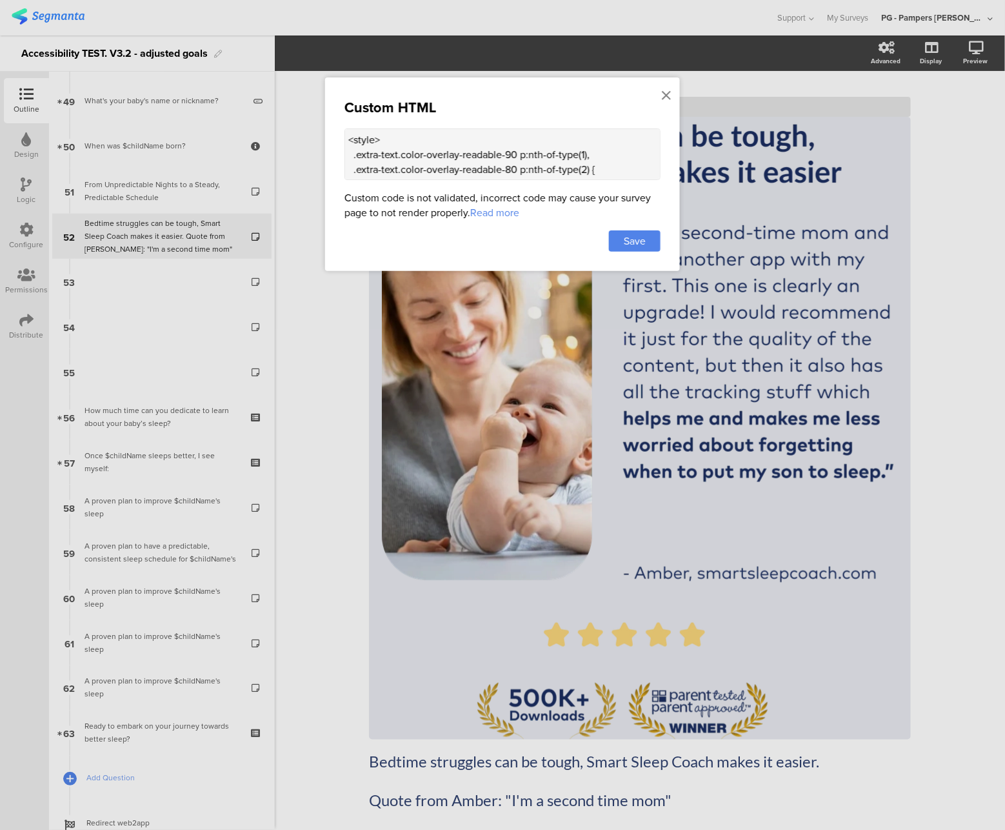
click at [511, 154] on textarea "<style> .extra-text.color-overlay-readable-90 p:nth-of-type(1), .extra-text.col…" at bounding box center [503, 154] width 316 height 52
type textarea "<style> .extra-text.color-overlay-readable-90 p:nth-of-type(1), .extra-text.col…"
click at [634, 244] on span "Save" at bounding box center [635, 241] width 22 height 15
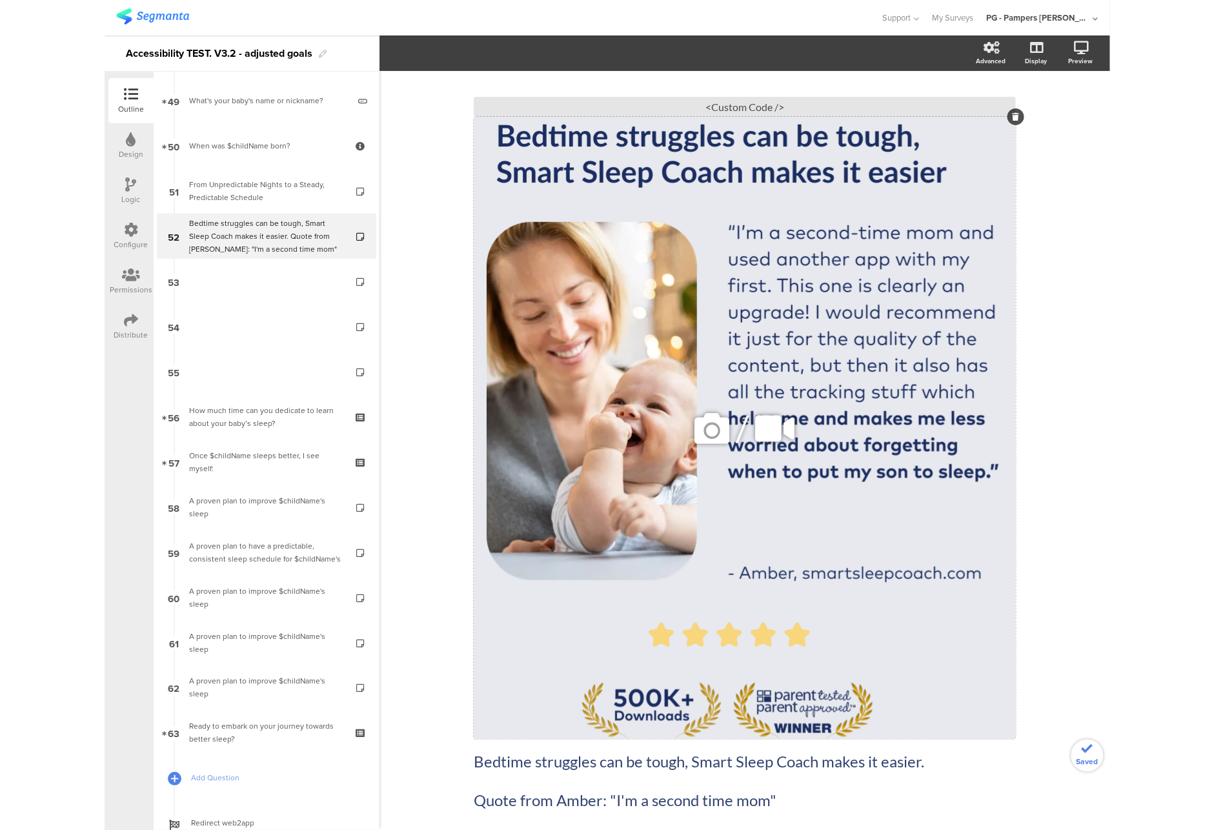
scroll to position [97, 0]
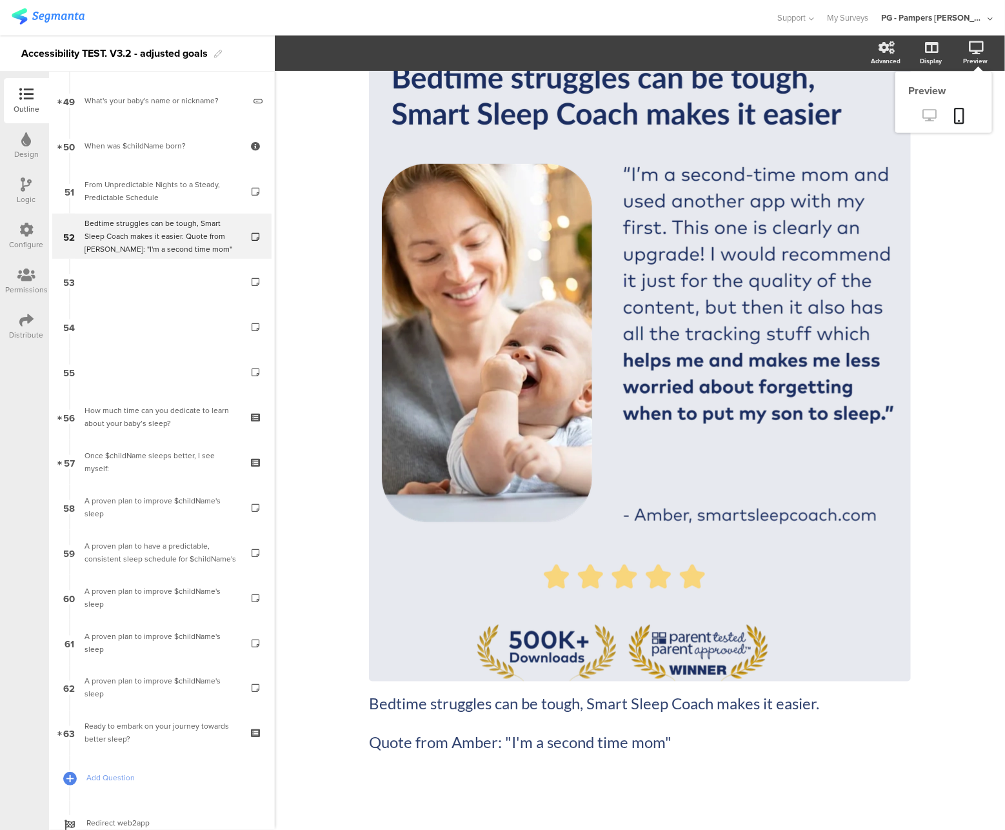
click at [927, 110] on link at bounding box center [930, 116] width 32 height 21
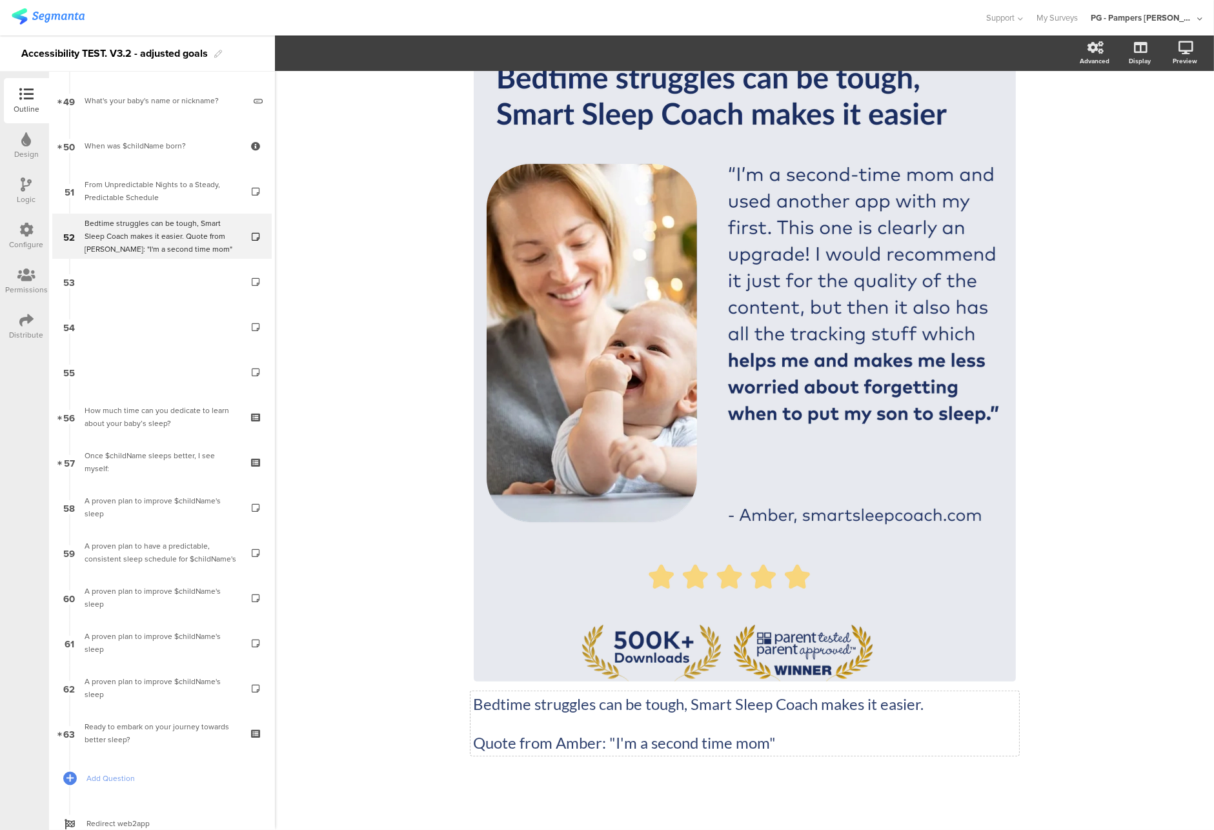
click at [573, 727] on div "Bedtime struggles can be tough, Smart Sleep Coach makes it easier. Quote from A…" at bounding box center [745, 390] width 542 height 749
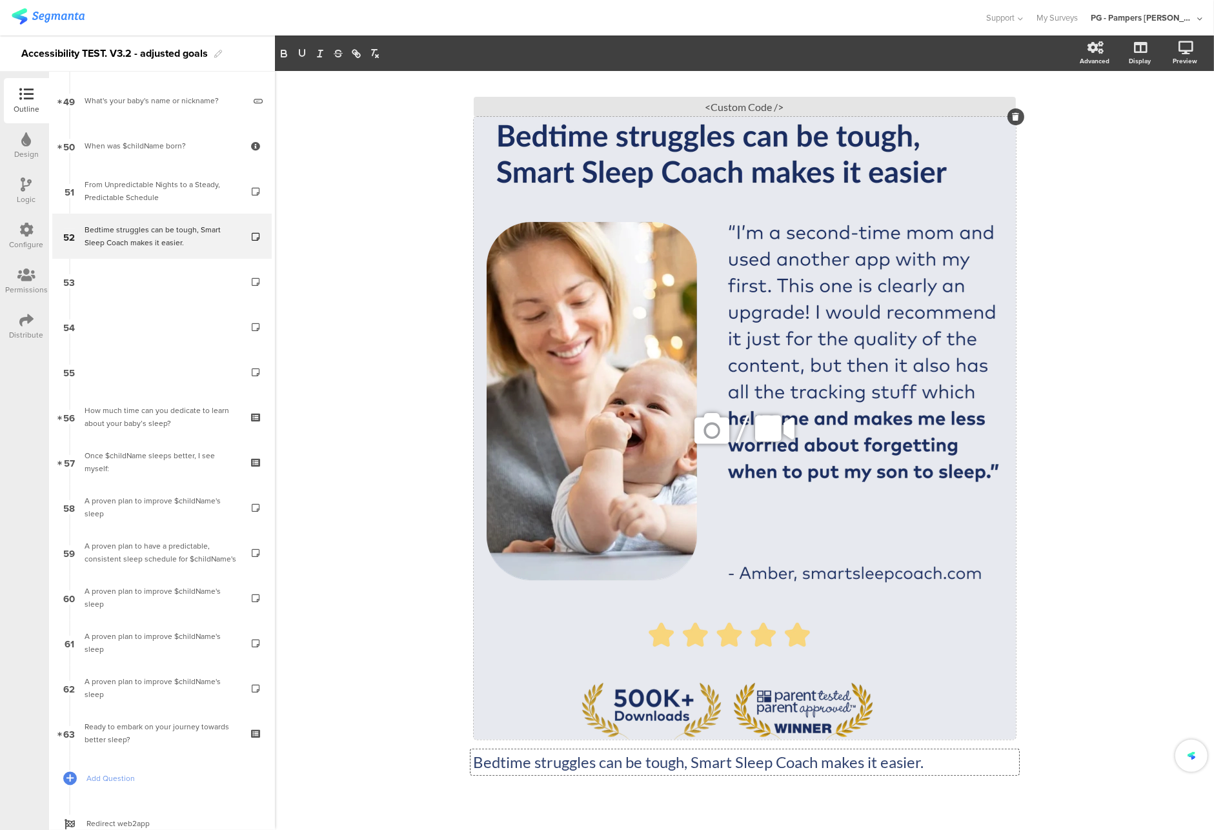
scroll to position [59, 0]
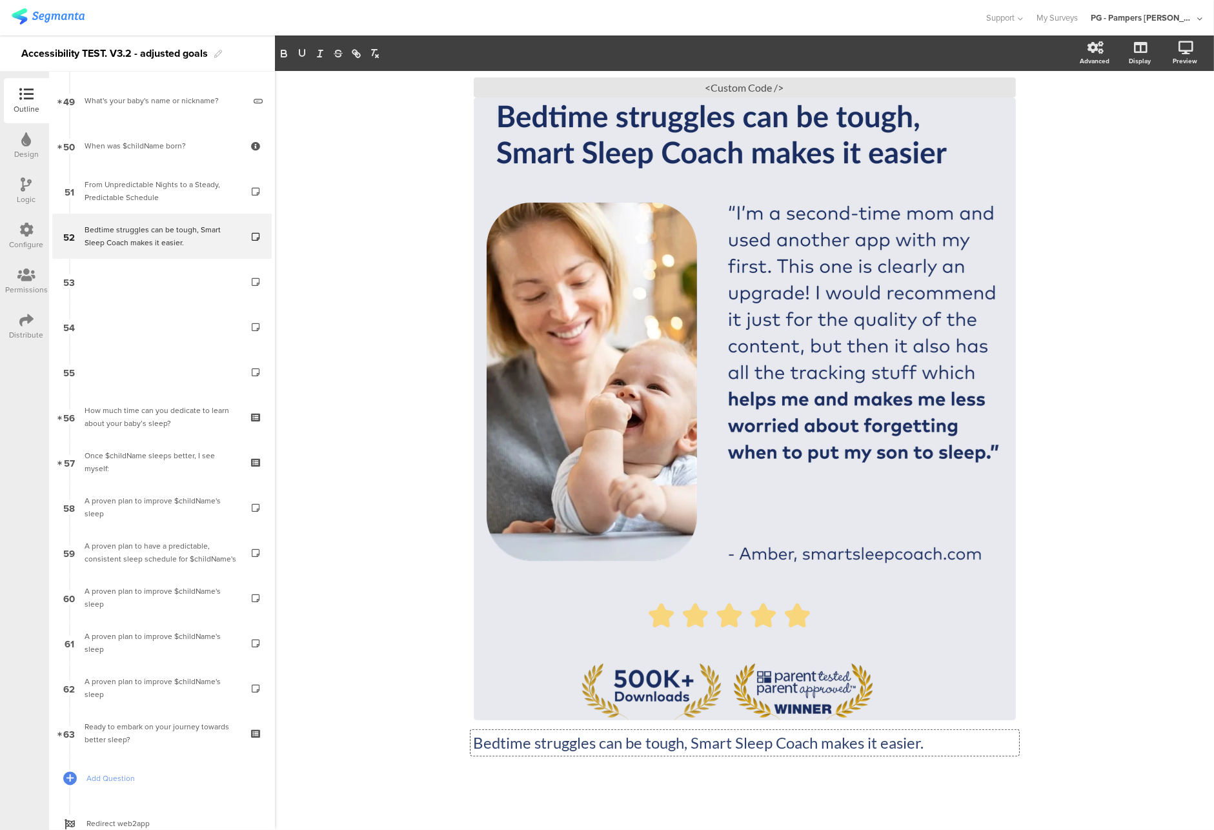
click at [493, 805] on div at bounding box center [745, 800] width 542 height 45
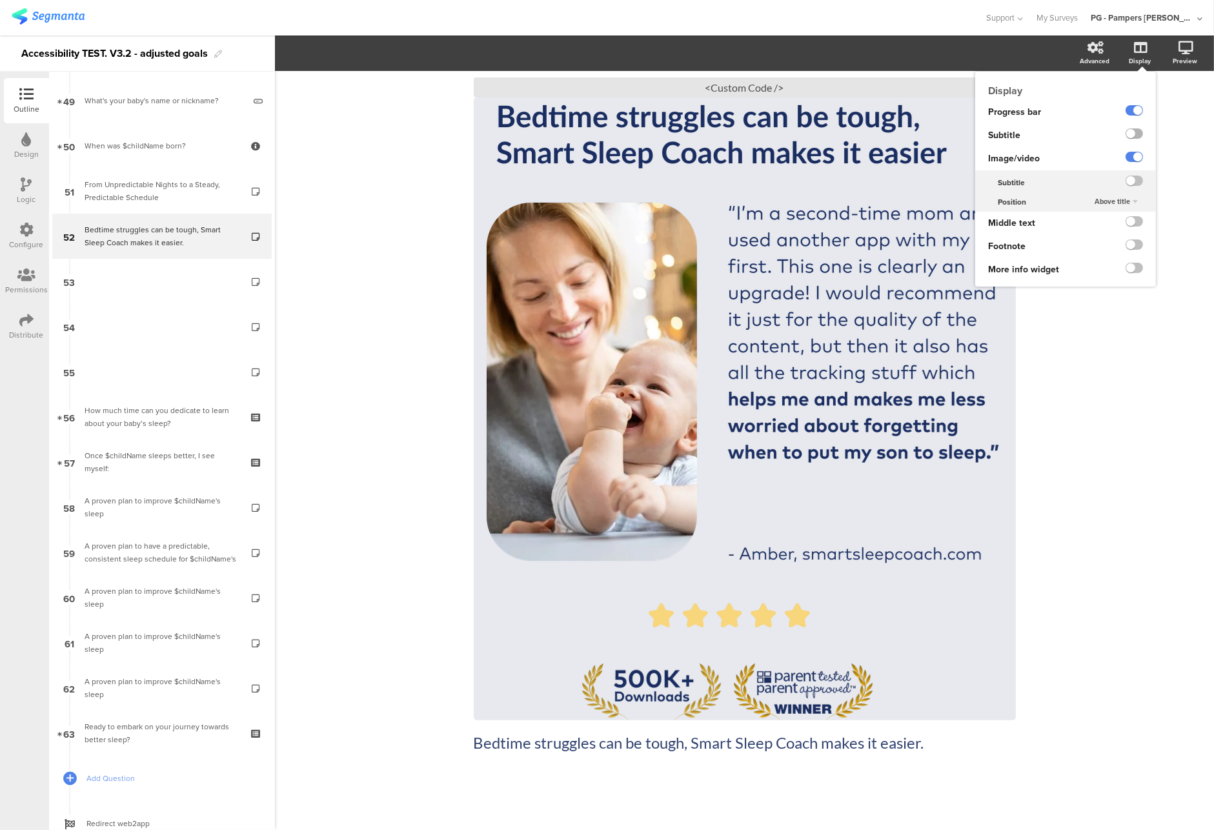
click at [1125, 132] on label at bounding box center [1133, 133] width 17 height 10
click at [0, 0] on input "checkbox" at bounding box center [0, 0] width 0 height 0
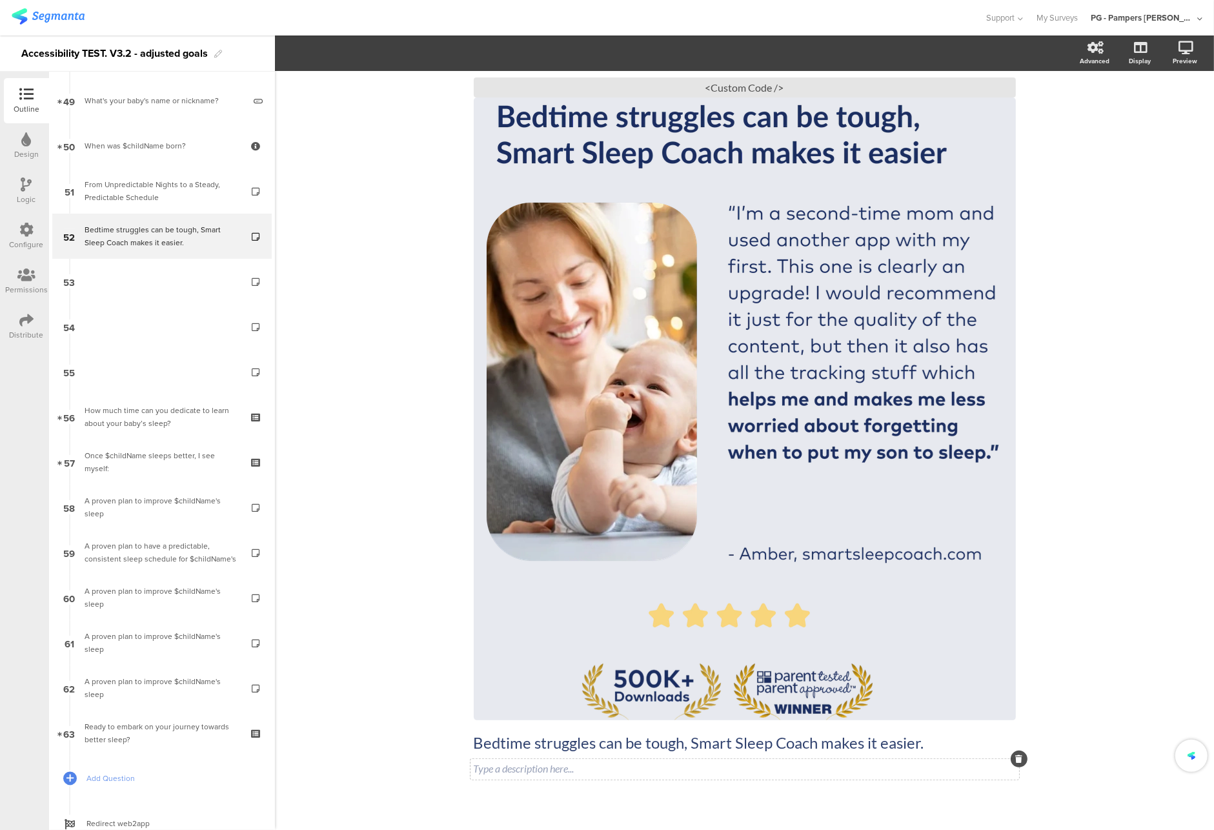
click at [514, 770] on span "Bedtime struggles can be tough, Smart Sleep Coach makes it easier. Bedtime stru…" at bounding box center [745, 754] width 542 height 43
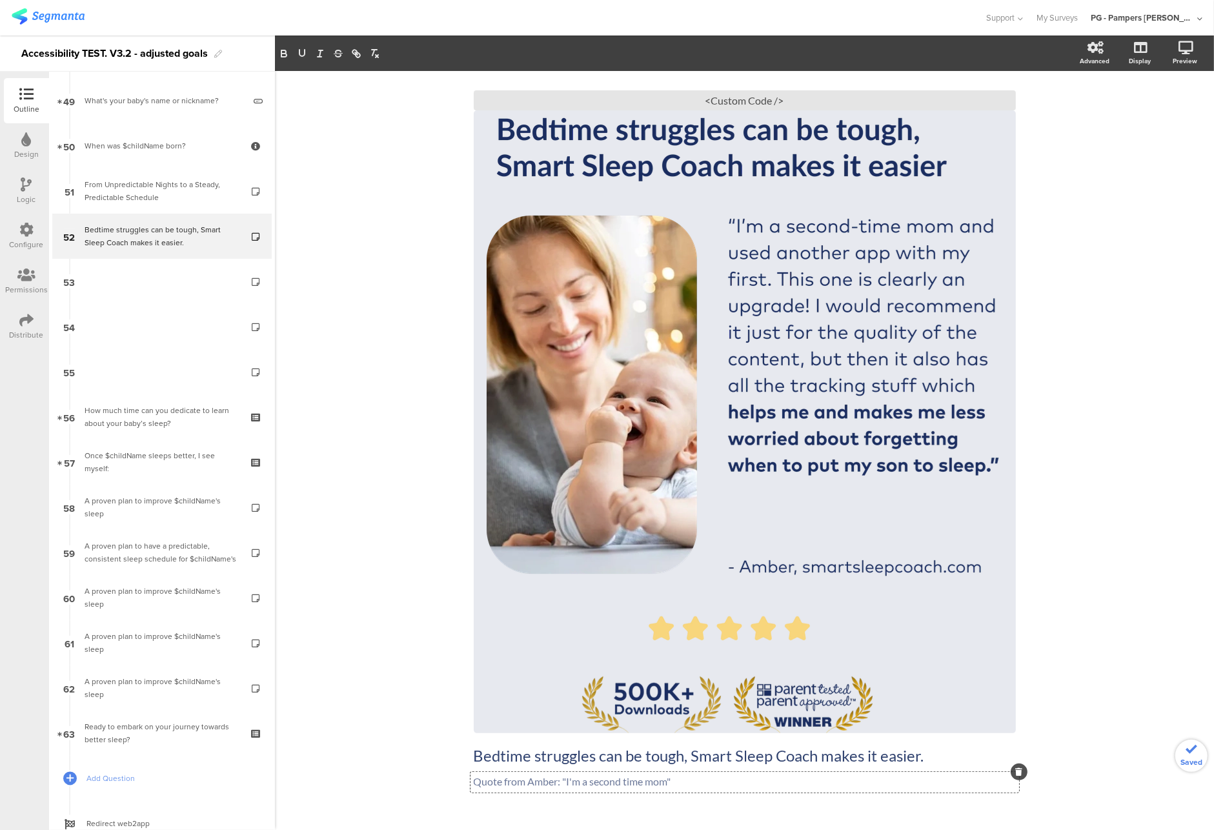
click at [328, 763] on div "Smart Sleep Coach by Pampers Bedtime struggles can be tough, Smart Sleep Coach …" at bounding box center [744, 445] width 939 height 841
click at [1132, 115] on icon at bounding box center [1139, 115] width 14 height 12
click at [760, 99] on div "<Custom Code />" at bounding box center [745, 100] width 542 height 20
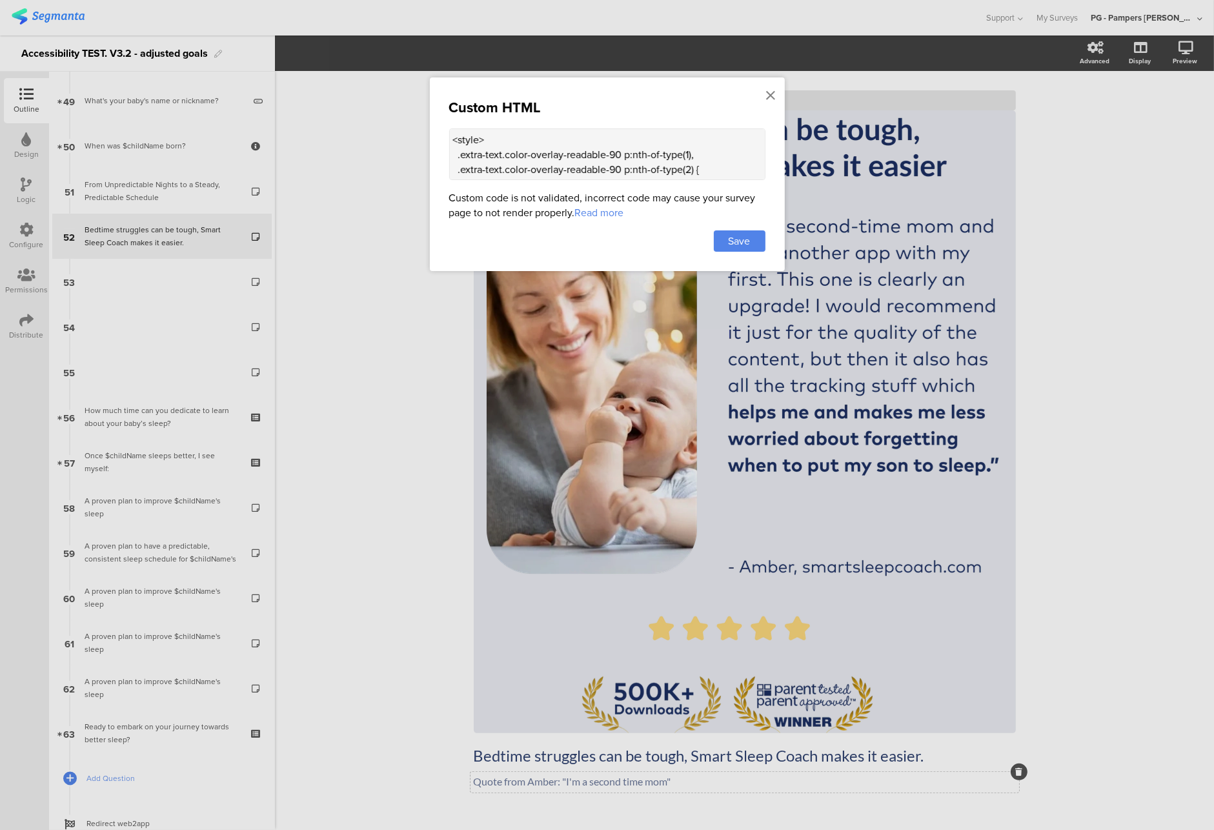
click at [612, 154] on textarea "<style> .extra-text.color-overlay-readable-90 p:nth-of-type(1), .extra-text.col…" at bounding box center [607, 154] width 316 height 52
click at [617, 172] on textarea "<style> .extra-text.color-overlay-readable-80 p:nth-of-type(1), .extra-text.col…" at bounding box center [607, 154] width 316 height 52
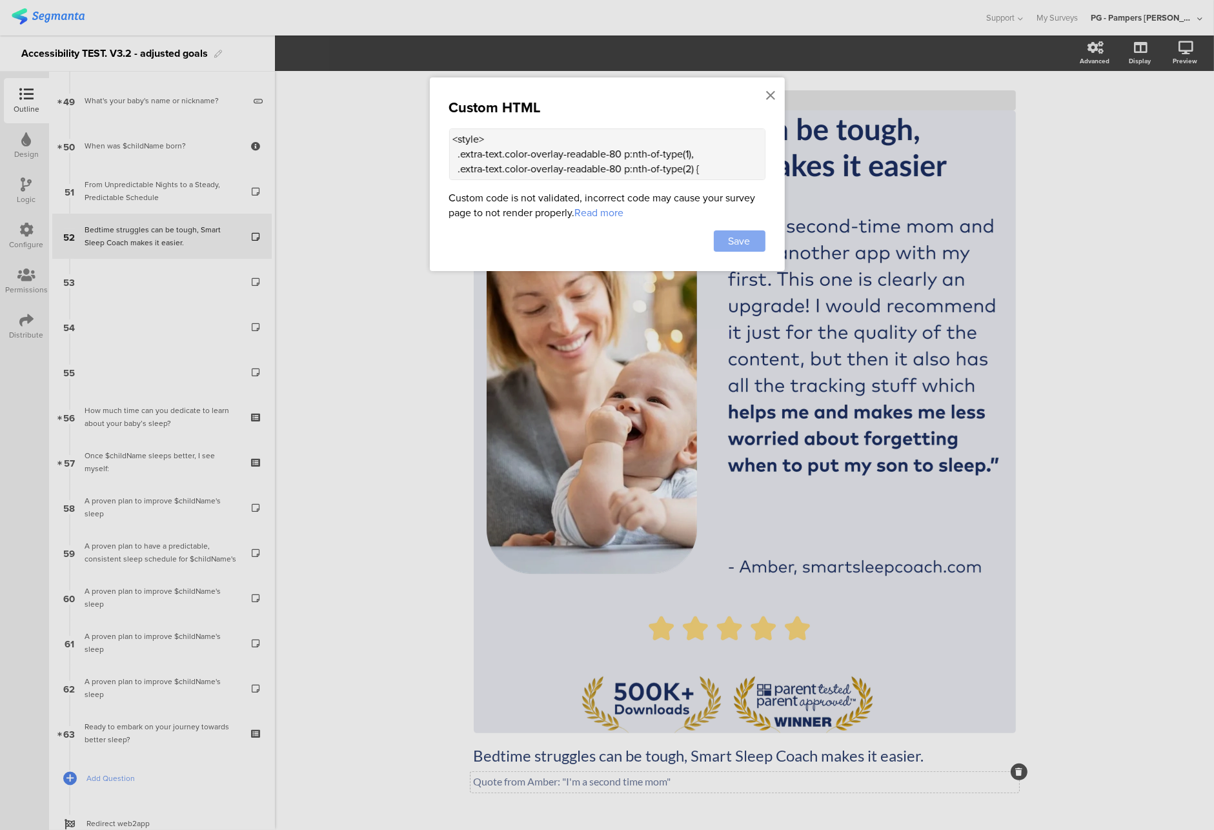
type textarea "<style> .extra-text.color-overlay-readable-80 p:nth-of-type(1), .extra-text.col…"
click at [761, 237] on div "Save" at bounding box center [740, 240] width 52 height 21
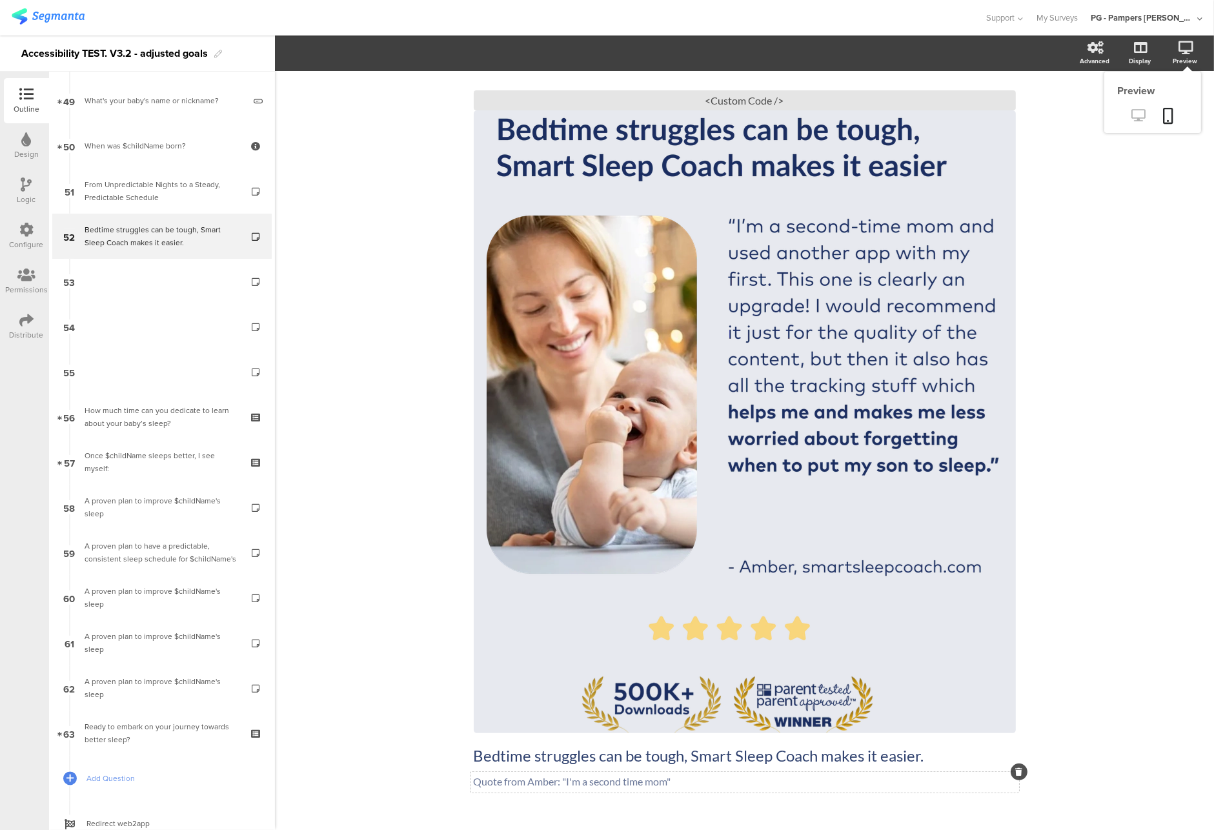
click at [1132, 114] on icon at bounding box center [1139, 115] width 14 height 12
click at [682, 99] on div "<Custom Code />" at bounding box center [745, 100] width 542 height 20
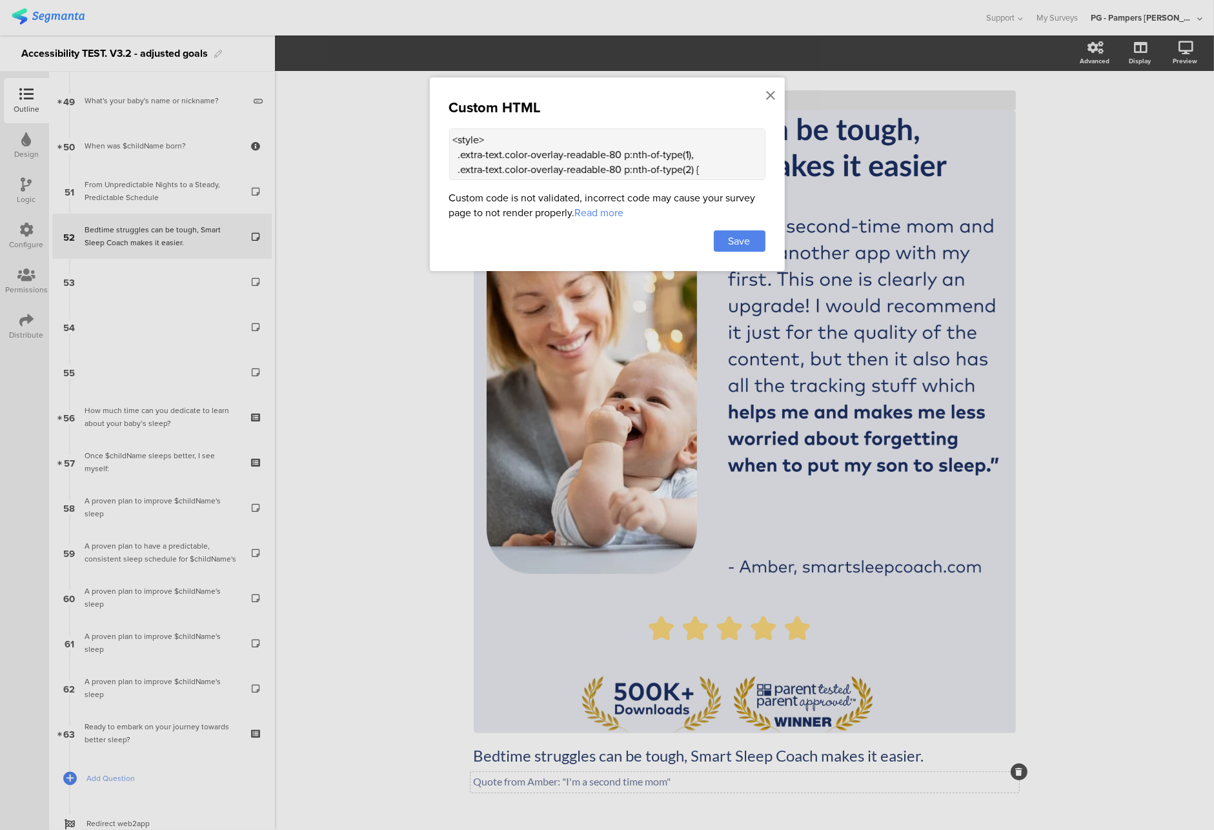
click at [512, 170] on textarea "<style> .extra-text.color-overlay-readable-80 p:nth-of-type(1), .extra-text.col…" at bounding box center [607, 154] width 316 height 52
paste textarea "/* Visually hide but keep for screen readers */ section.question-page .question…"
type textarea "<style> /* Visually hide but keep for screen readers */ section.question-page .…"
click at [719, 237] on div "Save" at bounding box center [740, 240] width 52 height 21
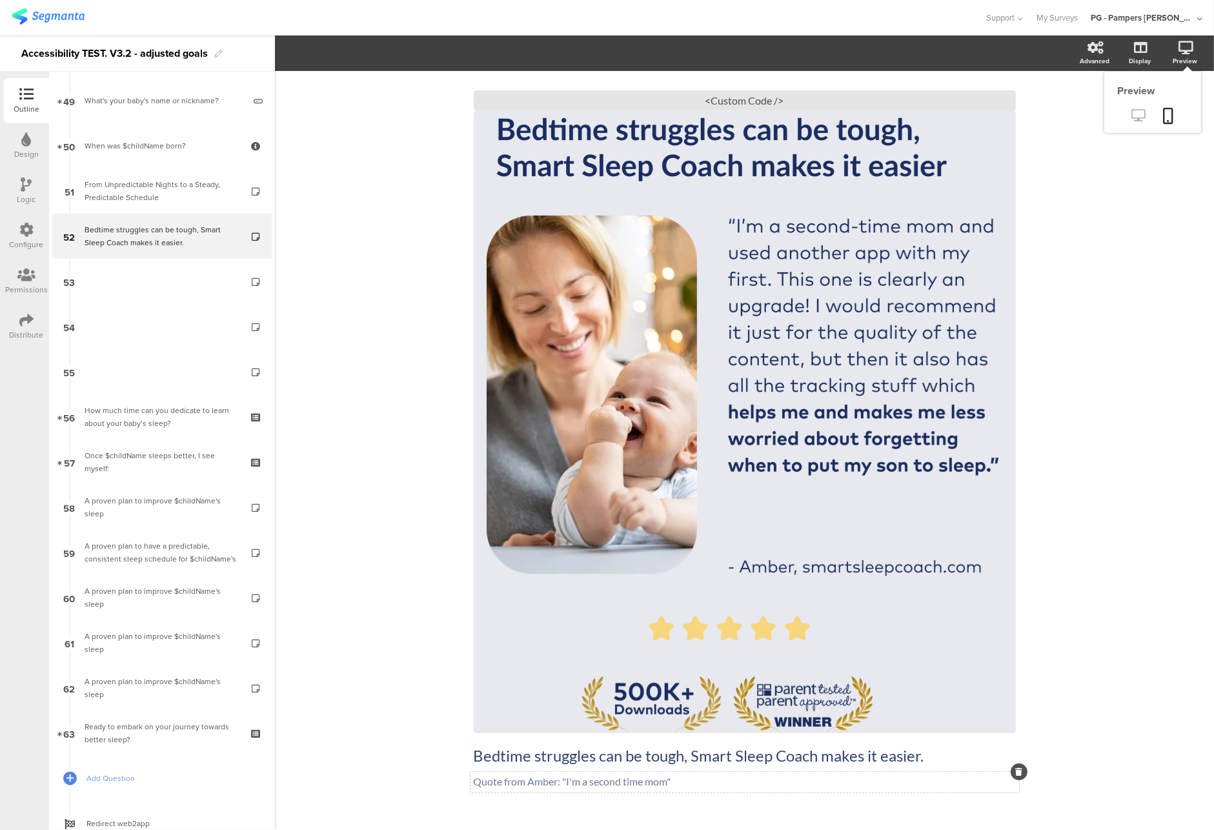
click at [1126, 123] on link at bounding box center [1139, 116] width 32 height 21
